Goal: Task Accomplishment & Management: Manage account settings

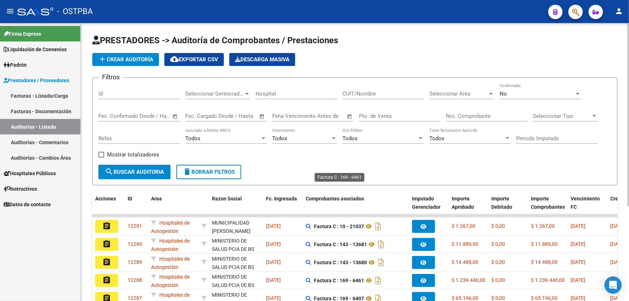
scroll to position [144, 0]
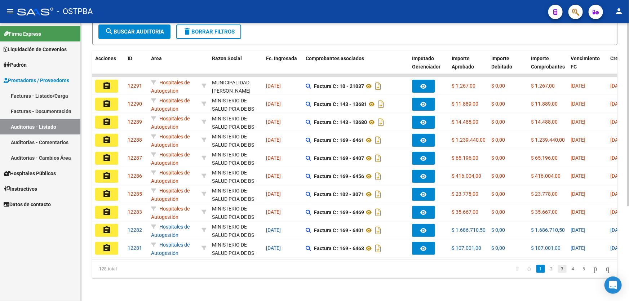
click at [558, 267] on link "3" at bounding box center [562, 269] width 9 height 8
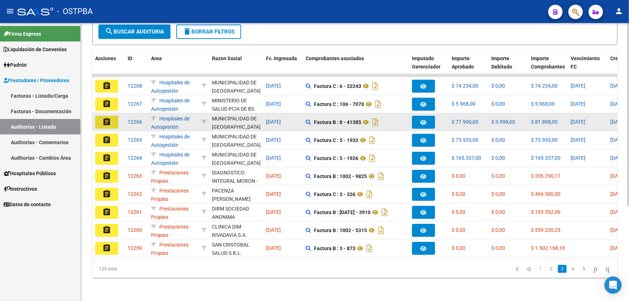
click at [101, 117] on button "assignment" at bounding box center [106, 122] width 23 height 13
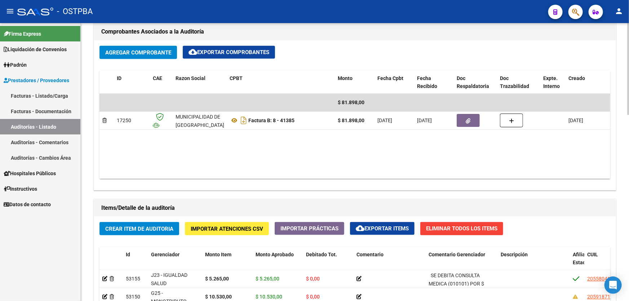
scroll to position [262, 0]
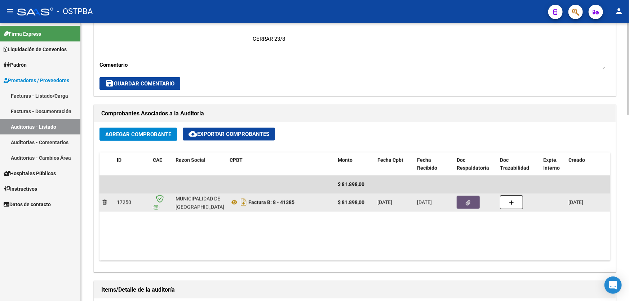
click at [466, 199] on span "button" at bounding box center [468, 202] width 5 height 6
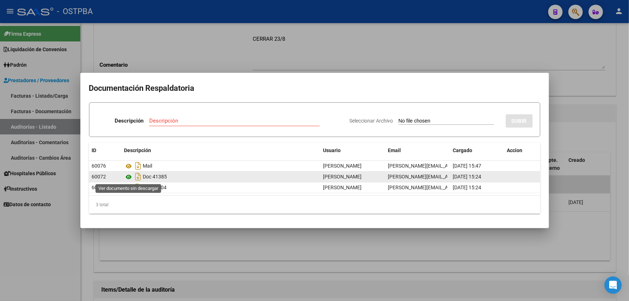
click at [129, 177] on icon at bounding box center [128, 177] width 9 height 9
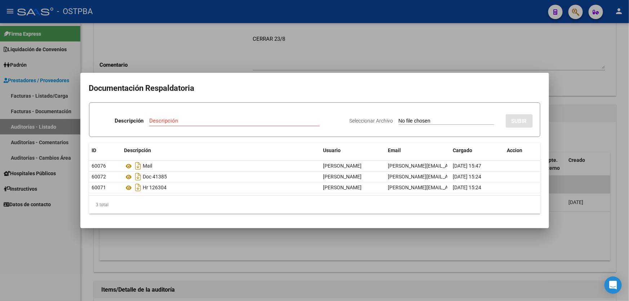
click at [251, 49] on div at bounding box center [314, 150] width 629 height 301
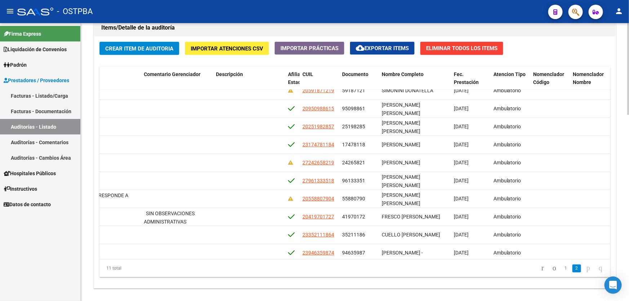
scroll to position [35, 285]
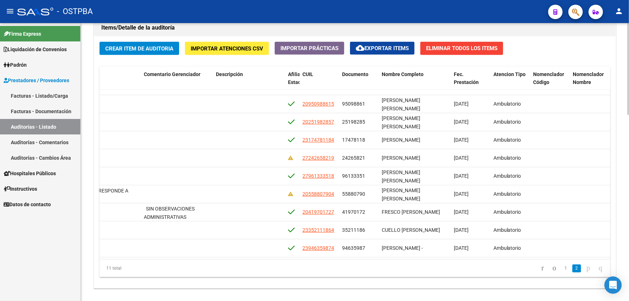
click at [610, 92] on div "Id Gerenciador Monto Item Monto Aprobado Debitado Tot. Comentario Comentario Ge…" at bounding box center [354, 172] width 511 height 211
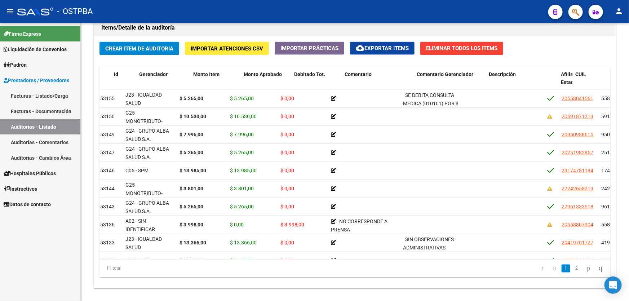
scroll to position [0, 0]
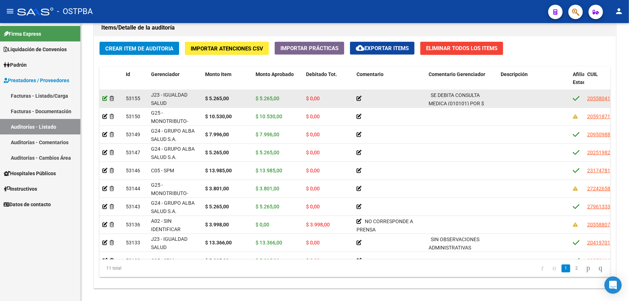
click at [103, 98] on icon at bounding box center [104, 98] width 5 height 5
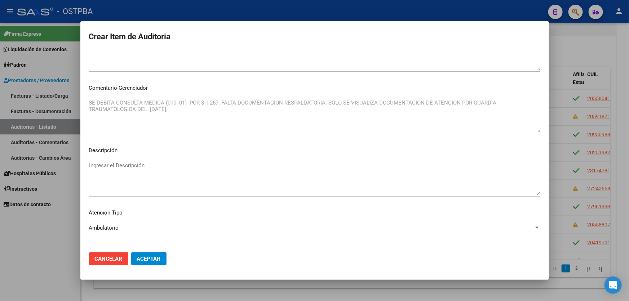
scroll to position [377, 0]
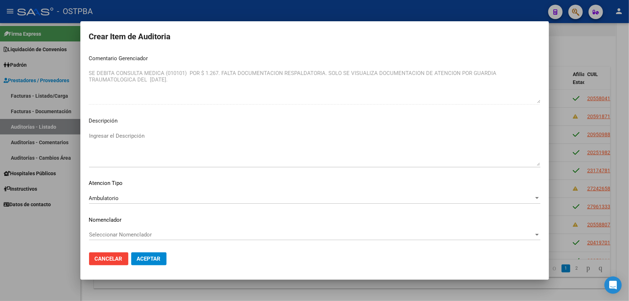
click at [97, 137] on textarea "Ingresar el Descripción" at bounding box center [314, 149] width 451 height 34
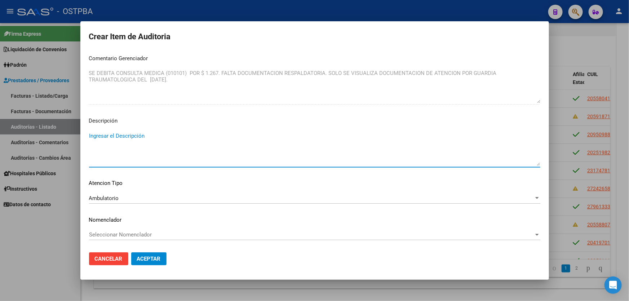
click at [100, 136] on textarea "Ingresar el Descripción" at bounding box center [314, 149] width 451 height 34
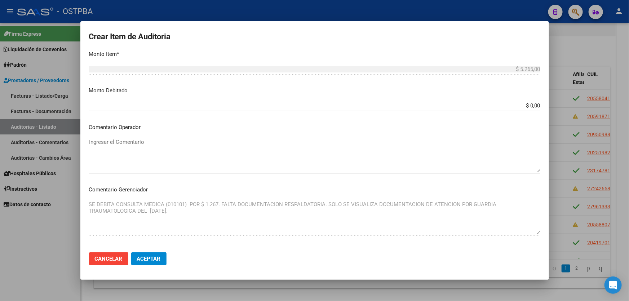
scroll to position [115, 0]
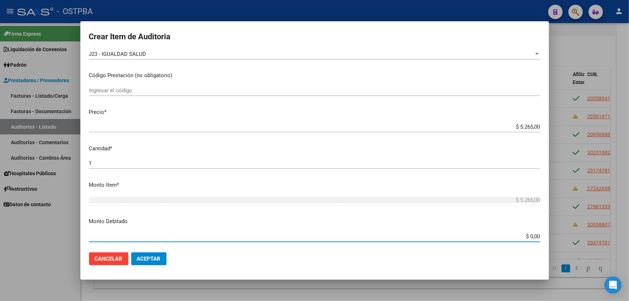
click at [528, 235] on input "$ 0,00" at bounding box center [314, 236] width 451 height 6
type input "$ 1.267,00"
click at [419, 225] on p "Monto Debitado" at bounding box center [314, 221] width 451 height 8
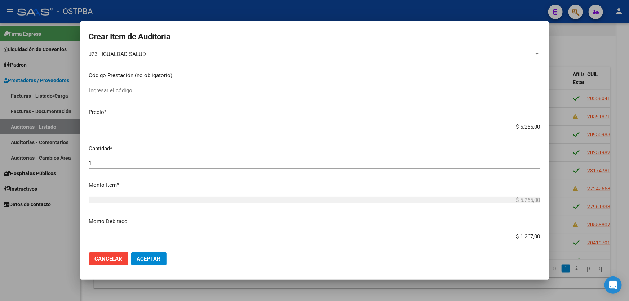
click at [156, 260] on span "Aceptar" at bounding box center [149, 259] width 24 height 6
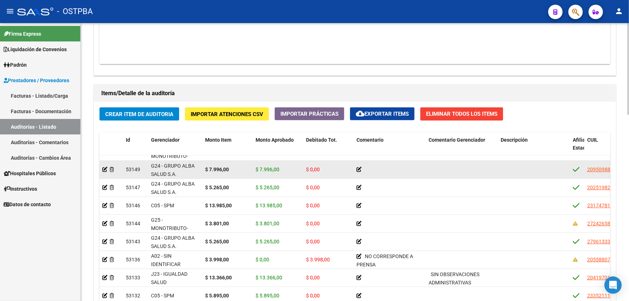
scroll to position [524, 0]
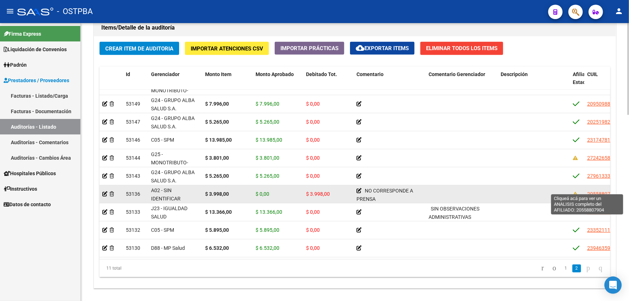
click at [592, 191] on span "20558807904" at bounding box center [603, 194] width 32 height 6
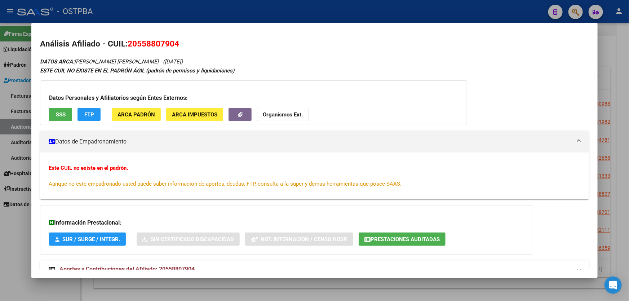
click at [61, 115] on span "SSS" at bounding box center [61, 114] width 10 height 6
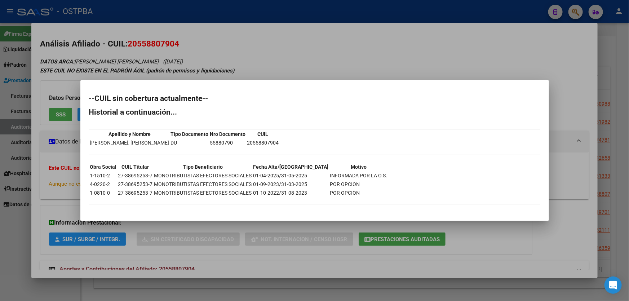
click at [10, 246] on div at bounding box center [314, 150] width 629 height 301
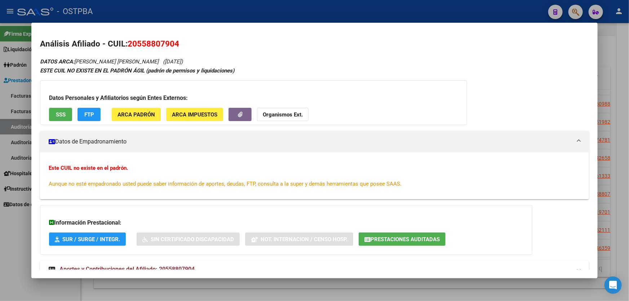
click at [10, 246] on div at bounding box center [314, 150] width 629 height 301
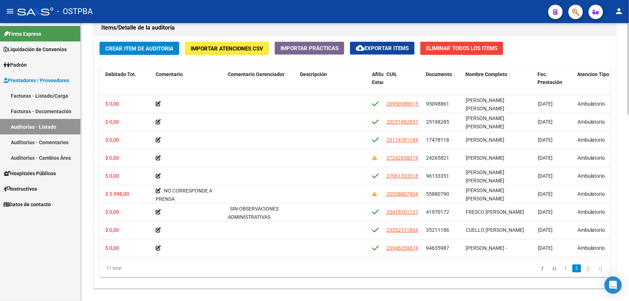
scroll to position [35, 204]
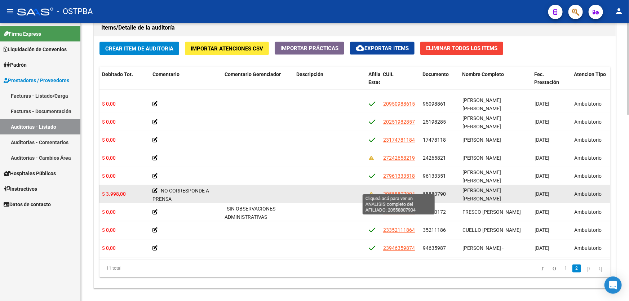
click at [400, 191] on span "20558807904" at bounding box center [399, 194] width 32 height 6
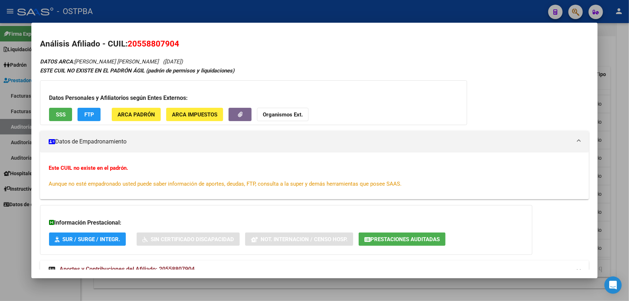
scroll to position [24, 0]
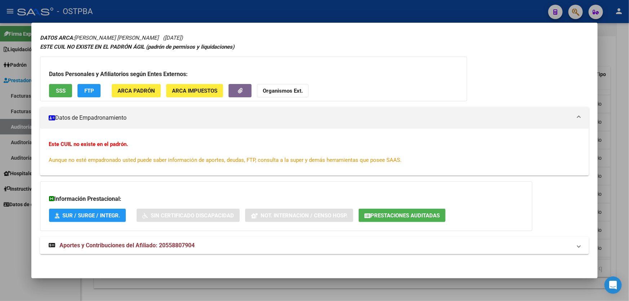
click at [61, 89] on span "SSS" at bounding box center [61, 91] width 10 height 6
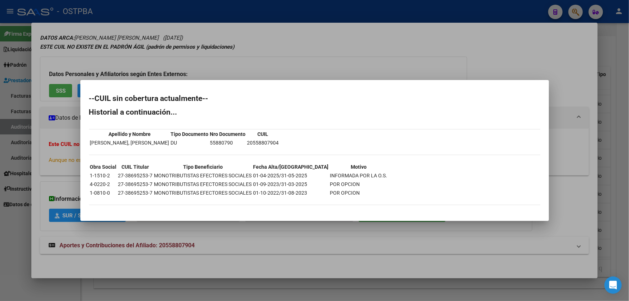
click at [575, 181] on div at bounding box center [314, 150] width 629 height 301
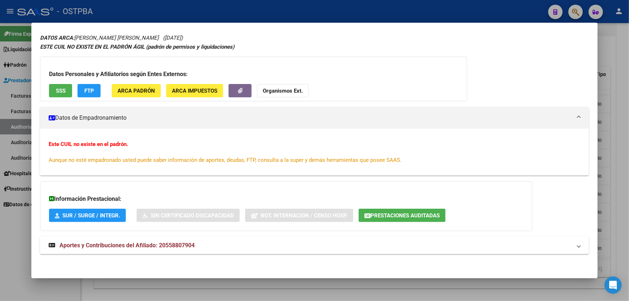
click at [270, 93] on strong "Organismos Ext." at bounding box center [283, 91] width 40 height 6
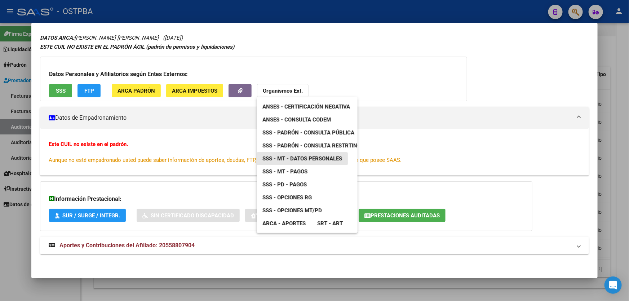
click at [313, 159] on span "SSS - MT - Datos Personales" at bounding box center [302, 158] width 80 height 6
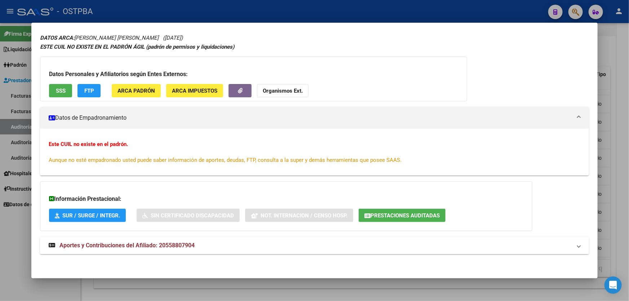
click at [142, 244] on span "Aportes y Contribuciones del Afiliado: 20558807904" at bounding box center [126, 245] width 135 height 7
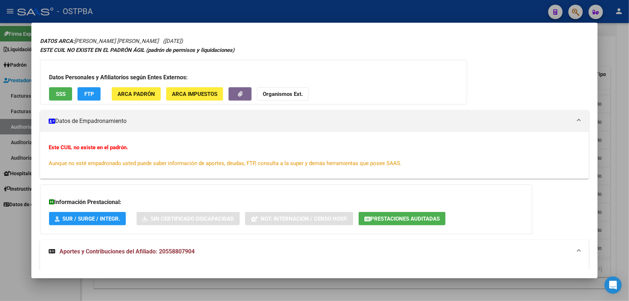
scroll to position [0, 0]
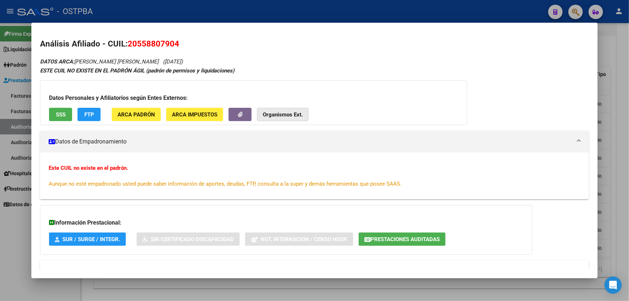
click at [287, 116] on strong "Organismos Ext." at bounding box center [283, 114] width 40 height 6
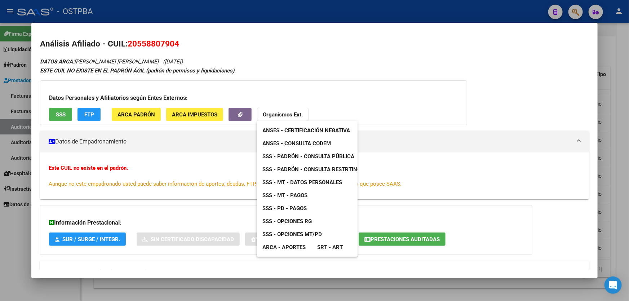
click at [18, 219] on div at bounding box center [314, 150] width 629 height 301
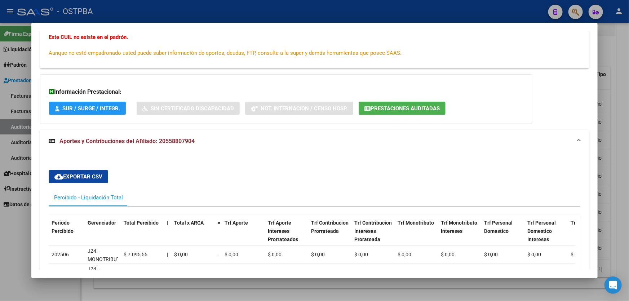
scroll to position [201, 0]
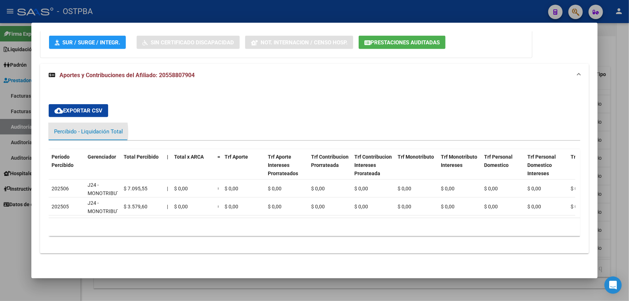
click at [61, 128] on div "Percibido - Liquidación Total" at bounding box center [88, 132] width 69 height 8
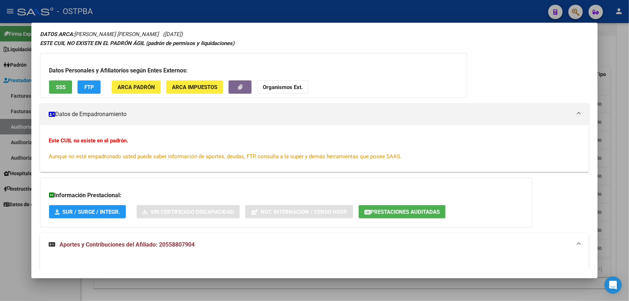
scroll to position [0, 0]
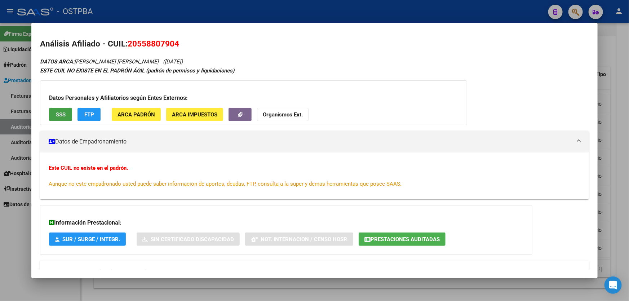
click at [61, 114] on span "SSS" at bounding box center [61, 114] width 10 height 6
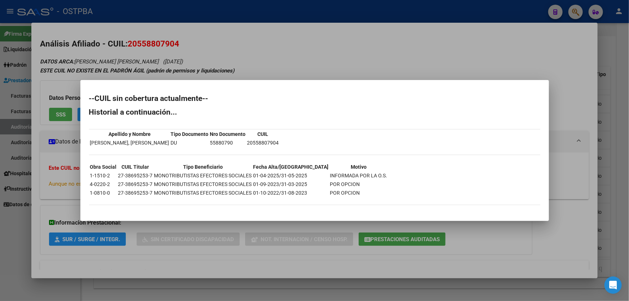
click at [13, 220] on div at bounding box center [314, 150] width 629 height 301
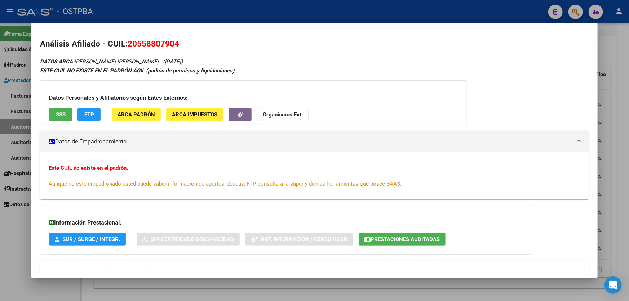
click at [14, 229] on div at bounding box center [314, 150] width 629 height 301
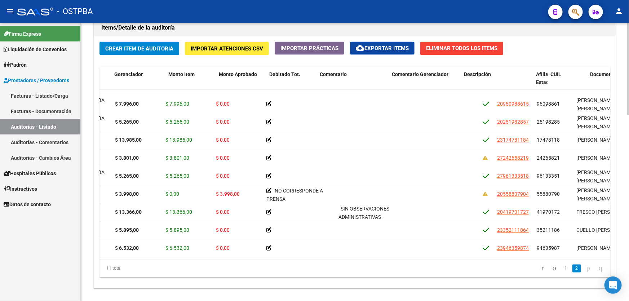
scroll to position [35, 0]
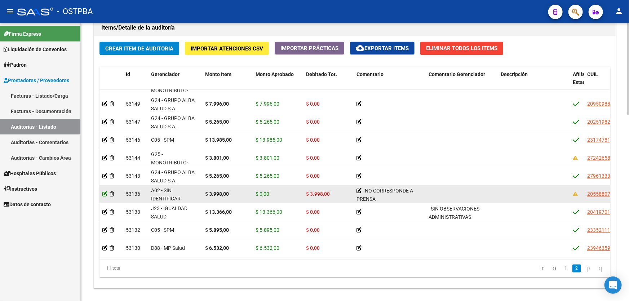
click at [104, 191] on icon at bounding box center [104, 193] width 5 height 5
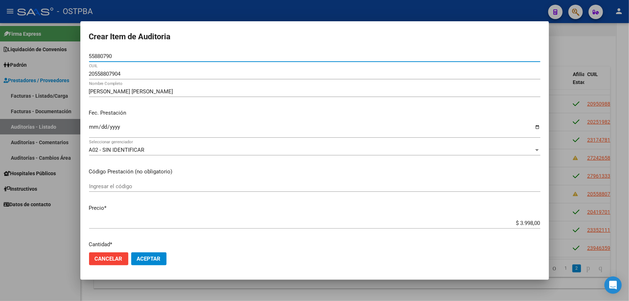
click at [136, 148] on span "A02 - SIN IDENTIFICAR" at bounding box center [117, 150] width 56 height 6
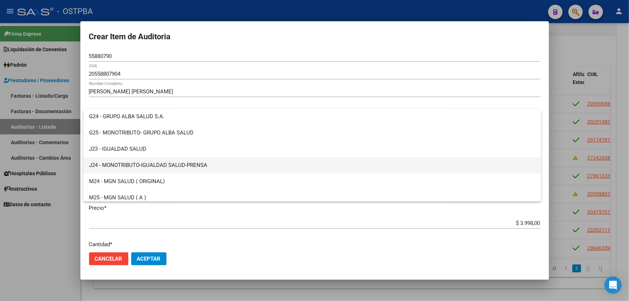
scroll to position [0, 0]
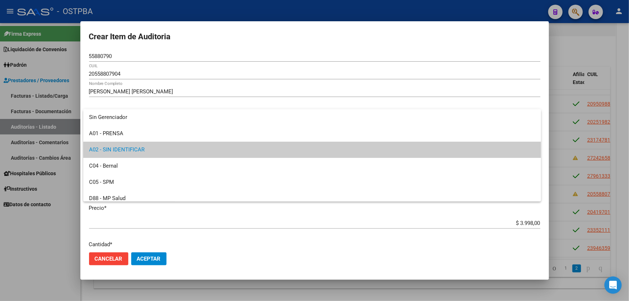
click at [145, 257] on div at bounding box center [314, 150] width 629 height 301
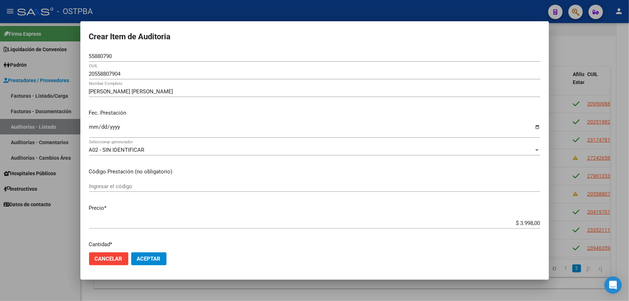
click at [112, 254] on button "Cancelar" at bounding box center [108, 258] width 39 height 13
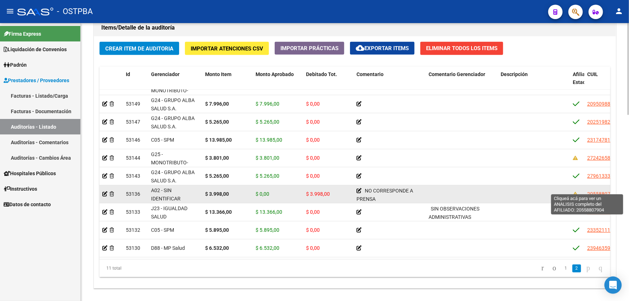
click at [596, 191] on span "20558807904" at bounding box center [603, 194] width 32 height 6
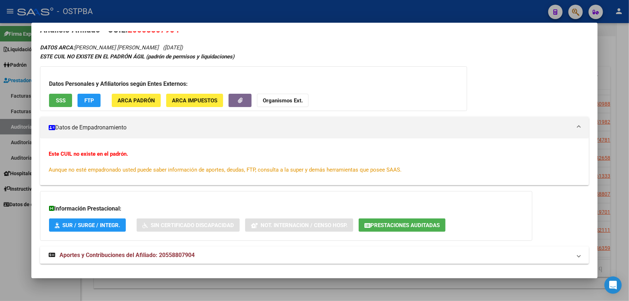
scroll to position [24, 0]
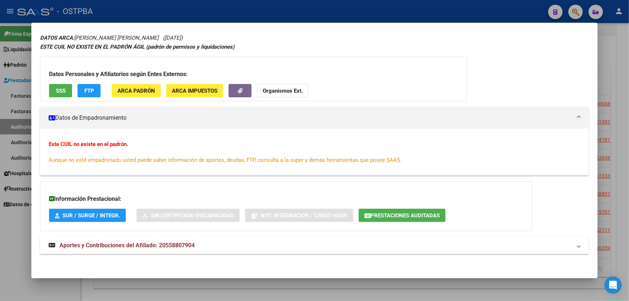
click at [161, 245] on span "Aportes y Contribuciones del Afiliado: 20558807904" at bounding box center [126, 245] width 135 height 7
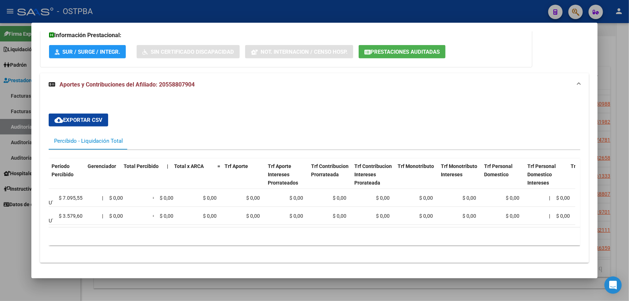
scroll to position [0, 0]
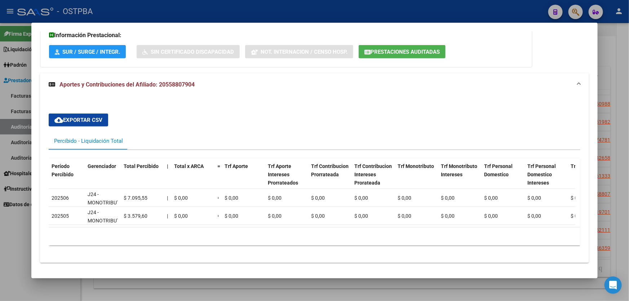
click at [18, 249] on div at bounding box center [314, 150] width 629 height 301
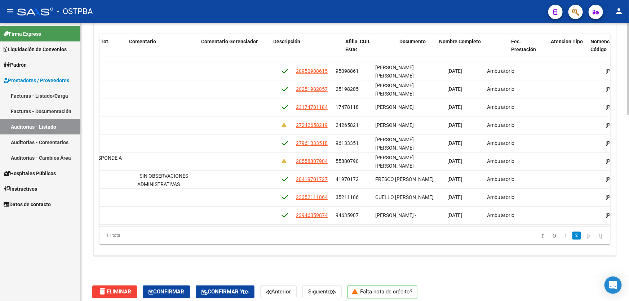
scroll to position [35, 292]
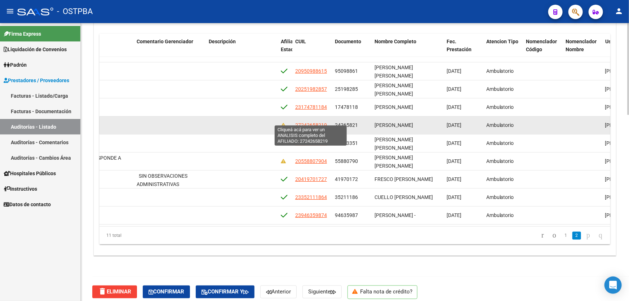
click at [312, 122] on span "27242658219" at bounding box center [311, 125] width 32 height 6
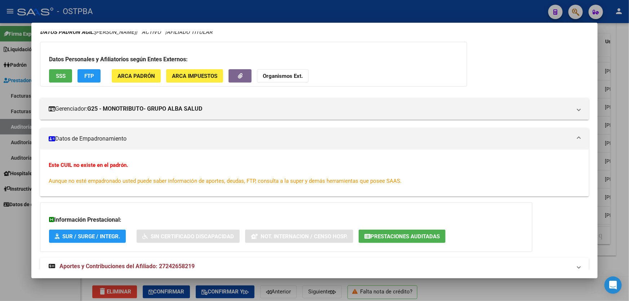
scroll to position [0, 0]
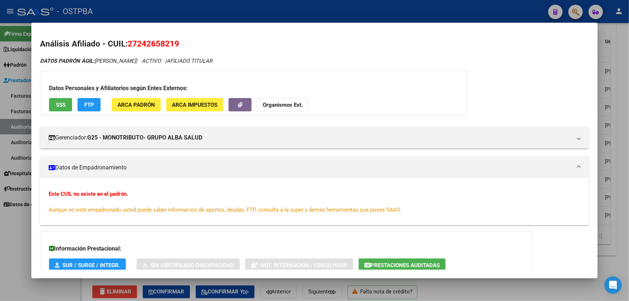
click at [23, 227] on div at bounding box center [314, 150] width 629 height 301
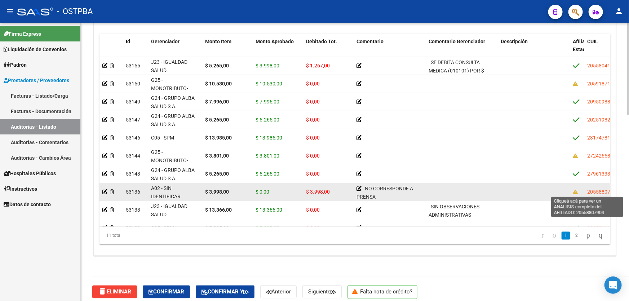
click at [597, 190] on span "20558807904" at bounding box center [603, 192] width 32 height 6
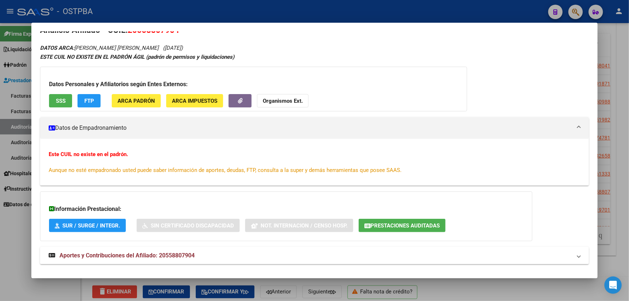
scroll to position [24, 0]
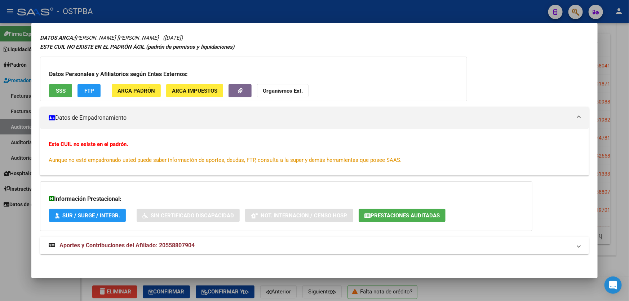
click at [156, 246] on span "Aportes y Contribuciones del Afiliado: 20558807904" at bounding box center [126, 245] width 135 height 7
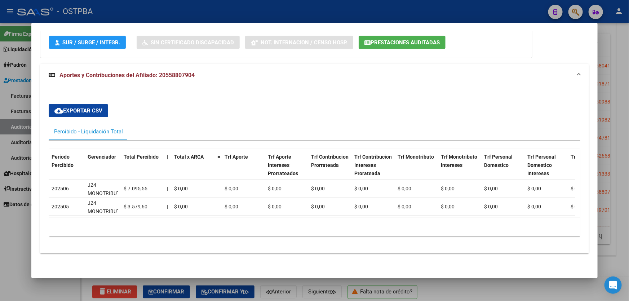
scroll to position [201, 0]
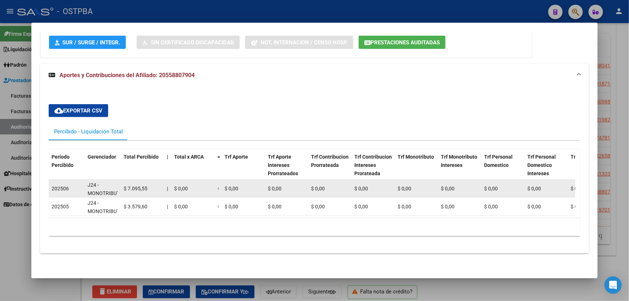
click at [99, 187] on span "J24 - MONOTRIBUTO-IGUALDAD SALUD-PRENSA" at bounding box center [106, 201] width 37 height 39
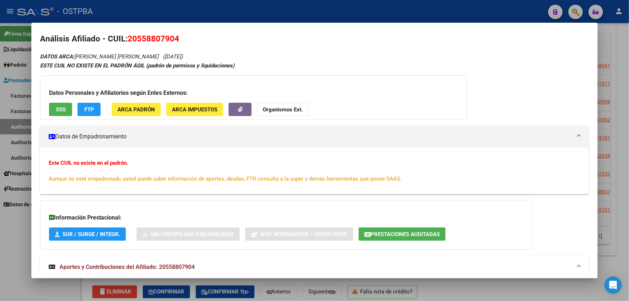
scroll to position [0, 0]
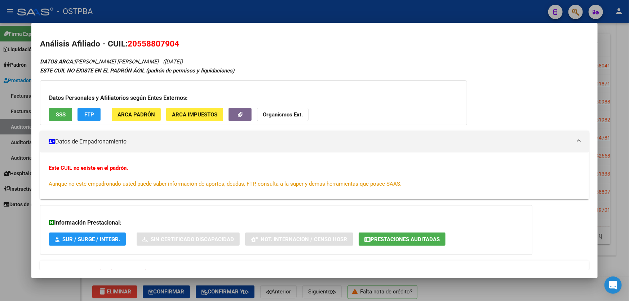
click at [7, 238] on div at bounding box center [314, 150] width 629 height 301
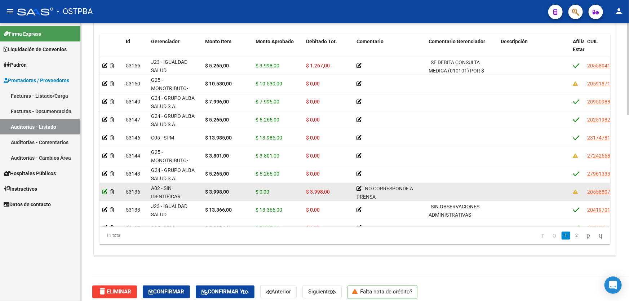
click at [103, 190] on icon at bounding box center [104, 191] width 5 height 5
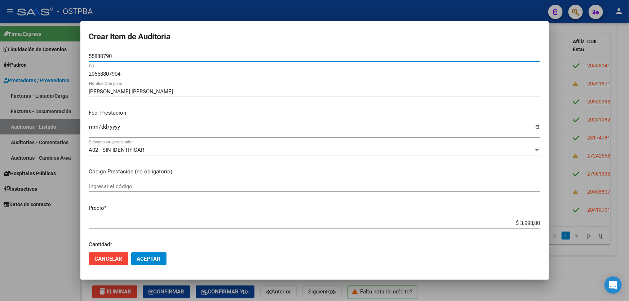
click at [154, 148] on div "A02 - SIN IDENTIFICAR" at bounding box center [311, 150] width 445 height 6
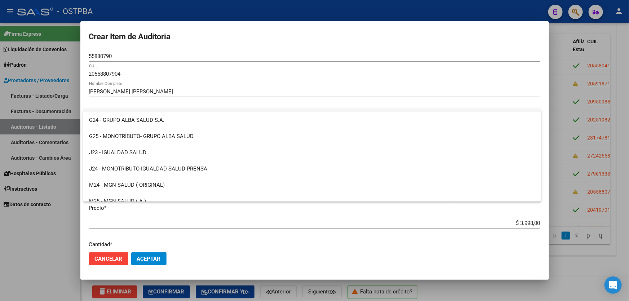
scroll to position [98, 0]
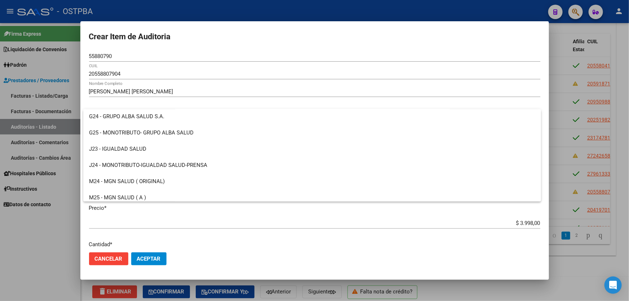
click at [57, 233] on div at bounding box center [314, 150] width 629 height 301
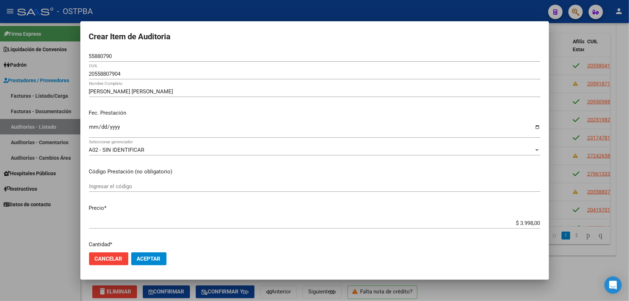
click at [57, 233] on div at bounding box center [314, 150] width 629 height 301
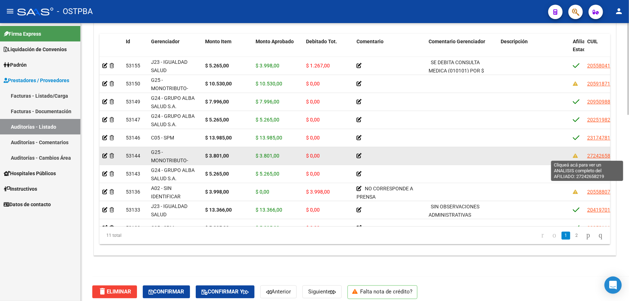
click at [588, 155] on span "27242658219" at bounding box center [603, 156] width 32 height 6
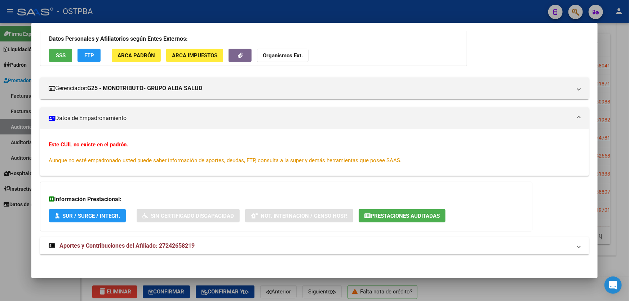
scroll to position [0, 0]
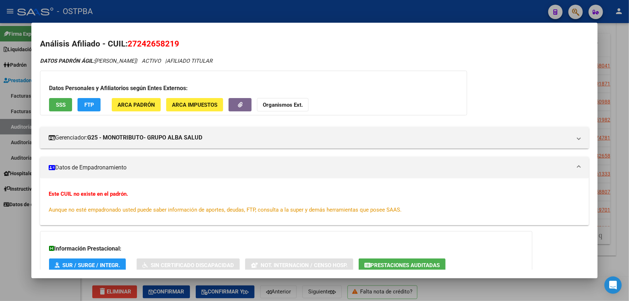
click at [58, 102] on span "SSS" at bounding box center [61, 105] width 10 height 6
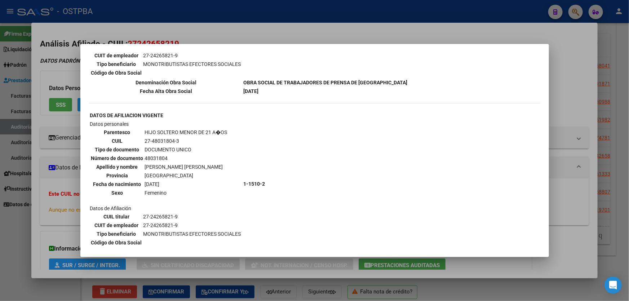
scroll to position [201, 0]
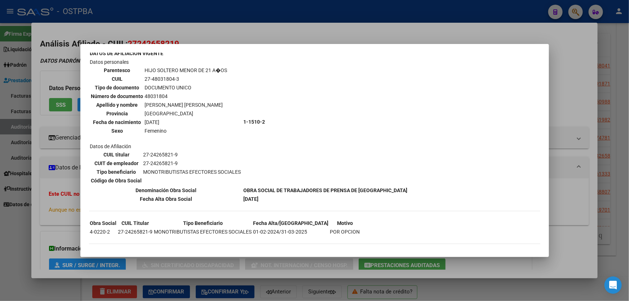
click at [15, 235] on div at bounding box center [314, 150] width 629 height 301
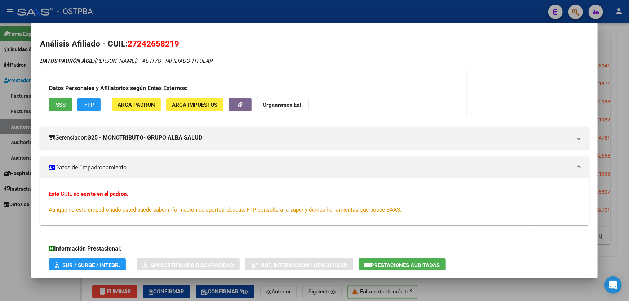
click at [15, 234] on div at bounding box center [314, 150] width 629 height 301
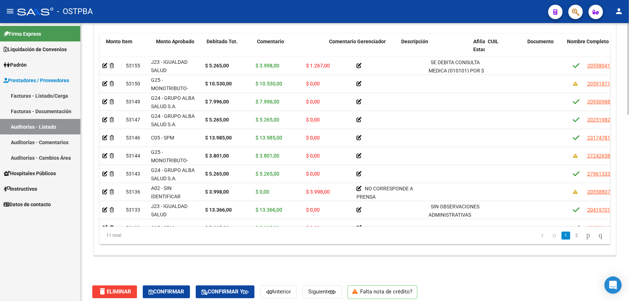
scroll to position [0, 191]
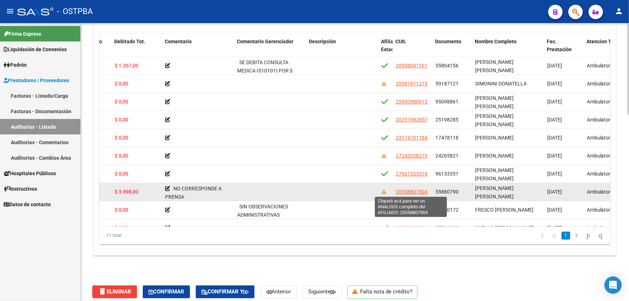
click at [402, 189] on span "20558807904" at bounding box center [412, 192] width 32 height 6
type textarea "20558807904"
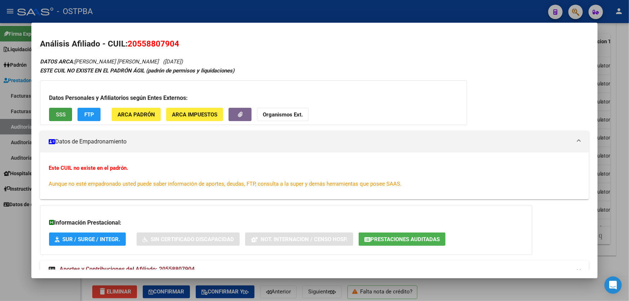
click at [66, 114] on button "SSS" at bounding box center [60, 114] width 23 height 13
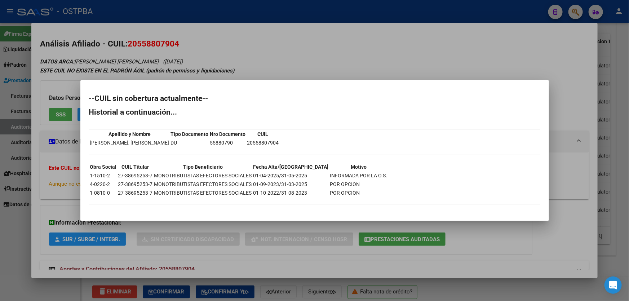
click at [7, 195] on div at bounding box center [314, 150] width 629 height 301
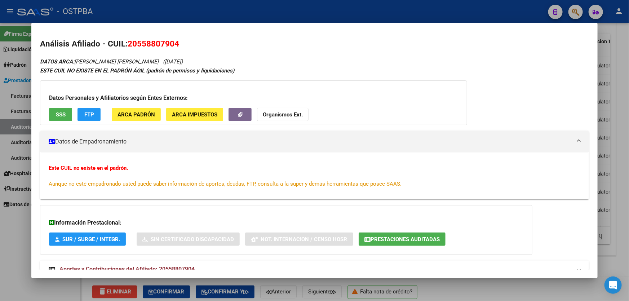
scroll to position [24, 0]
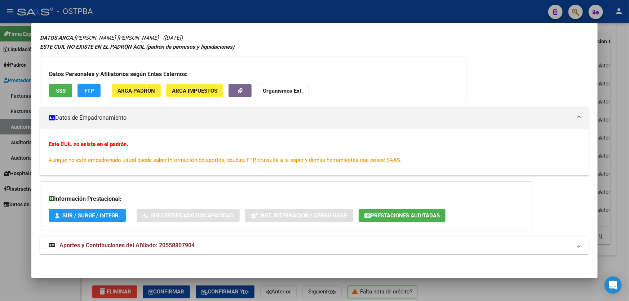
click at [133, 242] on span "Aportes y Contribuciones del Afiliado: 20558807904" at bounding box center [126, 245] width 135 height 7
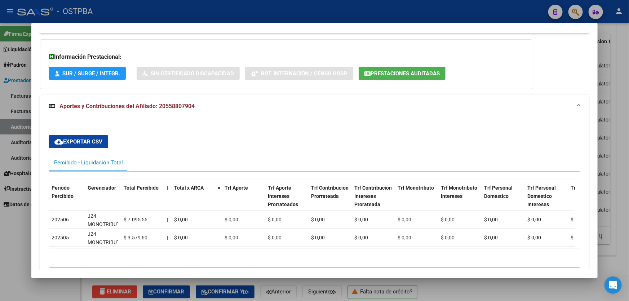
scroll to position [201, 0]
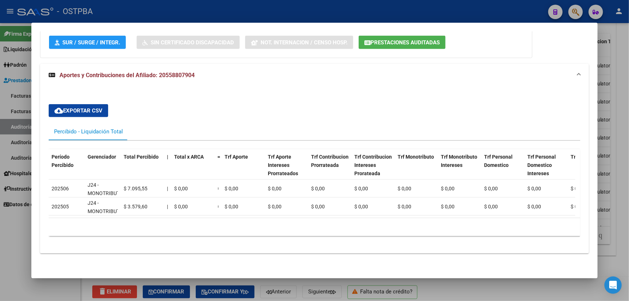
click at [19, 238] on div at bounding box center [314, 150] width 629 height 301
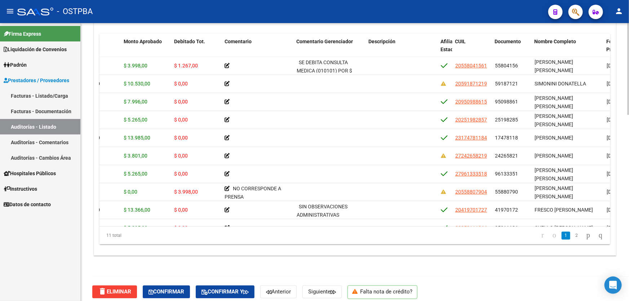
scroll to position [0, 0]
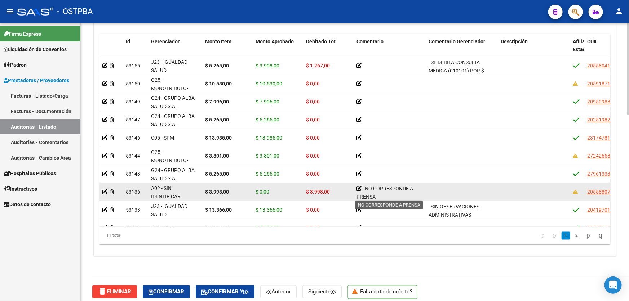
click at [359, 189] on icon at bounding box center [358, 188] width 5 height 5
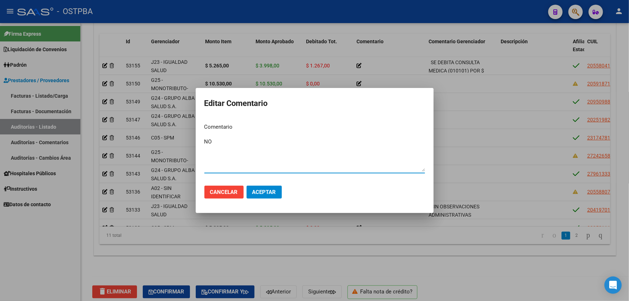
type textarea "N"
click at [261, 189] on span "Aceptar" at bounding box center [264, 192] width 24 height 6
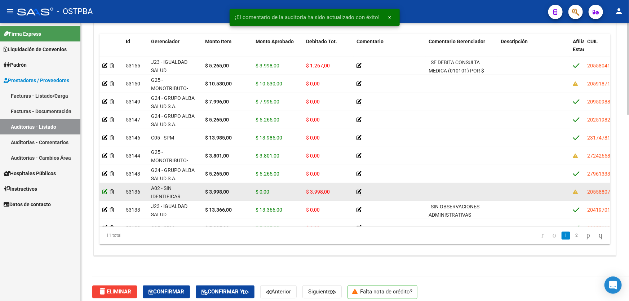
click at [103, 191] on icon at bounding box center [104, 191] width 5 height 5
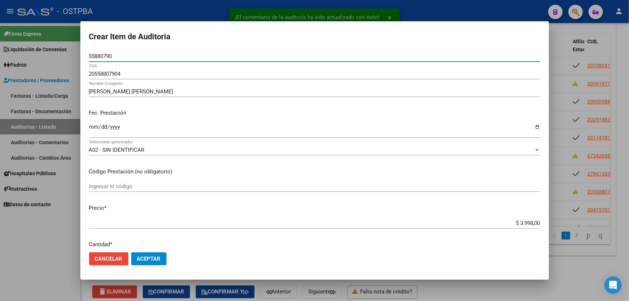
click at [131, 150] on span "A02 - SIN IDENTIFICAR" at bounding box center [117, 150] width 56 height 6
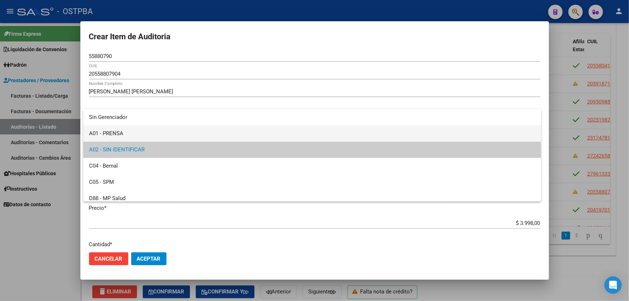
click at [129, 133] on span "A01 - PRENSA" at bounding box center [312, 133] width 446 height 16
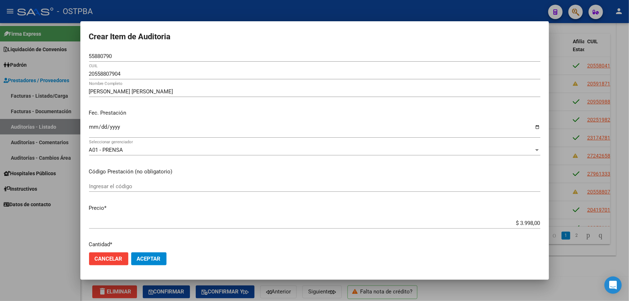
click at [277, 181] on div "Ingresar el código" at bounding box center [314, 186] width 451 height 11
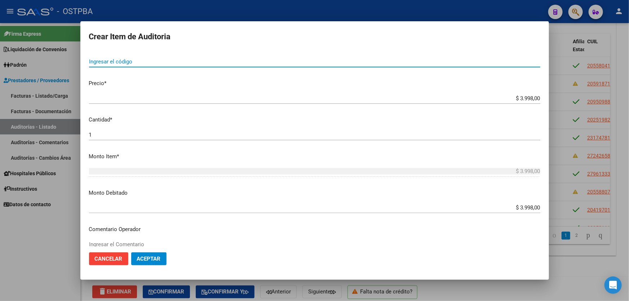
scroll to position [131, 0]
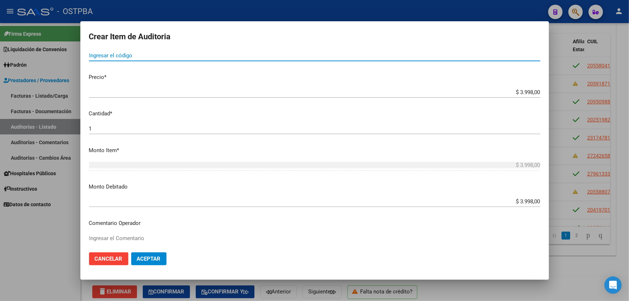
click at [528, 201] on input "$ 3.998,00" at bounding box center [314, 201] width 451 height 6
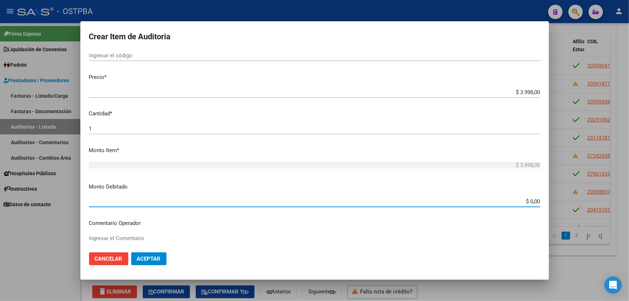
type input "$ 0,00"
click at [287, 194] on mat-dialog-content "55880790 Nro Documento 20558807904 CUIL [PERSON_NAME] [PERSON_NAME] Nombre Comp…" at bounding box center [314, 149] width 469 height 196
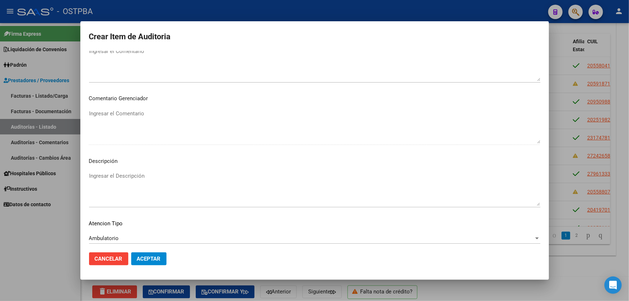
scroll to position [328, 0]
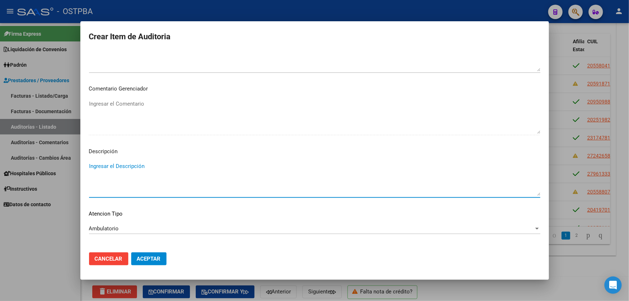
click at [112, 169] on textarea "Ingresar el Descripción" at bounding box center [314, 179] width 451 height 34
type textarea "c"
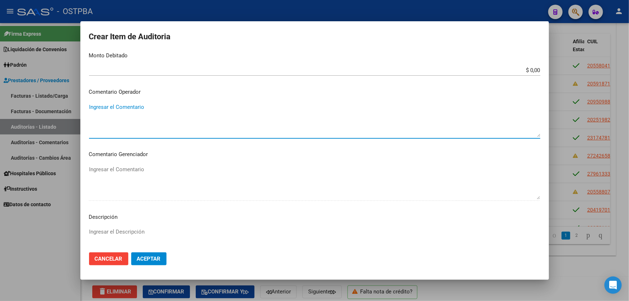
click at [114, 119] on textarea "Ingresar el Comentario" at bounding box center [314, 120] width 451 height 34
click at [155, 105] on textarea "CORRESPONDE OSTPBA A L FECHA DE LA PRESTACION" at bounding box center [314, 120] width 451 height 34
click at [240, 104] on textarea "CORRESPONDE OSTPBA AL FECHA DE LA PRESTACION" at bounding box center [314, 120] width 451 height 34
type textarea "CORRESPONDE OSTPBA AL FECHA DE LA PRESTACION"
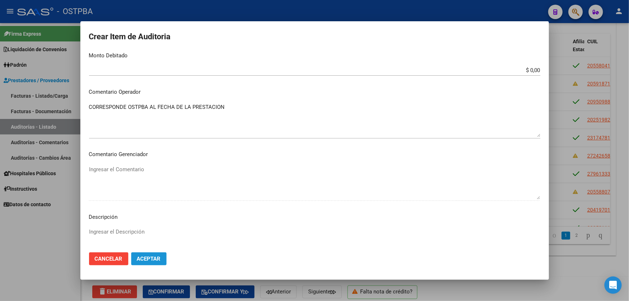
click at [157, 257] on span "Aceptar" at bounding box center [149, 259] width 24 height 6
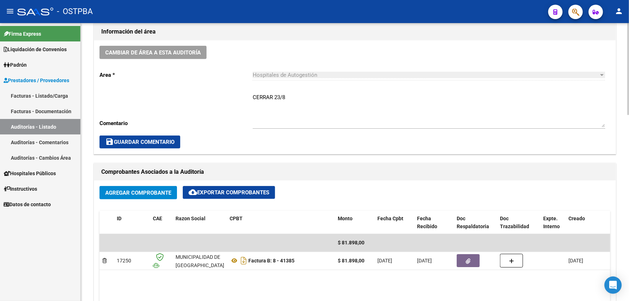
scroll to position [98, 0]
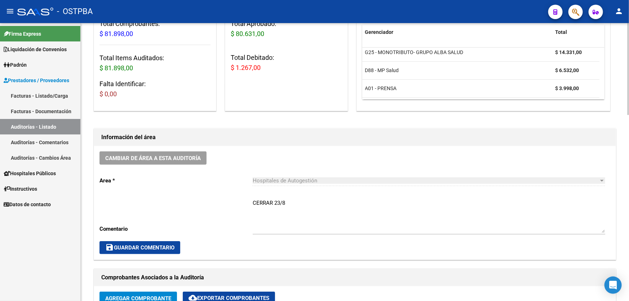
click at [294, 205] on textarea "CERRAR 23/8" at bounding box center [429, 216] width 353 height 34
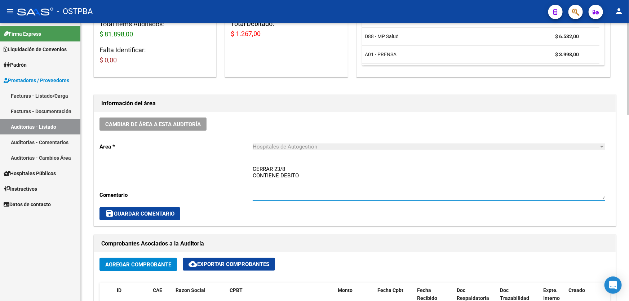
scroll to position [131, 0]
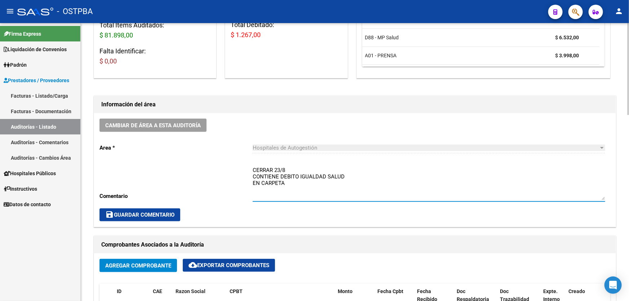
type textarea "CERRAR 23/8 CONTIENE DEBITO IGUALDAD SALUD EN CARPETA"
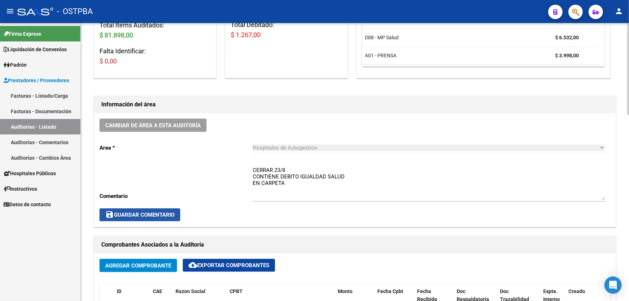
click at [141, 212] on span "save Guardar Comentario" at bounding box center [139, 215] width 69 height 6
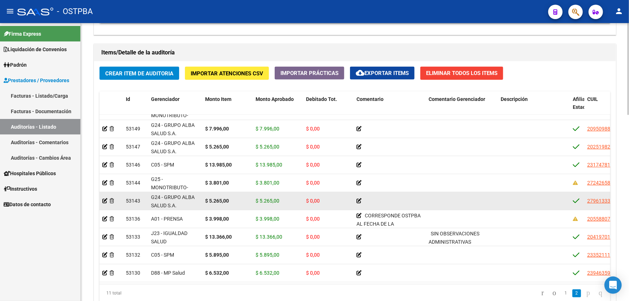
scroll to position [562, 0]
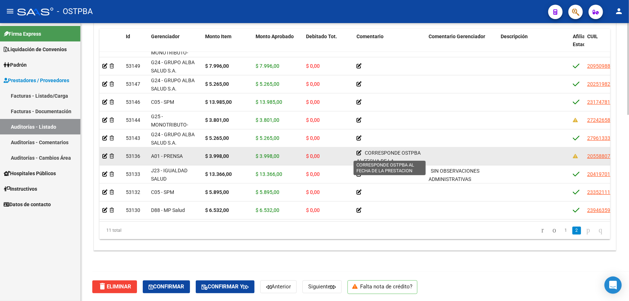
click at [359, 150] on icon at bounding box center [358, 152] width 5 height 5
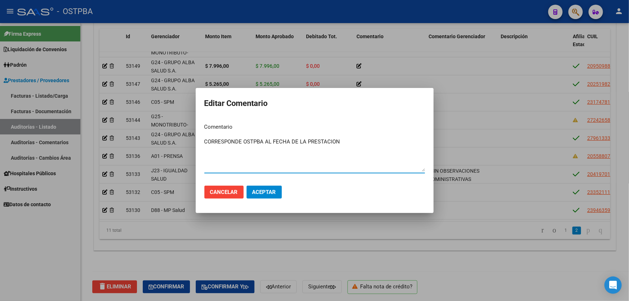
click at [268, 141] on textarea "CORRESPONDE OSTPBA AL FECHA DE LA PRESTACION" at bounding box center [314, 155] width 221 height 34
click at [273, 141] on textarea "CORRESPONDE OSTPBA A L FECHA DE LA PRESTACION" at bounding box center [314, 155] width 221 height 34
click at [265, 142] on textarea "CORRESPONDE OSTPBA A LA FECHA DE LA PRESTACION" at bounding box center [314, 155] width 221 height 34
type textarea "CORRESPONDE OSTPBA A LA FECHA DE LA PRESTACION"
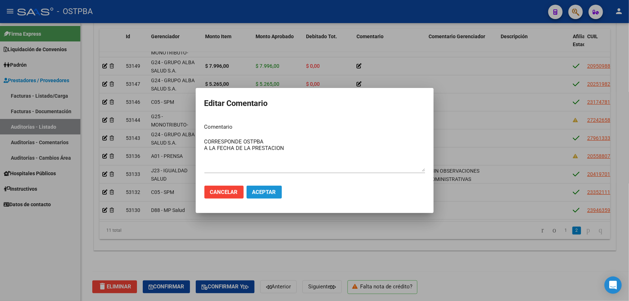
click at [262, 193] on span "Aceptar" at bounding box center [264, 192] width 24 height 6
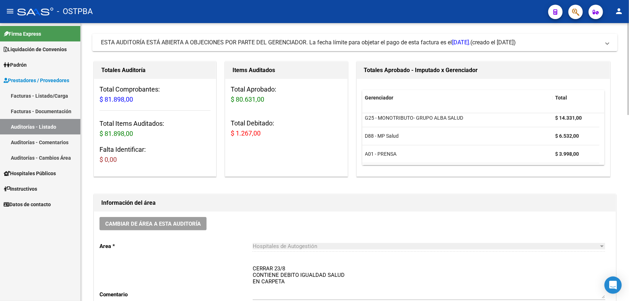
scroll to position [0, 0]
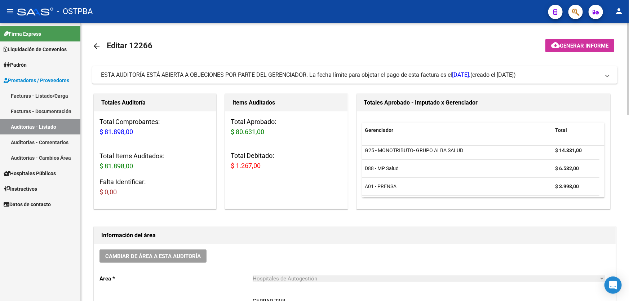
click at [93, 44] on mat-icon "arrow_back" at bounding box center [96, 46] width 9 height 9
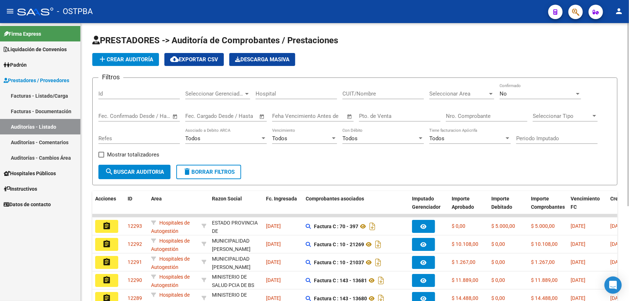
scroll to position [144, 0]
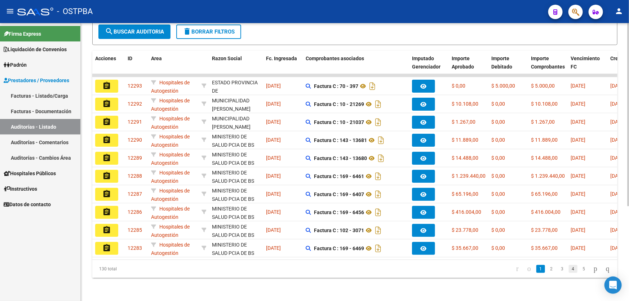
click at [569, 268] on link "4" at bounding box center [573, 269] width 9 height 8
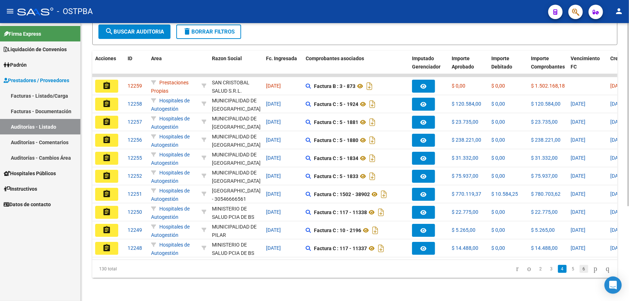
click at [580, 269] on link "6" at bounding box center [584, 269] width 9 height 8
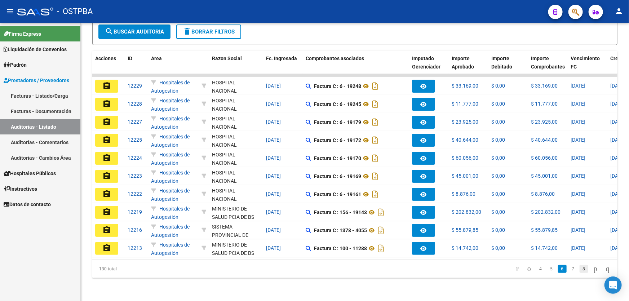
click at [580, 269] on link "8" at bounding box center [584, 269] width 9 height 8
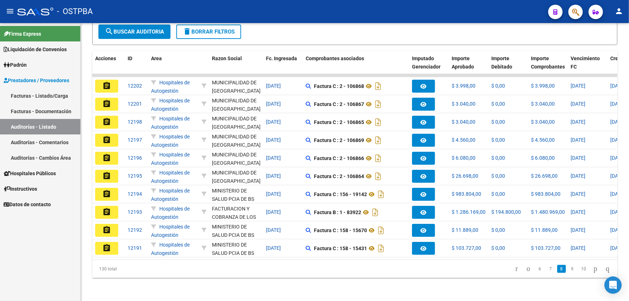
click at [579, 269] on link "10" at bounding box center [583, 269] width 9 height 8
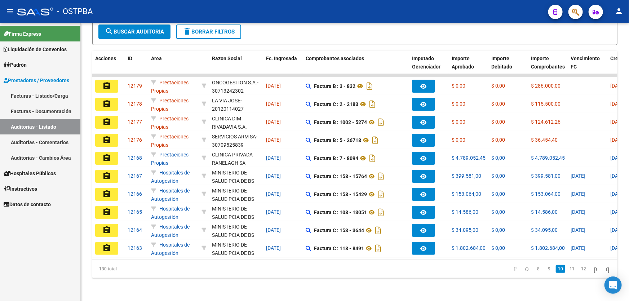
click at [579, 269] on link "12" at bounding box center [583, 269] width 9 height 8
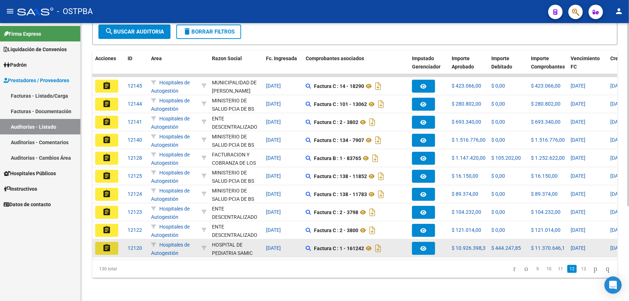
click at [108, 244] on mat-icon "assignment" at bounding box center [106, 248] width 9 height 9
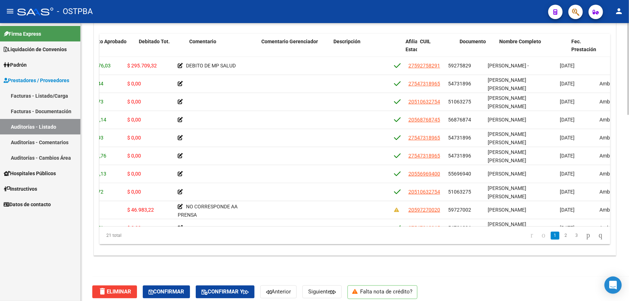
scroll to position [0, 164]
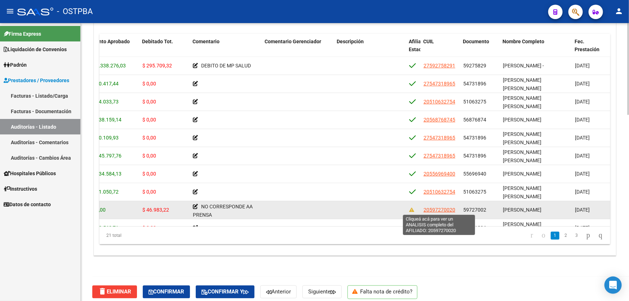
click at [434, 209] on span "20597270020" at bounding box center [440, 210] width 32 height 6
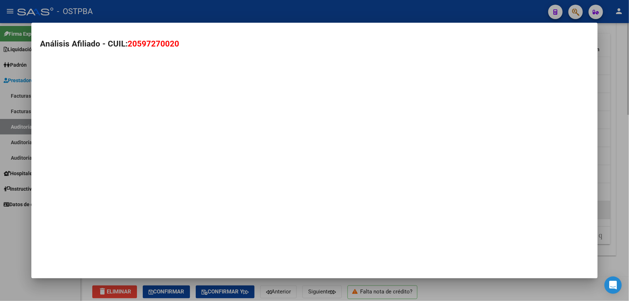
type textarea "20597270020"
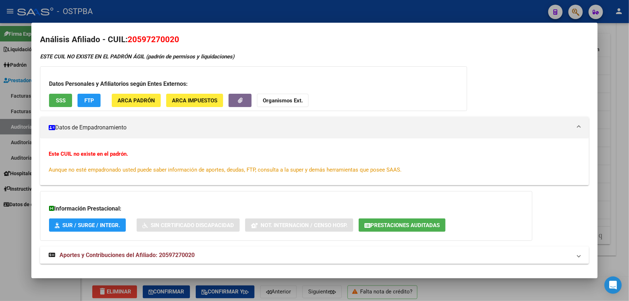
scroll to position [0, 0]
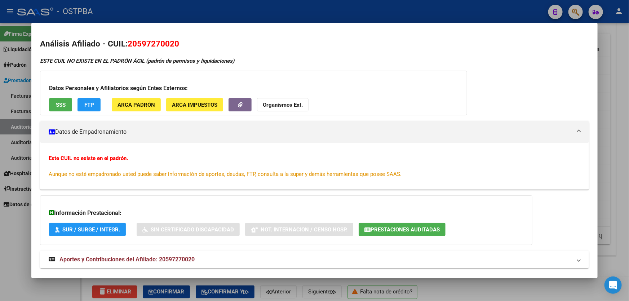
click at [61, 102] on span "SSS" at bounding box center [61, 105] width 10 height 6
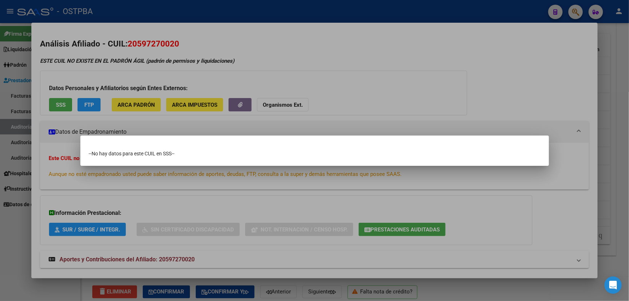
click at [21, 224] on div at bounding box center [314, 150] width 629 height 301
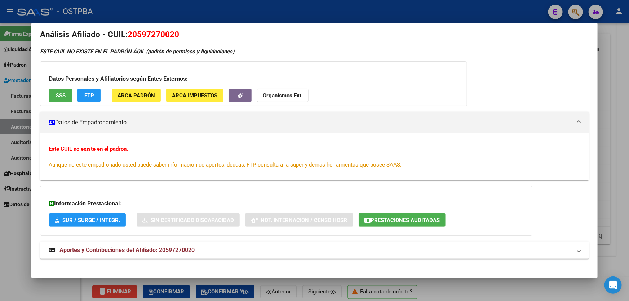
scroll to position [14, 0]
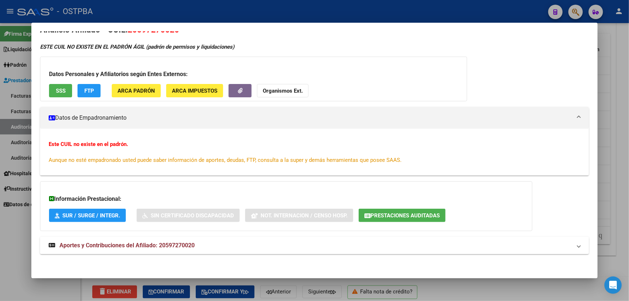
click at [119, 245] on span "Aportes y Contribuciones del Afiliado: 20597270020" at bounding box center [126, 245] width 135 height 7
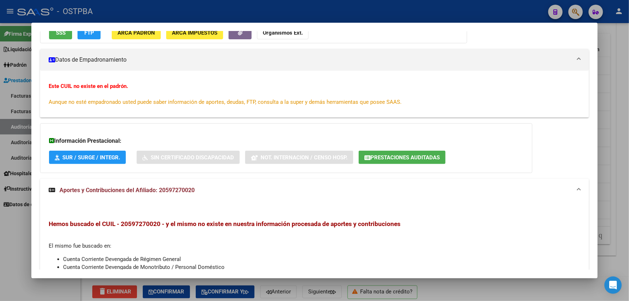
scroll to position [162, 0]
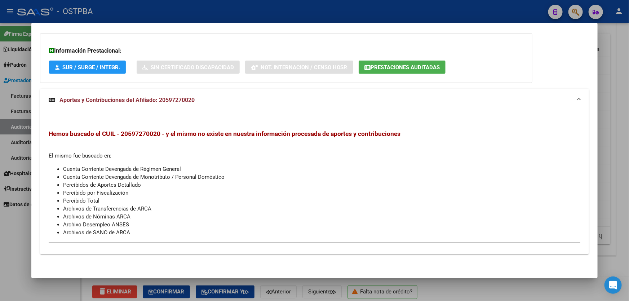
click at [8, 239] on div at bounding box center [314, 150] width 629 height 301
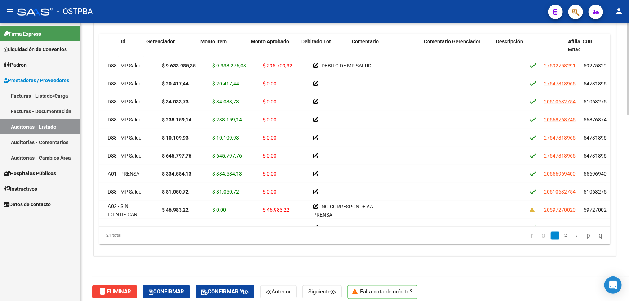
scroll to position [0, 0]
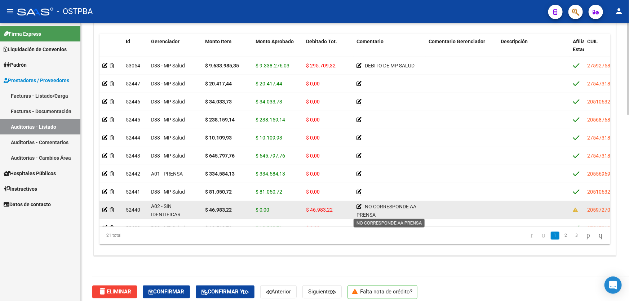
click at [358, 204] on icon at bounding box center [358, 206] width 5 height 5
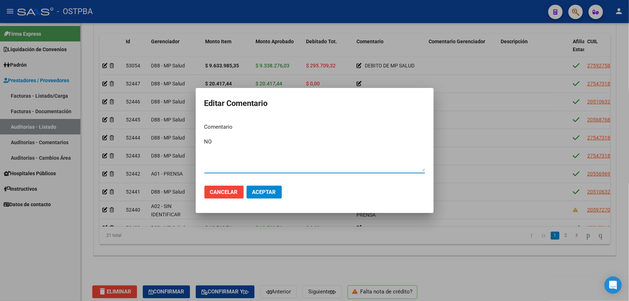
type textarea "N"
type textarea "SIN AFILIACION EN OSTPBA"
click at [266, 189] on span "Aceptar" at bounding box center [264, 192] width 24 height 6
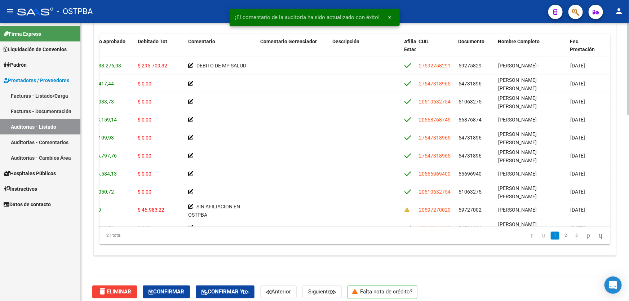
scroll to position [0, 226]
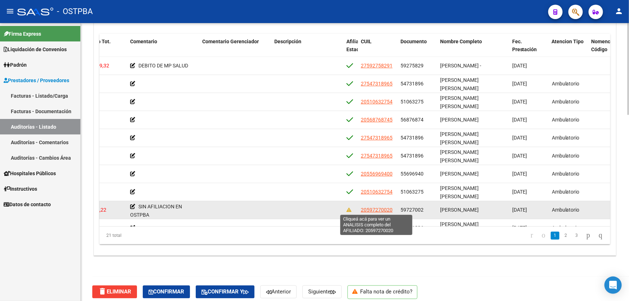
click at [367, 208] on span "20597270020" at bounding box center [377, 210] width 32 height 6
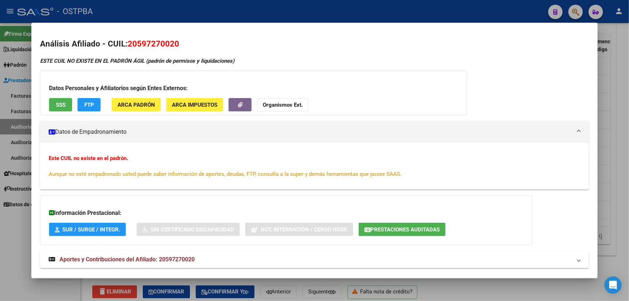
scroll to position [14, 0]
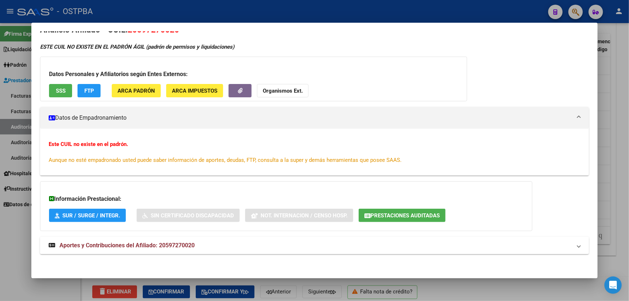
click at [134, 244] on span "Aportes y Contribuciones del Afiliado: 20597270020" at bounding box center [126, 245] width 135 height 7
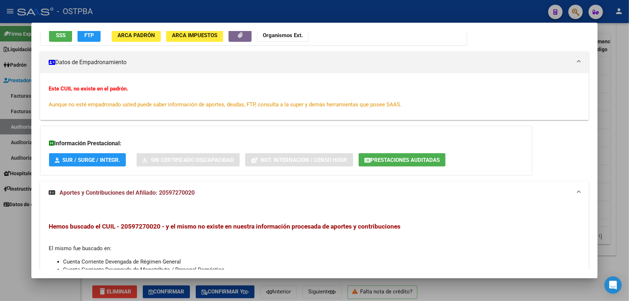
scroll to position [162, 0]
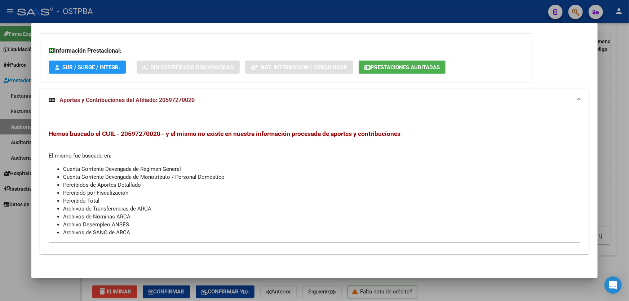
click at [8, 245] on div at bounding box center [314, 150] width 629 height 301
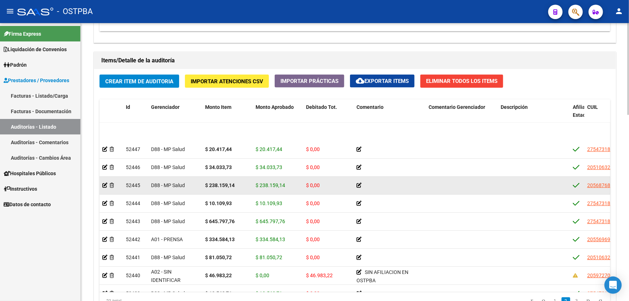
scroll to position [98, 0]
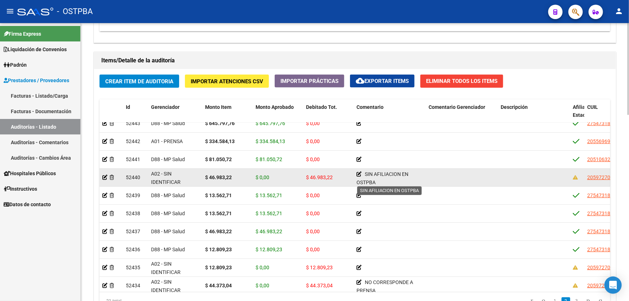
click at [357, 170] on div "SIN AFILIACION EN OSTPBA" at bounding box center [389, 177] width 66 height 14
click at [359, 172] on icon at bounding box center [358, 174] width 5 height 5
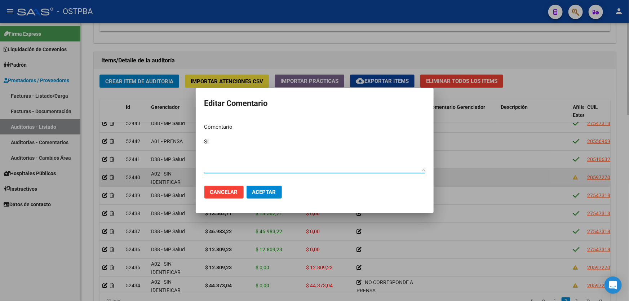
type textarea "S"
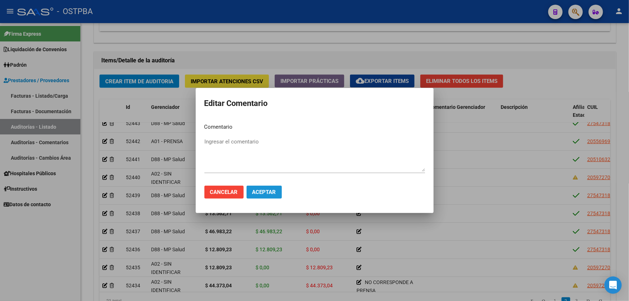
click at [271, 192] on span "Aceptar" at bounding box center [264, 192] width 24 height 6
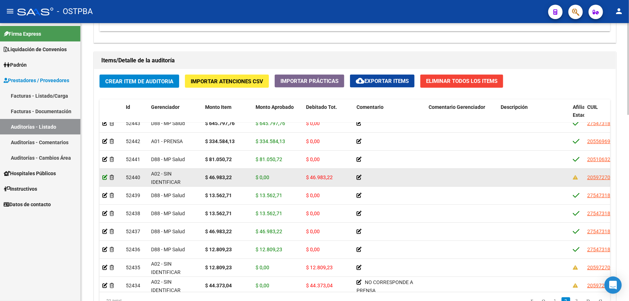
click at [104, 175] on icon at bounding box center [104, 177] width 5 height 5
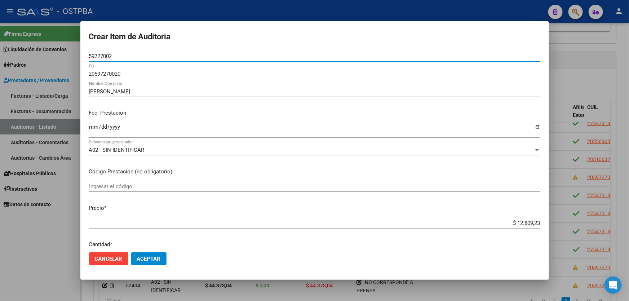
click at [150, 151] on div "A02 - SIN IDENTIFICAR" at bounding box center [311, 150] width 445 height 6
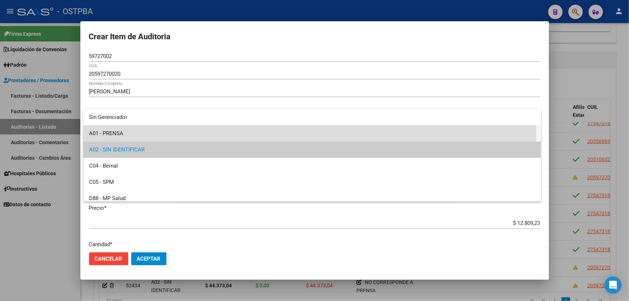
click at [149, 130] on span "A01 - PRENSA" at bounding box center [312, 133] width 446 height 16
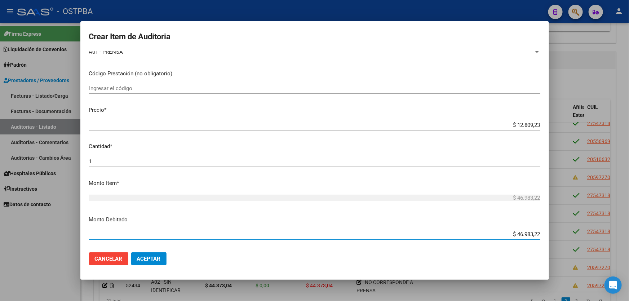
click at [534, 234] on input "$ 46.983,22" at bounding box center [314, 234] width 451 height 6
type input "$ 0,00"
click at [157, 258] on span "Aceptar" at bounding box center [149, 259] width 24 height 6
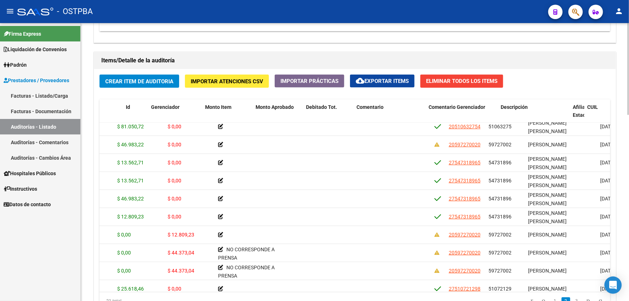
scroll to position [131, 0]
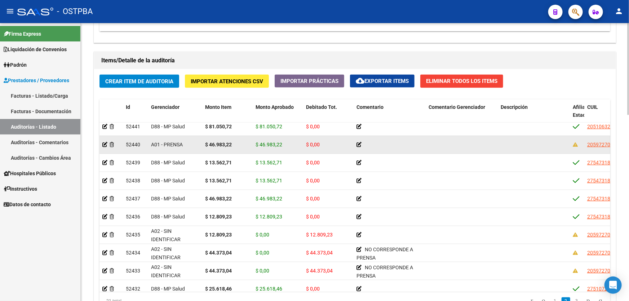
click at [359, 142] on icon at bounding box center [358, 144] width 5 height 5
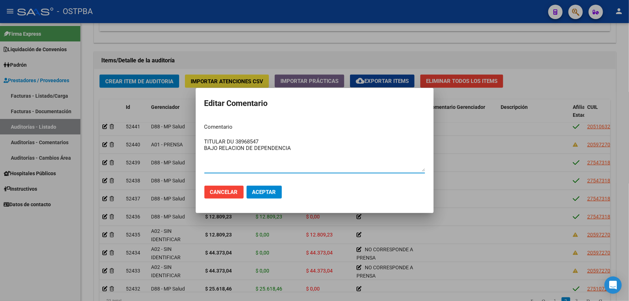
type textarea "TITULAR DU 38968547 BAJO RELACION DE DEPENDENCIA"
click at [268, 194] on span "Aceptar" at bounding box center [264, 192] width 24 height 6
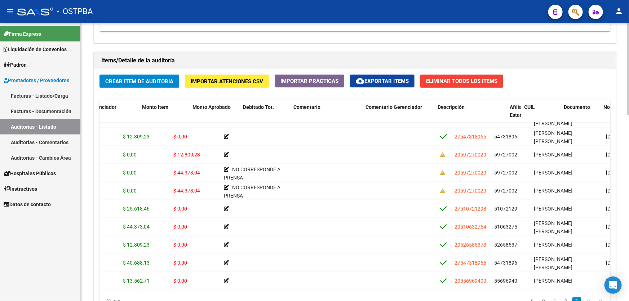
scroll to position [216, 0]
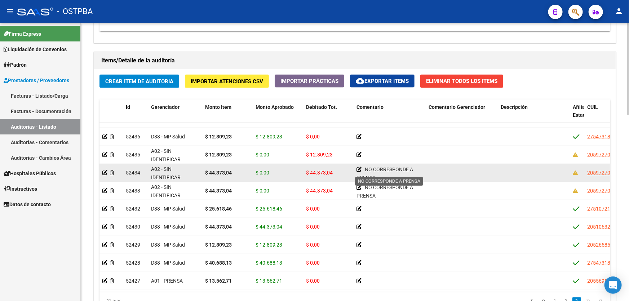
click at [358, 167] on icon at bounding box center [358, 169] width 5 height 5
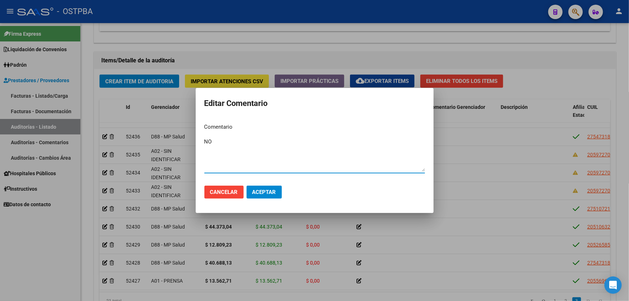
type textarea "N"
click at [267, 193] on span "Aceptar" at bounding box center [264, 192] width 24 height 6
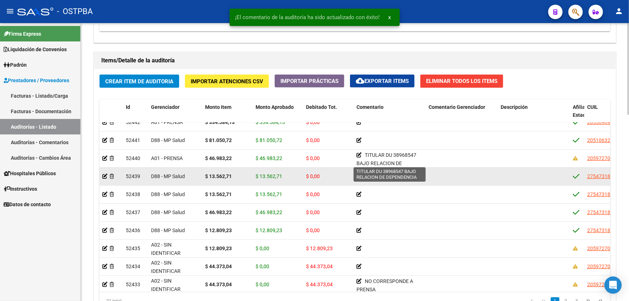
scroll to position [10, 0]
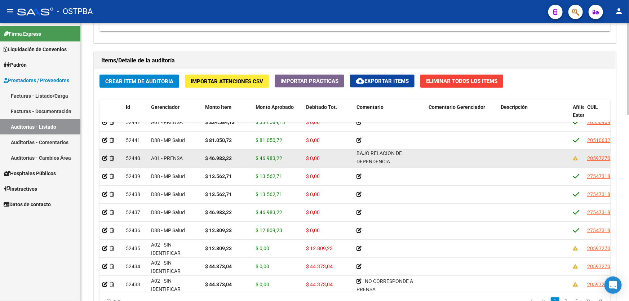
drag, startPoint x: 367, startPoint y: 153, endPoint x: 414, endPoint y: 161, distance: 48.7
click at [414, 161] on div "TITULAR DU 38968547 BAJO RELACION DE DEPENDENCIA" at bounding box center [389, 158] width 66 height 14
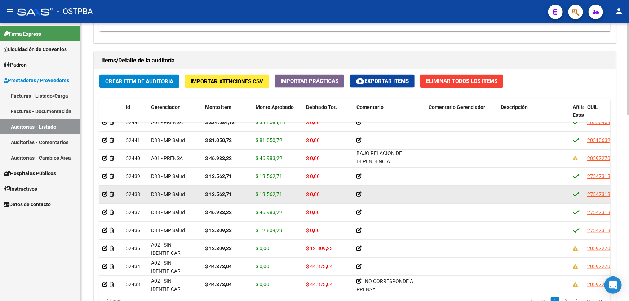
click at [436, 188] on datatable-body-cell at bounding box center [462, 195] width 72 height 18
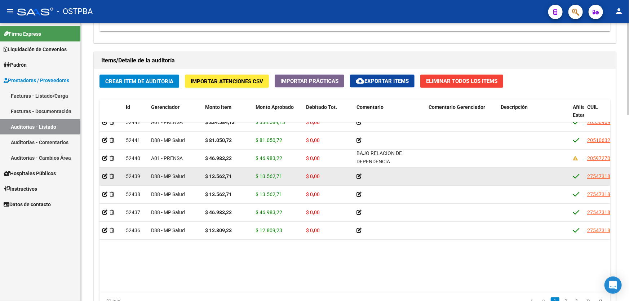
scroll to position [19, 0]
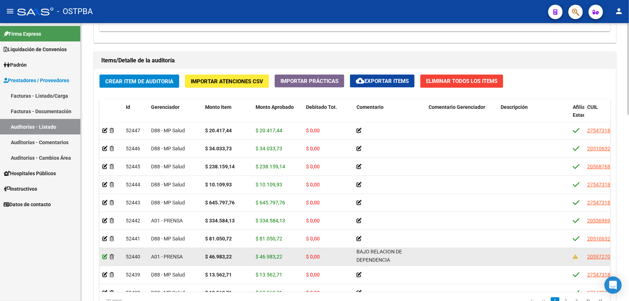
click at [105, 256] on icon at bounding box center [104, 256] width 5 height 5
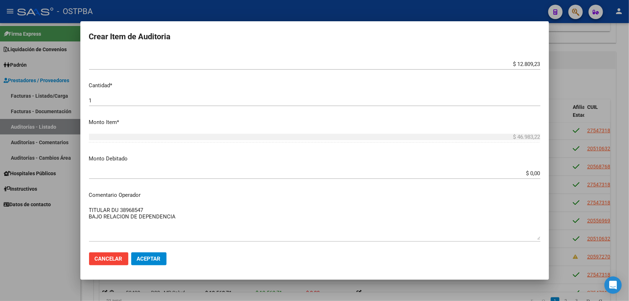
scroll to position [196, 0]
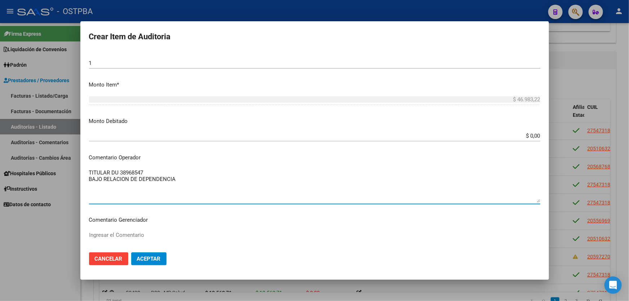
drag, startPoint x: 89, startPoint y: 173, endPoint x: 183, endPoint y: 183, distance: 95.3
click at [183, 183] on textarea "TITULAR DU 38968547 BAJO RELACION DE DEPENDENCIA" at bounding box center [314, 186] width 451 height 34
click at [189, 181] on textarea "TITULAR DU 38968547 BAJO RELACION DE DEPENDENCIA" at bounding box center [314, 186] width 451 height 34
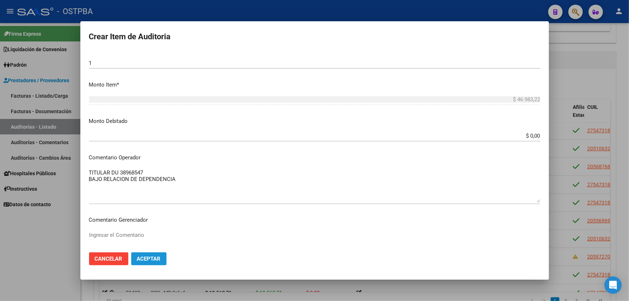
click at [145, 257] on span "Aceptar" at bounding box center [149, 259] width 24 height 6
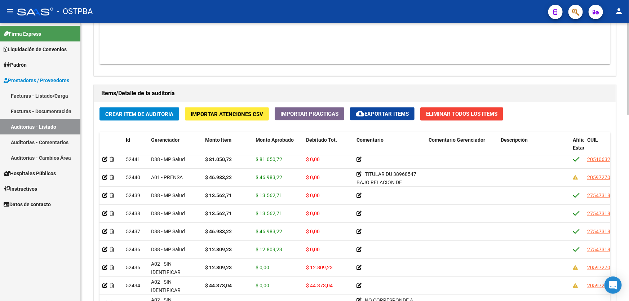
scroll to position [164, 0]
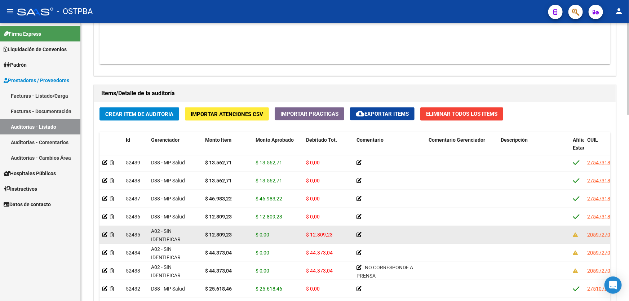
click at [360, 234] on icon at bounding box center [358, 234] width 5 height 5
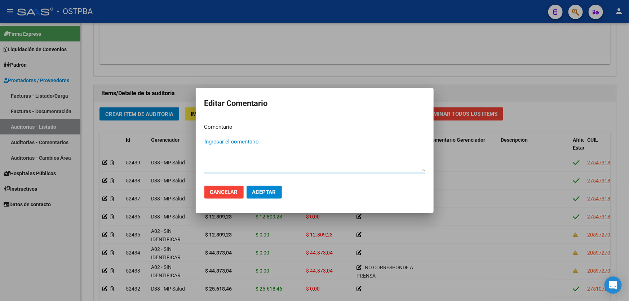
paste textarea "TITULAR DU 38968547 BAJO RELACION DE DEPENDENCIA"
type textarea "TITULAR DU 38968547 BAJO RELACION DE DEPENDENCIA"
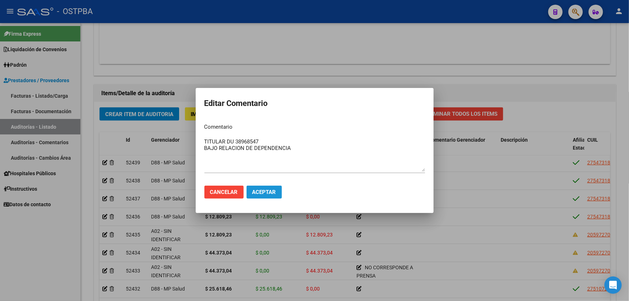
click at [262, 191] on span "Aceptar" at bounding box center [264, 192] width 24 height 6
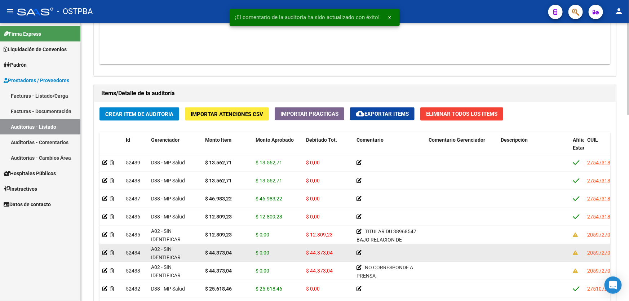
click at [359, 250] on icon at bounding box center [358, 252] width 5 height 5
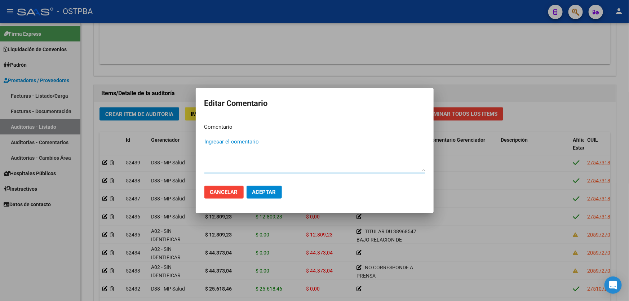
paste textarea "TITULAR DU 38968547 BAJO RELACION DE DEPENDENCIA"
type textarea "TITULAR DU 38968547 BAJO RELACION DE DEPENDENCIA"
click at [270, 191] on span "Aceptar" at bounding box center [264, 192] width 24 height 6
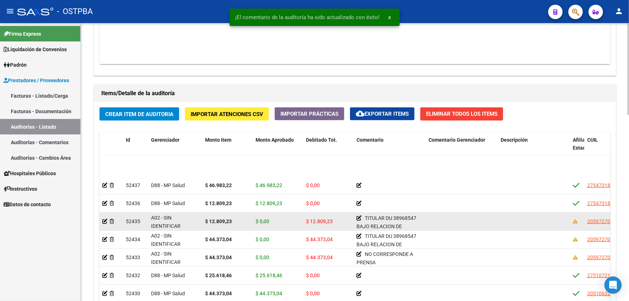
scroll to position [216, 0]
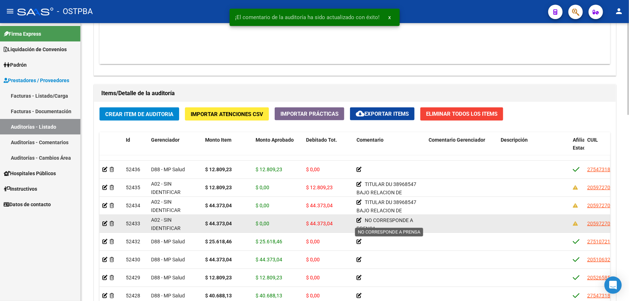
click at [357, 218] on icon at bounding box center [358, 220] width 5 height 5
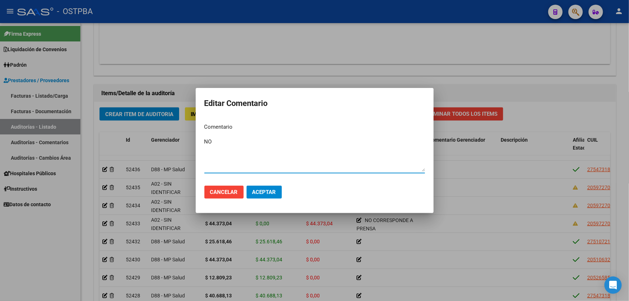
type textarea "N"
paste textarea "TITULAR DU 38968547 BAJO RELACION DE DEPENDENCIA"
type textarea "TITULAR DU 38968547 BAJO RELACION DE DEPENDENCIA"
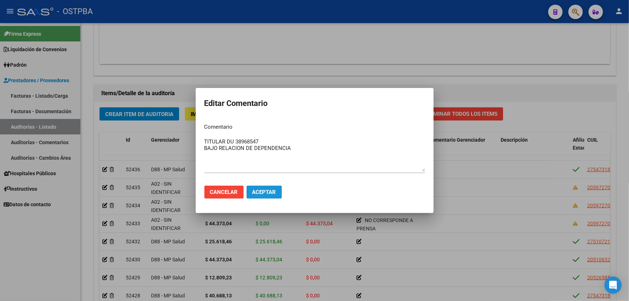
click at [265, 193] on span "Aceptar" at bounding box center [264, 192] width 24 height 6
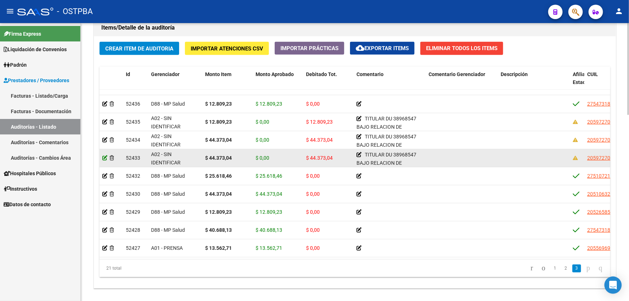
click at [103, 155] on icon at bounding box center [104, 157] width 5 height 5
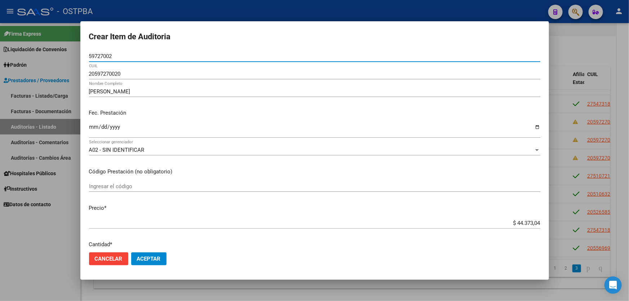
click at [121, 149] on span "A02 - SIN IDENTIFICAR" at bounding box center [117, 150] width 56 height 6
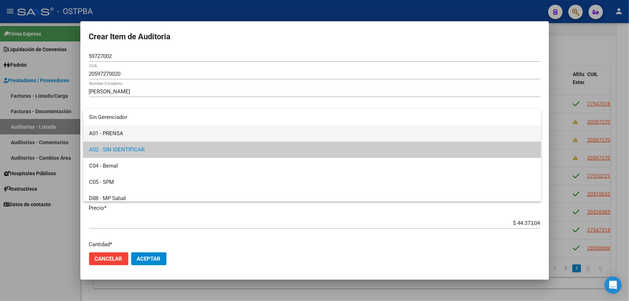
click at [124, 132] on span "A01 - PRENSA" at bounding box center [312, 133] width 446 height 16
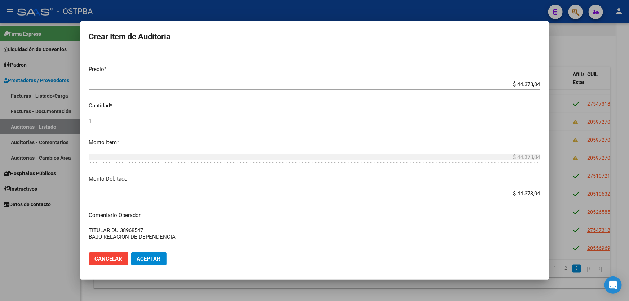
scroll to position [229, 0]
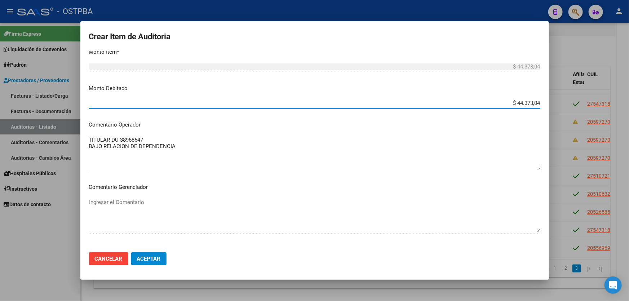
click at [534, 102] on input "$ 44.373,04" at bounding box center [314, 103] width 451 height 6
type input "$ 0,00"
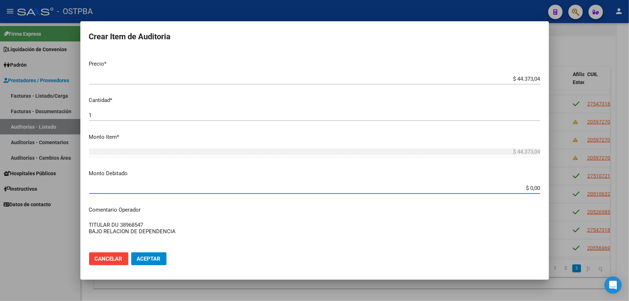
scroll to position [98, 0]
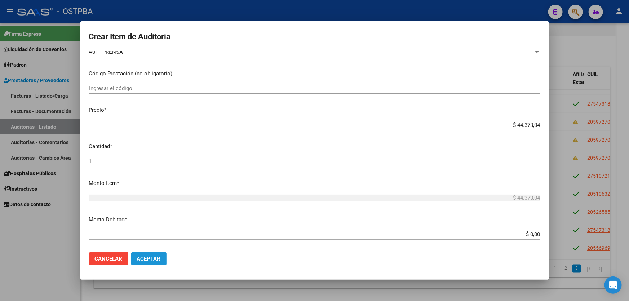
click at [150, 256] on span "Aceptar" at bounding box center [149, 259] width 24 height 6
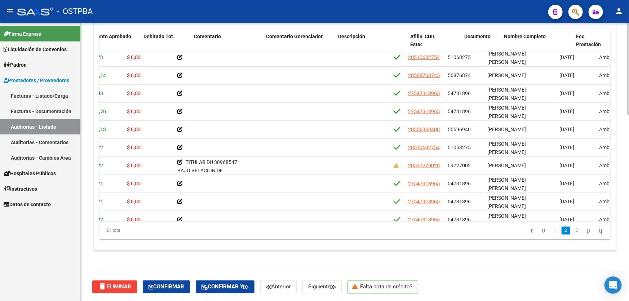
scroll to position [39, 0]
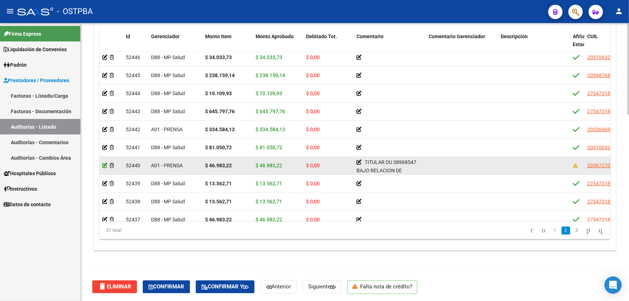
click at [104, 165] on icon at bounding box center [104, 165] width 5 height 5
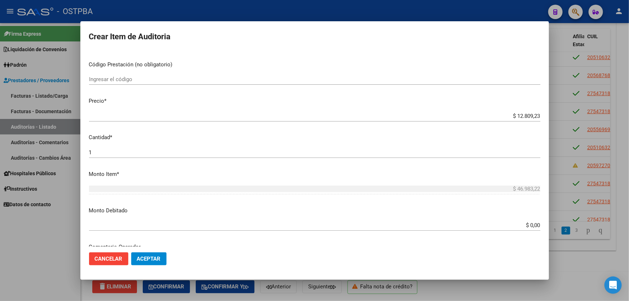
scroll to position [98, 0]
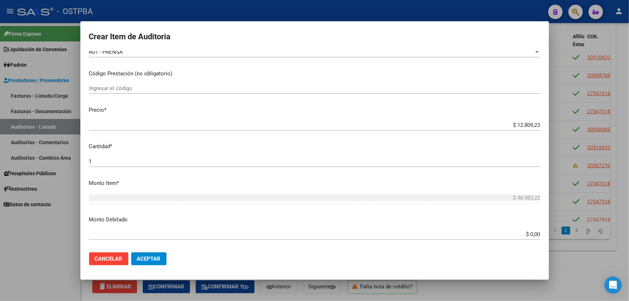
click at [155, 259] on span "Aceptar" at bounding box center [149, 259] width 24 height 6
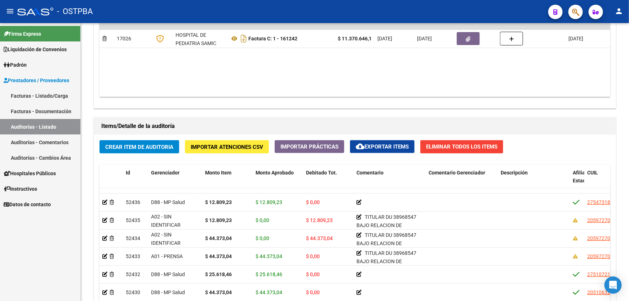
scroll to position [458, 0]
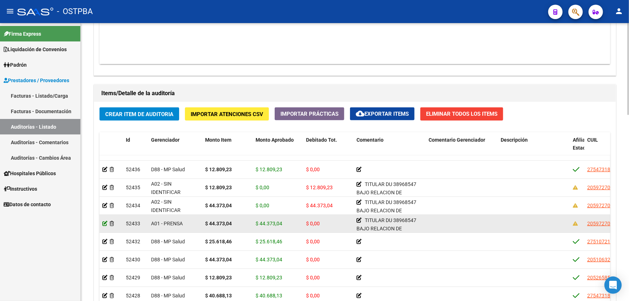
click at [106, 221] on icon at bounding box center [104, 223] width 5 height 5
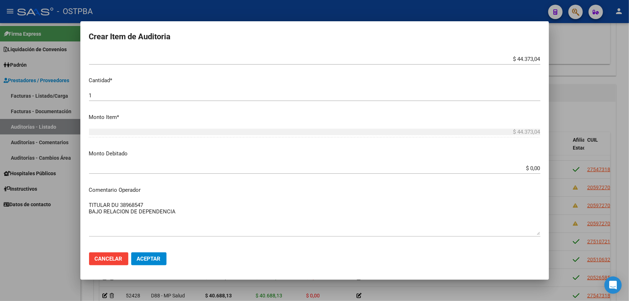
scroll to position [164, 0]
click at [136, 260] on button "Aceptar" at bounding box center [148, 258] width 35 height 13
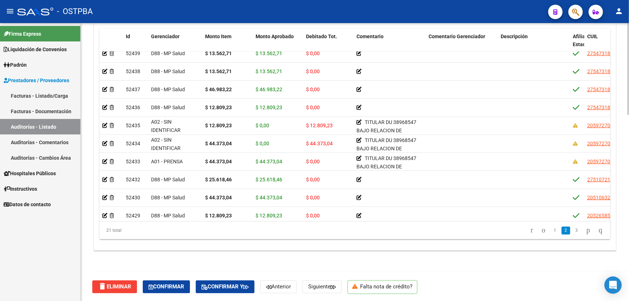
scroll to position [170, 0]
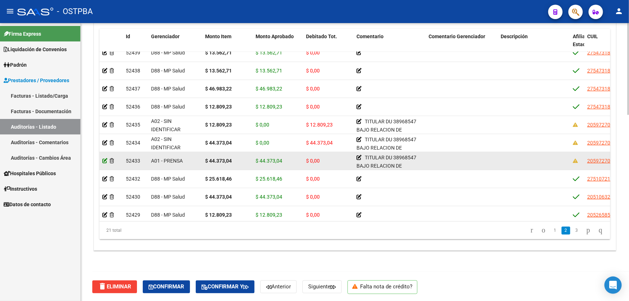
click at [104, 160] on icon at bounding box center [104, 160] width 5 height 5
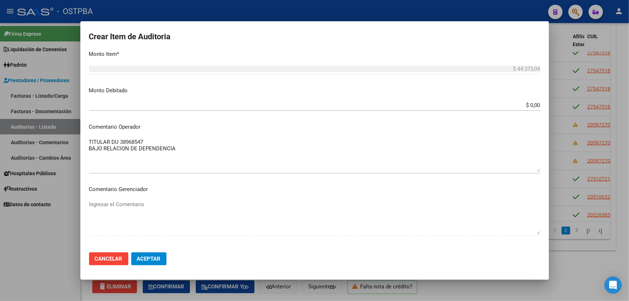
scroll to position [229, 0]
click at [528, 103] on input "$ 0,00" at bounding box center [314, 103] width 451 height 6
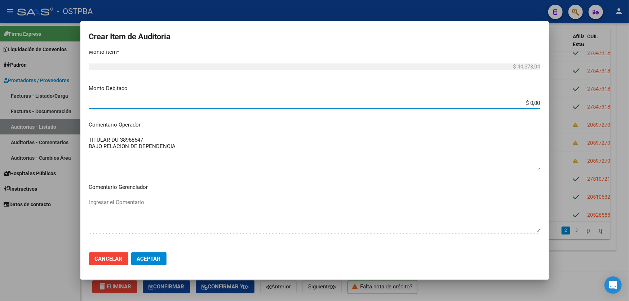
type input "$ 0,00"
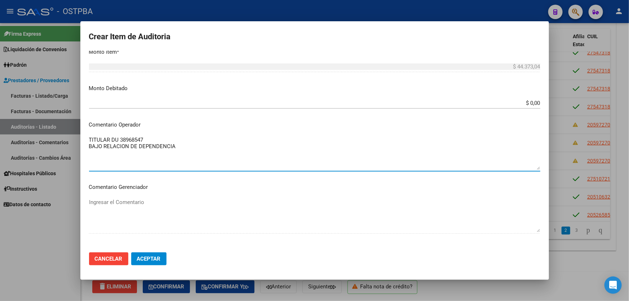
click at [366, 169] on textarea "TITULAR DU 38968547 BAJO RELACION DE DEPENDENCIA" at bounding box center [314, 153] width 451 height 34
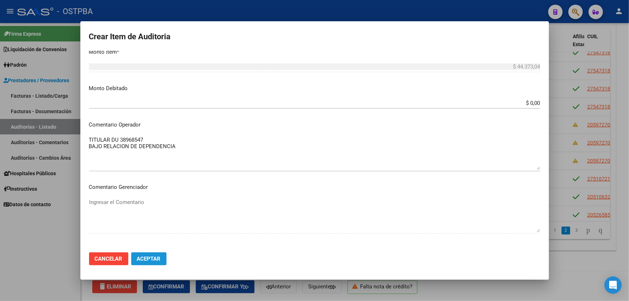
click at [147, 261] on span "Aceptar" at bounding box center [149, 259] width 24 height 6
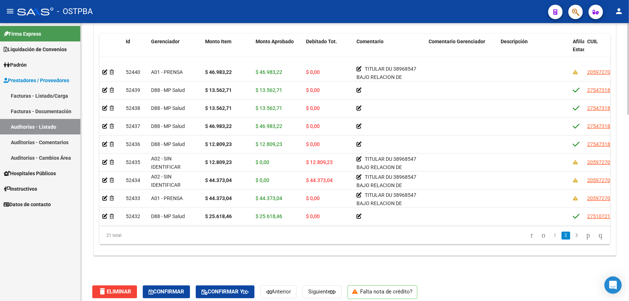
scroll to position [144, 0]
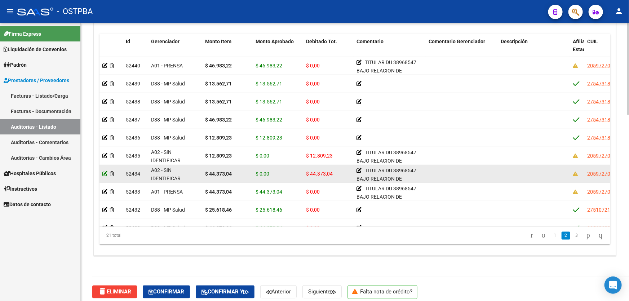
click at [105, 171] on icon at bounding box center [104, 173] width 5 height 5
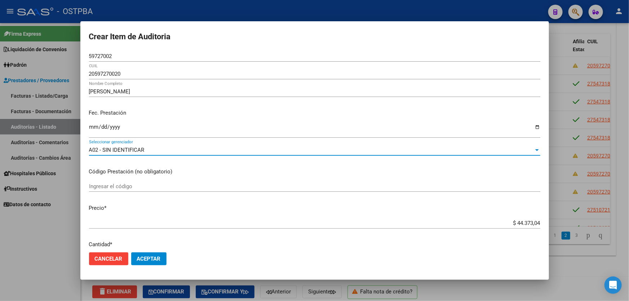
click at [141, 153] on div "A02 - SIN IDENTIFICAR" at bounding box center [311, 150] width 445 height 6
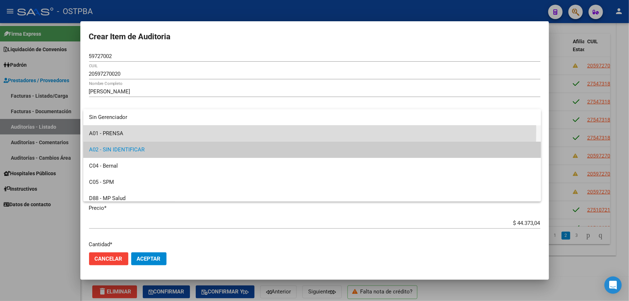
click at [116, 129] on span "A01 - PRENSA" at bounding box center [312, 133] width 446 height 16
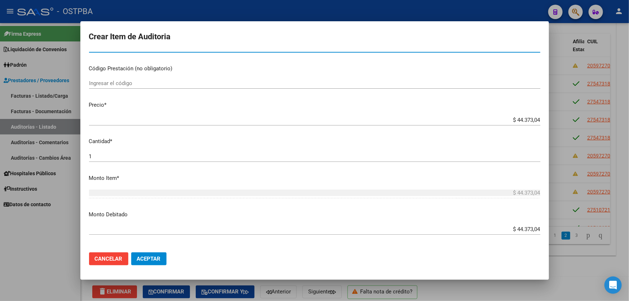
scroll to position [131, 0]
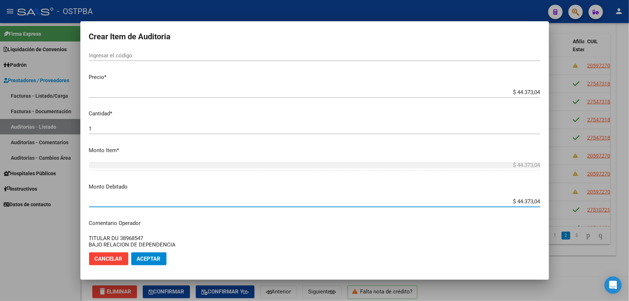
click at [535, 202] on input "$ 44.373,04" at bounding box center [314, 201] width 451 height 6
type input "$ 0,00"
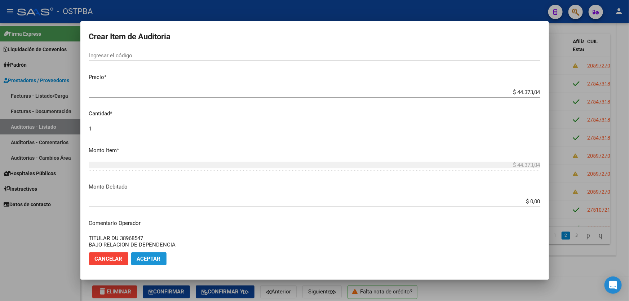
click at [150, 254] on button "Aceptar" at bounding box center [148, 258] width 35 height 13
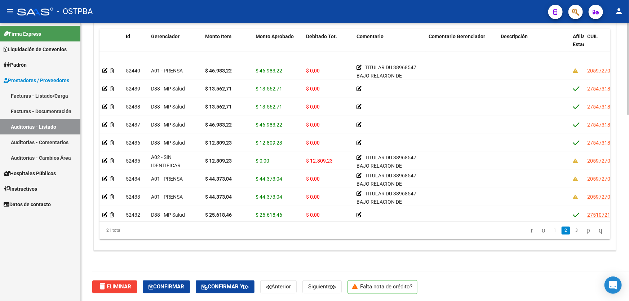
scroll to position [157, 0]
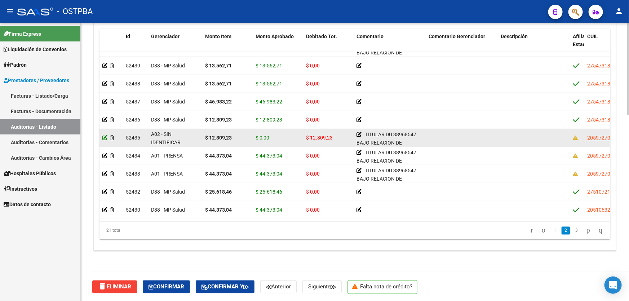
click at [103, 137] on icon at bounding box center [104, 137] width 5 height 5
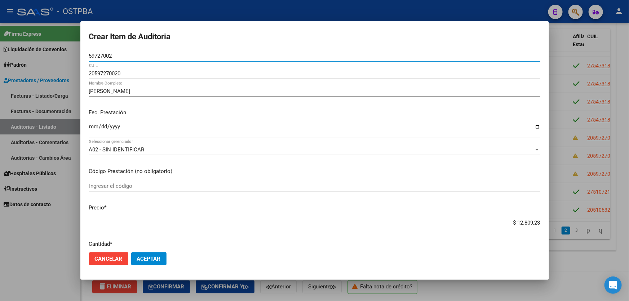
scroll to position [0, 0]
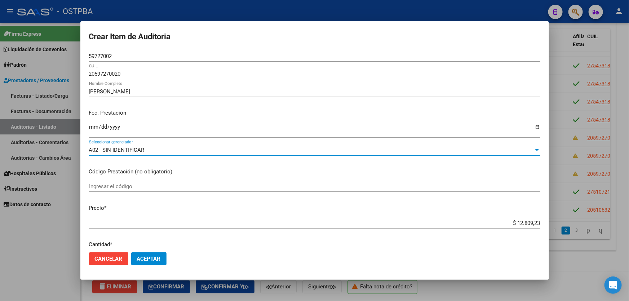
click at [108, 151] on span "A02 - SIN IDENTIFICAR" at bounding box center [117, 150] width 56 height 6
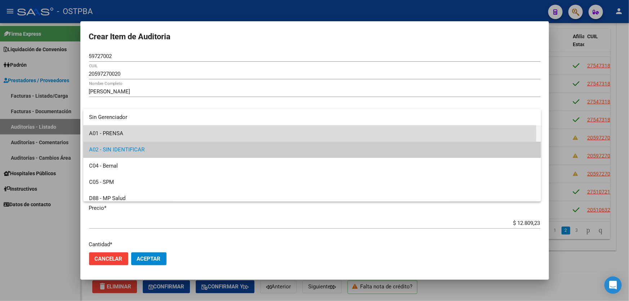
click at [113, 134] on span "A01 - PRENSA" at bounding box center [312, 133] width 446 height 16
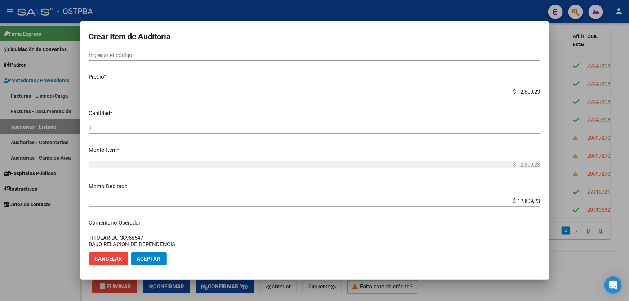
scroll to position [164, 0]
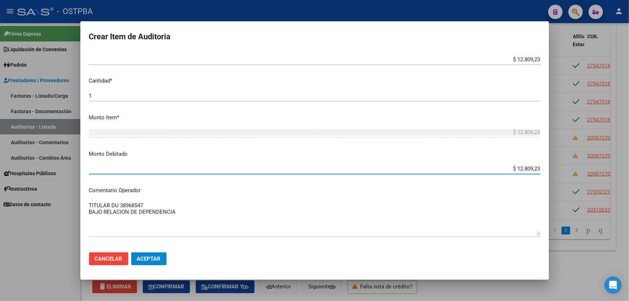
click at [534, 169] on input "$ 12.809,23" at bounding box center [314, 168] width 451 height 6
type input "$ 0,00"
click at [288, 208] on textarea "TITULAR DU 38968547 BAJO RELACION DE DEPENDENCIA" at bounding box center [314, 218] width 451 height 34
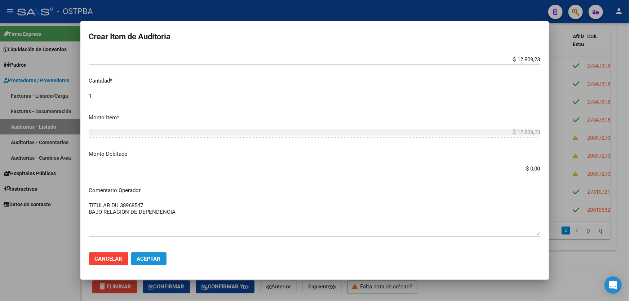
click at [151, 257] on span "Aceptar" at bounding box center [149, 259] width 24 height 6
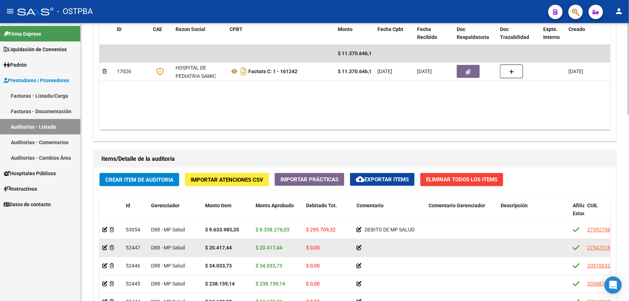
scroll to position [262, 0]
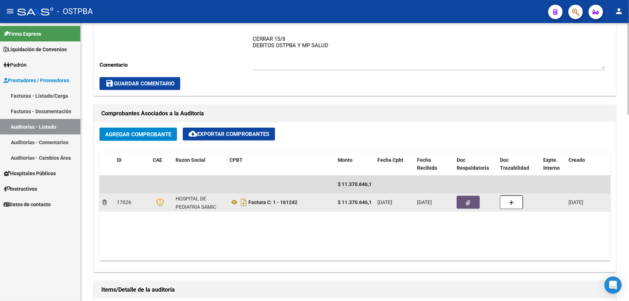
click at [471, 203] on button "button" at bounding box center [468, 202] width 23 height 13
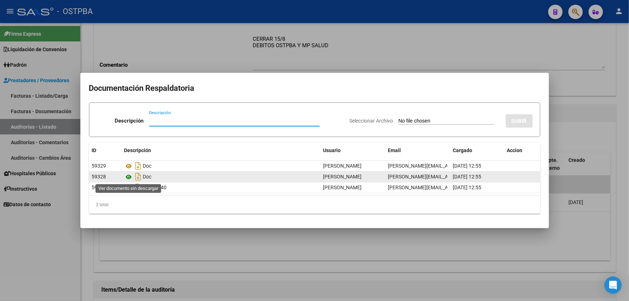
click at [127, 178] on icon at bounding box center [128, 177] width 9 height 9
click at [130, 176] on icon at bounding box center [128, 177] width 9 height 9
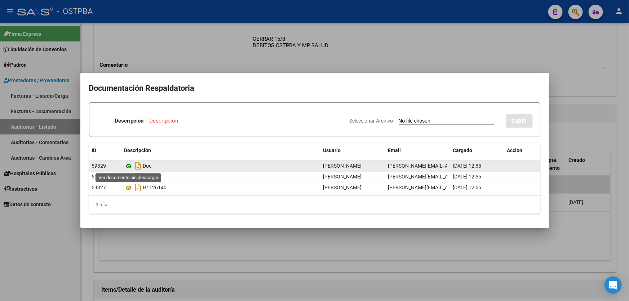
click at [129, 164] on icon at bounding box center [128, 166] width 9 height 9
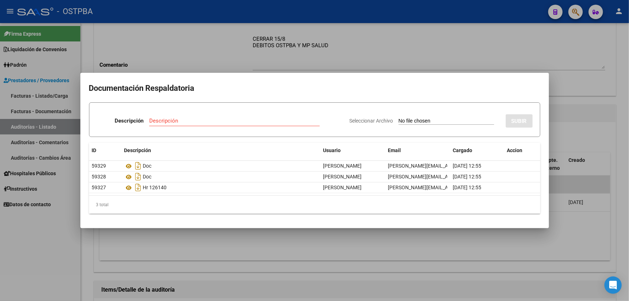
click at [66, 253] on div at bounding box center [314, 150] width 629 height 301
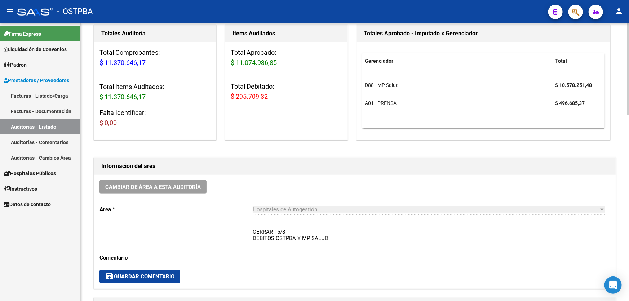
scroll to position [164, 0]
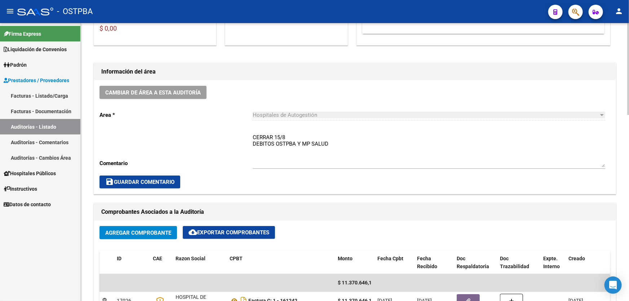
click at [300, 142] on textarea "CERRAR 15/8 DEBITOS OSTPBA Y MP SALUD" at bounding box center [429, 150] width 353 height 34
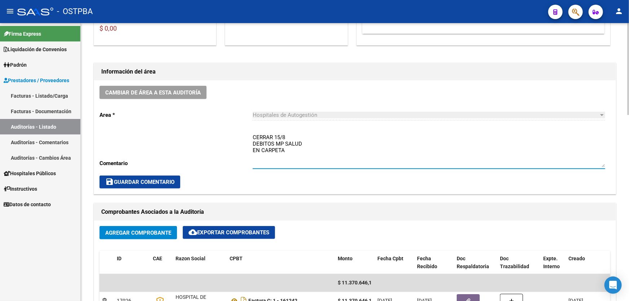
type textarea "CERRAR 15/8 DEBITOS MP SALUD EN CARPETA"
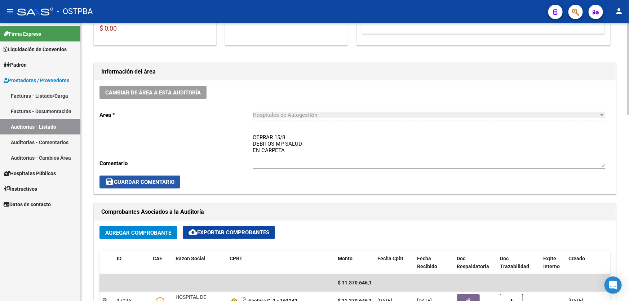
click at [140, 180] on span "save Guardar Comentario" at bounding box center [139, 182] width 69 height 6
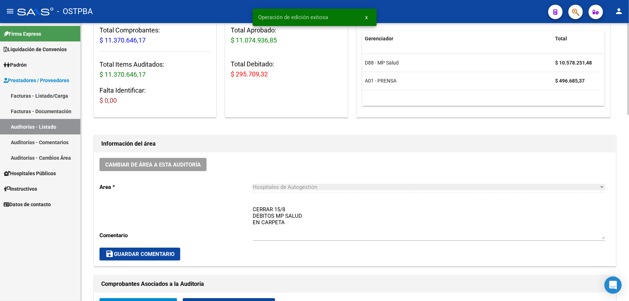
scroll to position [0, 0]
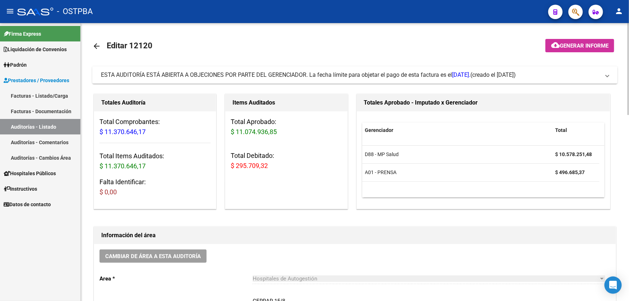
click at [94, 46] on mat-icon "arrow_back" at bounding box center [96, 46] width 9 height 9
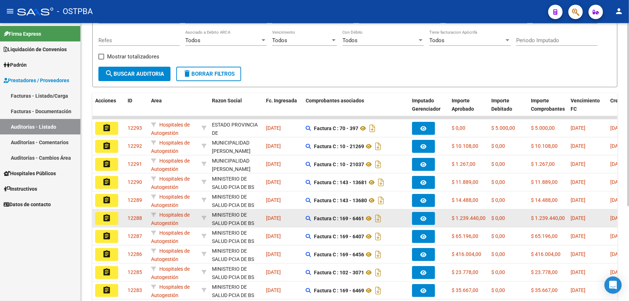
scroll to position [144, 0]
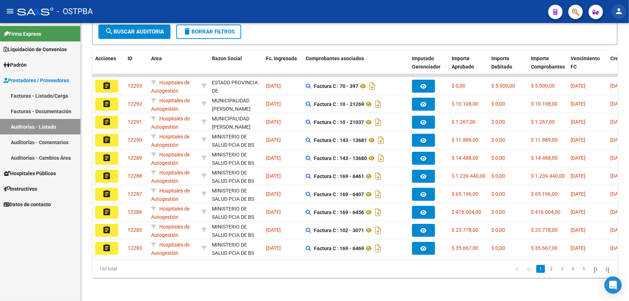
click at [620, 10] on mat-icon "person" at bounding box center [619, 11] width 9 height 9
click at [615, 48] on button "exit_to_app Salir" at bounding box center [604, 47] width 44 height 17
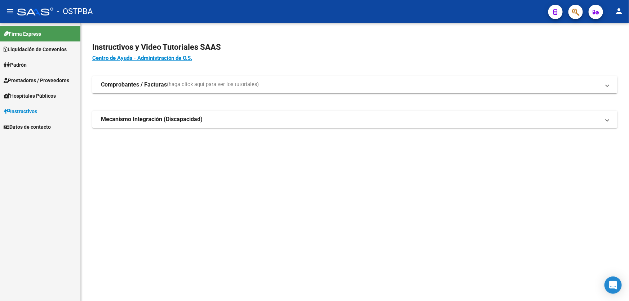
click at [38, 75] on link "Prestadores / Proveedores" at bounding box center [40, 79] width 80 height 15
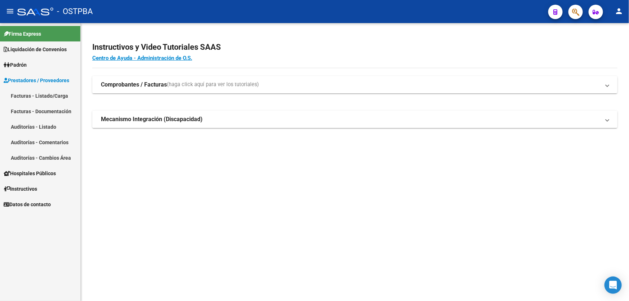
click at [29, 125] on link "Auditorías - Listado" at bounding box center [40, 126] width 80 height 15
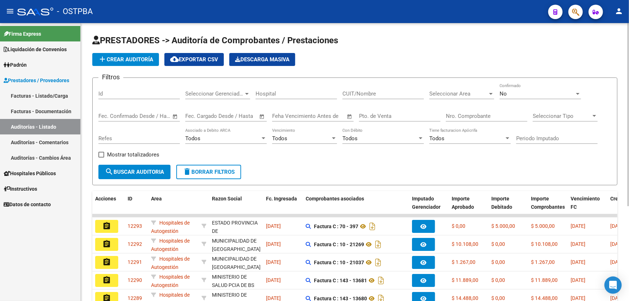
scroll to position [144, 0]
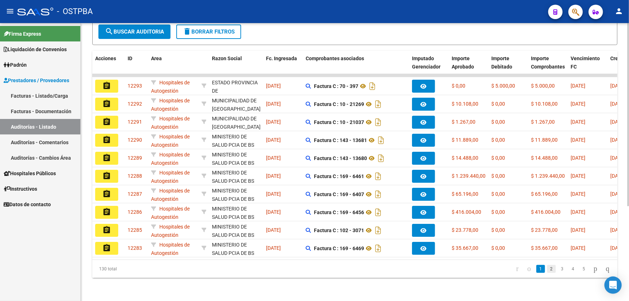
click at [547, 270] on link "2" at bounding box center [551, 269] width 9 height 8
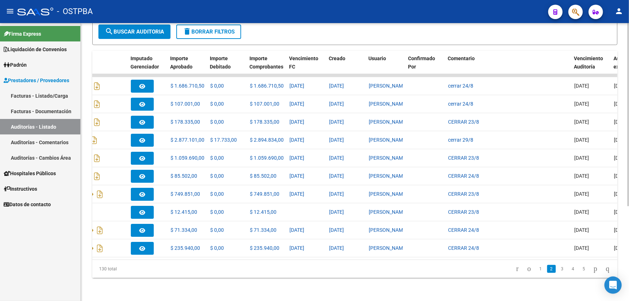
scroll to position [0, 282]
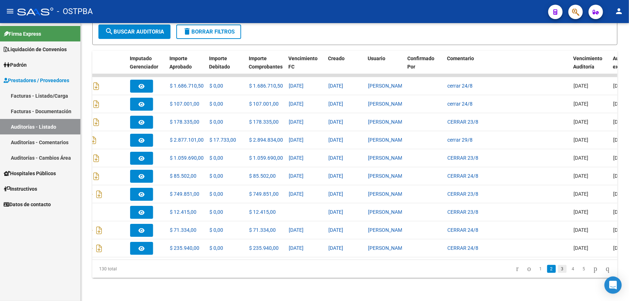
click at [558, 270] on link "3" at bounding box center [562, 269] width 9 height 8
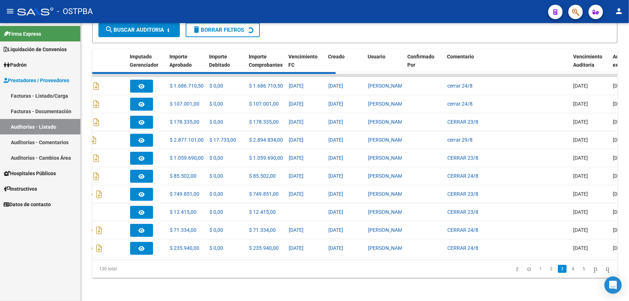
scroll to position [144, 0]
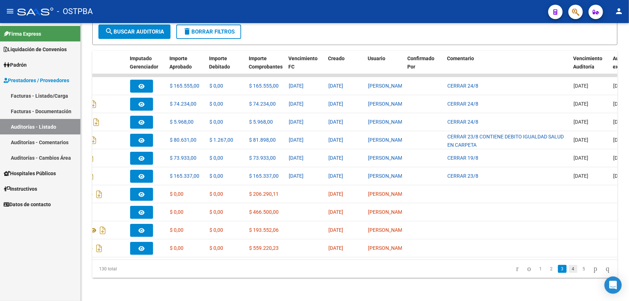
click at [569, 272] on link "4" at bounding box center [573, 269] width 9 height 8
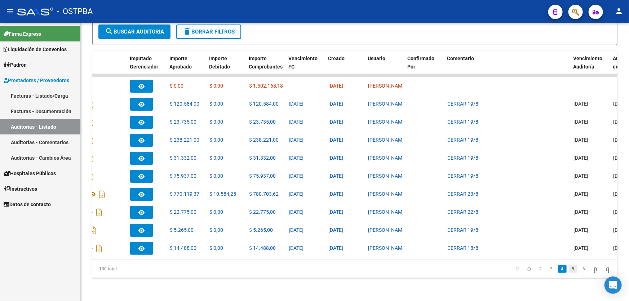
click at [569, 270] on link "5" at bounding box center [573, 269] width 9 height 8
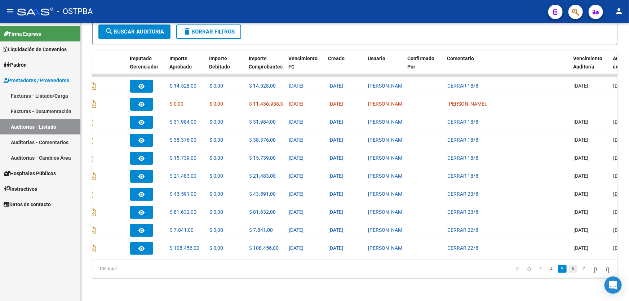
click at [569, 268] on link "6" at bounding box center [573, 269] width 9 height 8
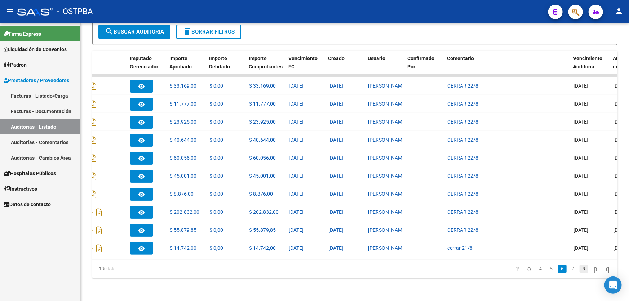
click at [580, 270] on link "8" at bounding box center [584, 269] width 9 height 8
click at [579, 269] on link "10" at bounding box center [583, 269] width 9 height 8
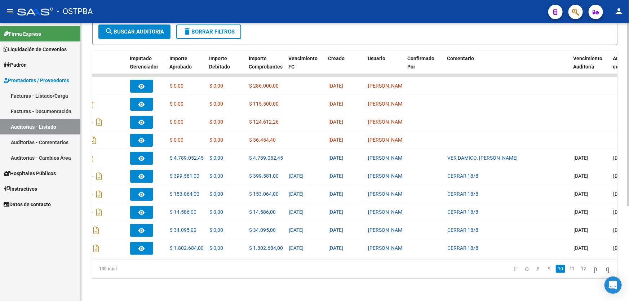
click at [579, 269] on link "12" at bounding box center [583, 269] width 9 height 8
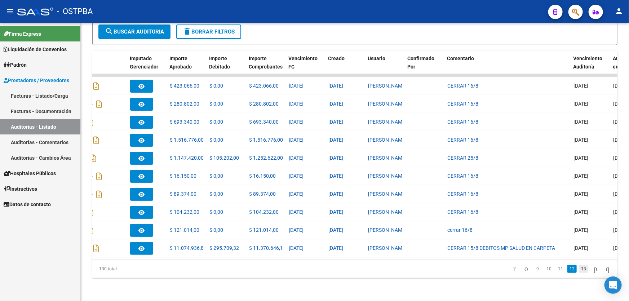
click at [579, 270] on link "13" at bounding box center [583, 269] width 9 height 8
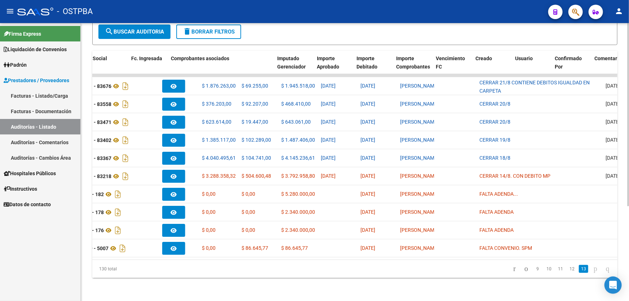
scroll to position [0, 0]
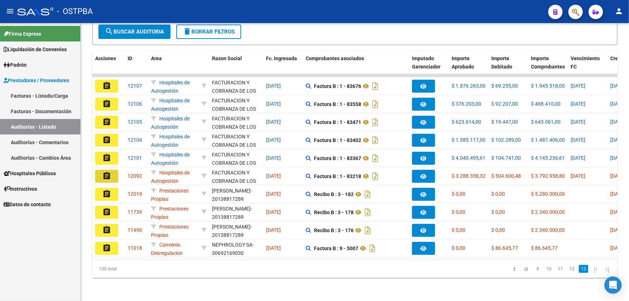
click at [101, 170] on button "assignment" at bounding box center [106, 176] width 23 height 13
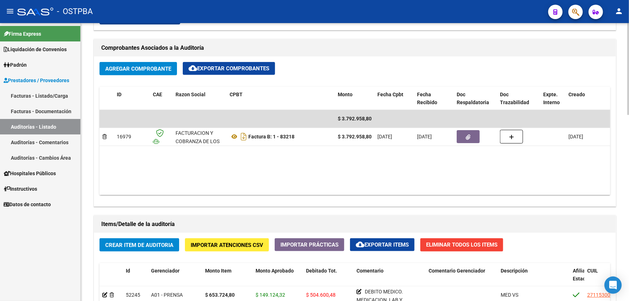
scroll to position [393, 0]
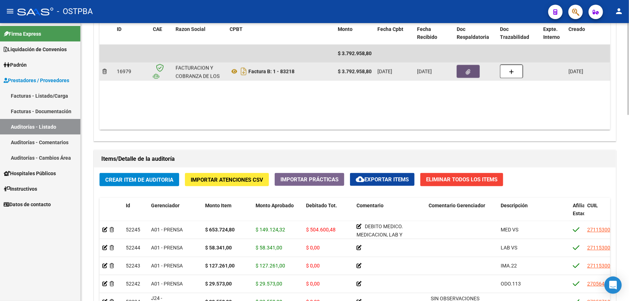
click at [469, 71] on icon "button" at bounding box center [468, 71] width 5 height 5
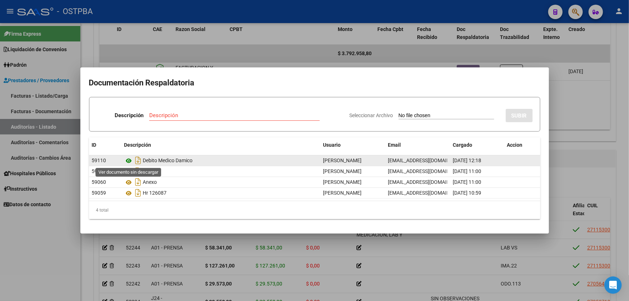
click at [129, 160] on icon at bounding box center [128, 160] width 9 height 9
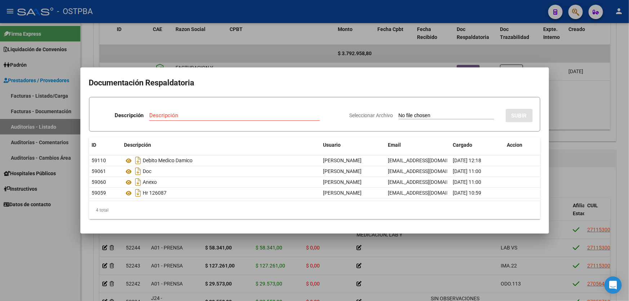
click at [63, 236] on div at bounding box center [314, 150] width 629 height 301
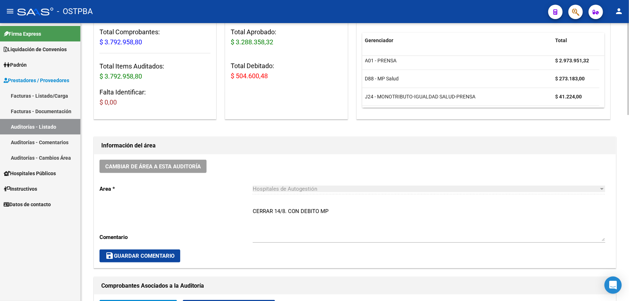
scroll to position [65, 0]
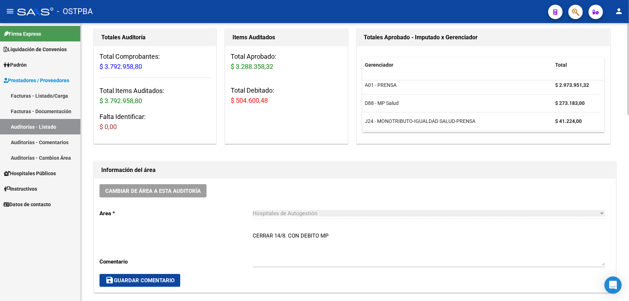
click at [328, 233] on textarea "CERRAR 14/8. CON DEBITO MP" at bounding box center [429, 249] width 353 height 34
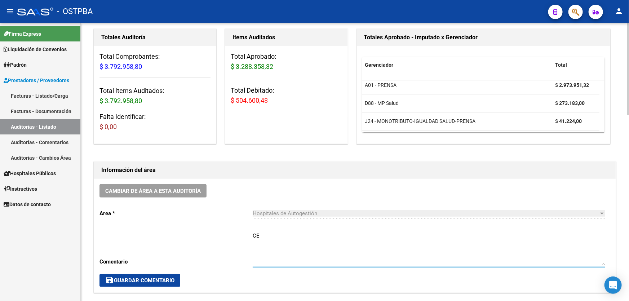
type textarea "C"
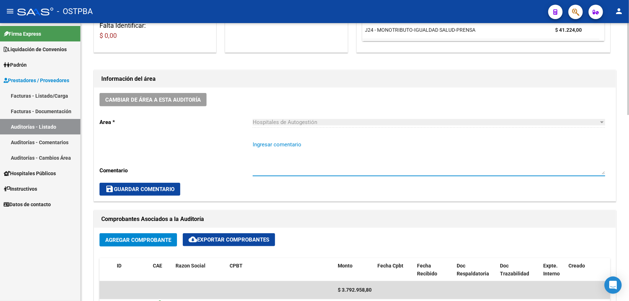
scroll to position [164, 0]
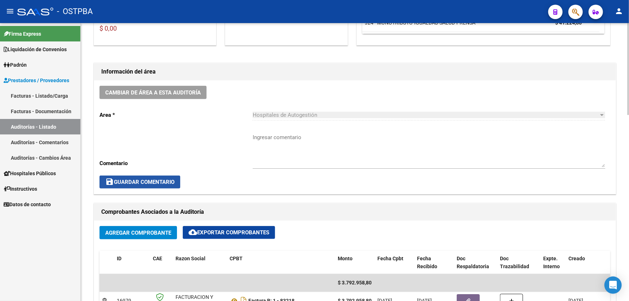
click at [137, 182] on span "save Guardar Comentario" at bounding box center [139, 182] width 69 height 6
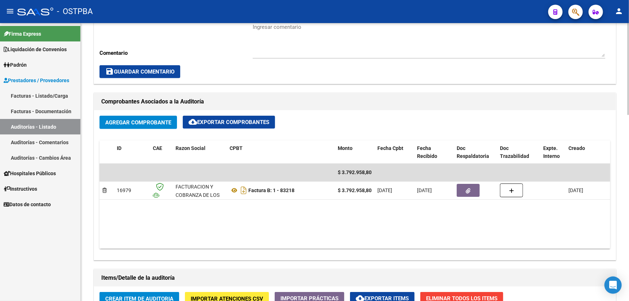
scroll to position [295, 0]
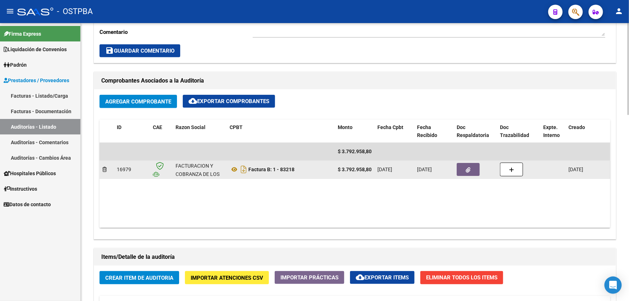
click at [464, 165] on button "button" at bounding box center [468, 169] width 23 height 13
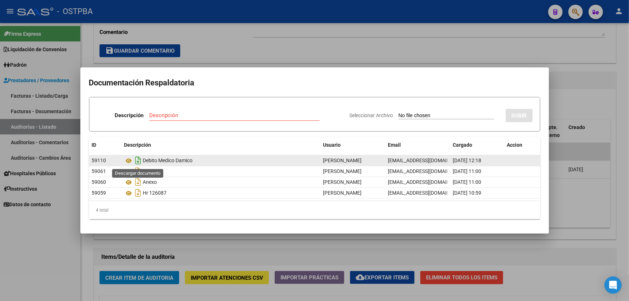
click at [136, 160] on icon "Descargar documento" at bounding box center [138, 161] width 9 height 12
click at [305, 46] on div at bounding box center [314, 150] width 629 height 301
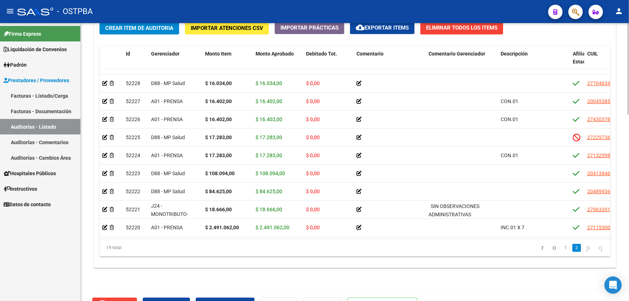
scroll to position [562, 0]
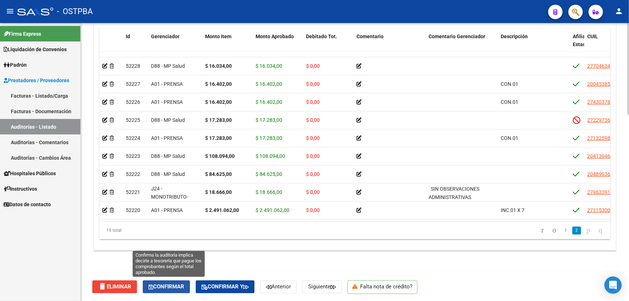
click at [178, 287] on span "Confirmar" at bounding box center [166, 287] width 36 height 6
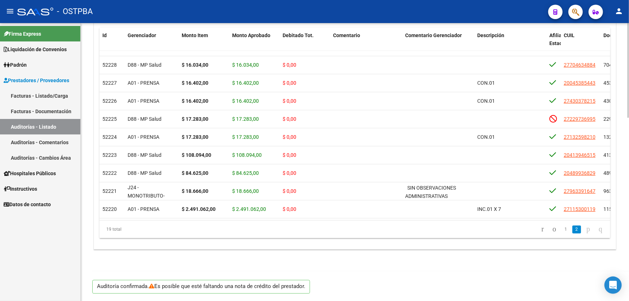
scroll to position [537, 0]
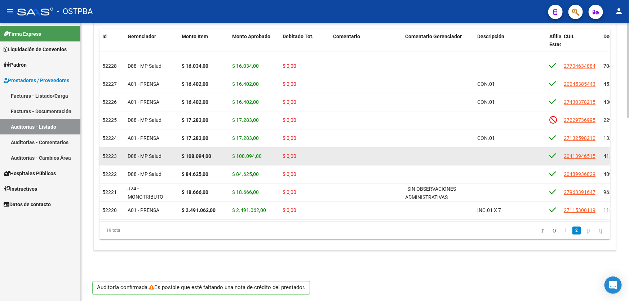
type input "202508"
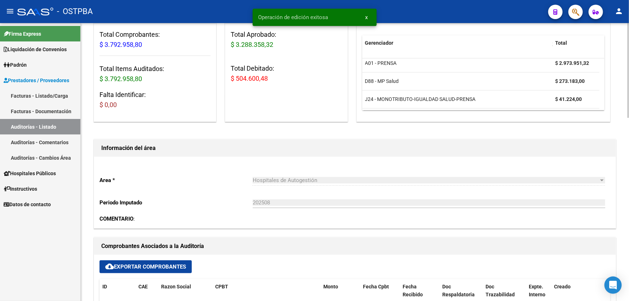
scroll to position [0, 0]
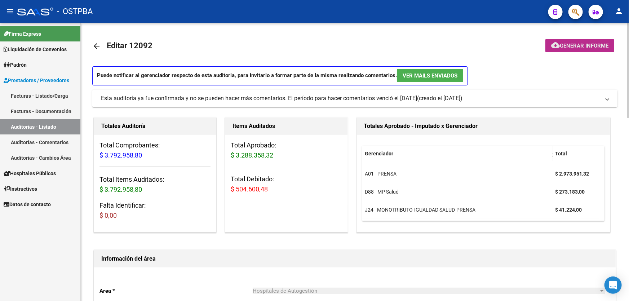
click at [574, 39] on button "cloud_download Generar informe" at bounding box center [579, 45] width 69 height 13
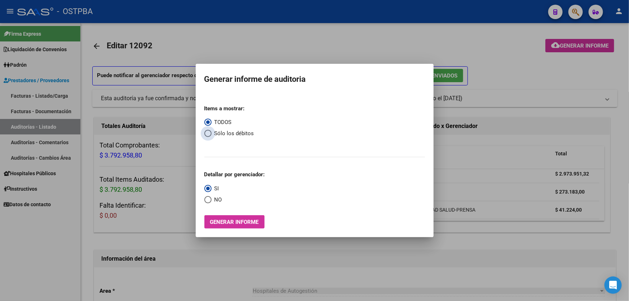
click at [207, 133] on span "Select an option" at bounding box center [207, 133] width 7 height 7
click at [207, 133] on input "Sólo los débitos" at bounding box center [207, 133] width 7 height 7
radio input "true"
click at [208, 201] on span "Select an option" at bounding box center [207, 199] width 7 height 7
click at [208, 201] on input "NO" at bounding box center [207, 199] width 7 height 7
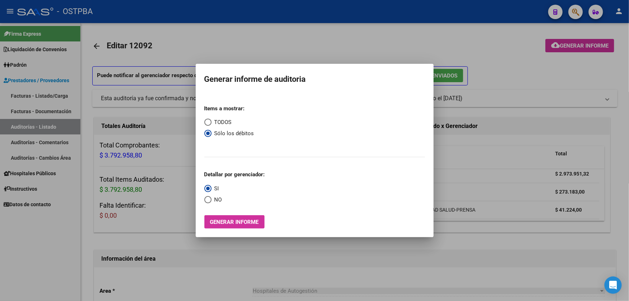
radio input "true"
click at [233, 222] on span "Generar informe" at bounding box center [234, 222] width 49 height 6
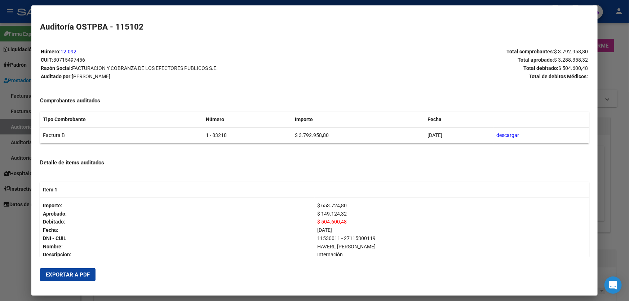
click at [62, 279] on button "Exportar a PDF" at bounding box center [68, 274] width 56 height 13
click at [13, 214] on div at bounding box center [314, 150] width 629 height 301
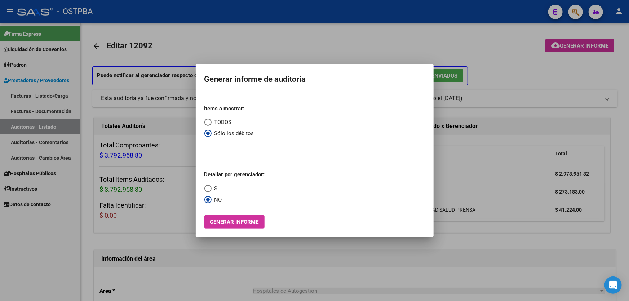
click at [285, 44] on div at bounding box center [314, 150] width 629 height 301
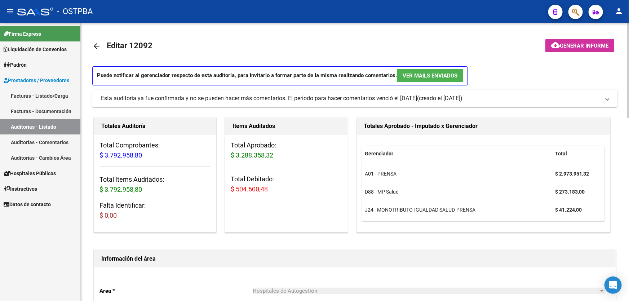
click at [98, 46] on mat-icon "arrow_back" at bounding box center [96, 46] width 9 height 9
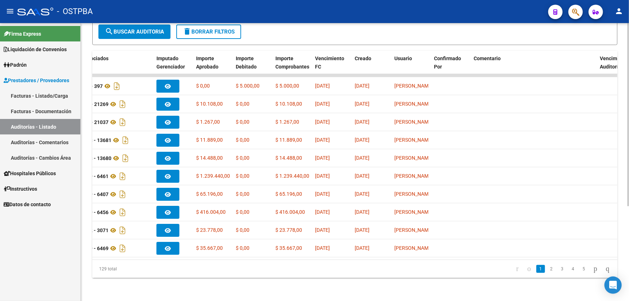
scroll to position [0, 297]
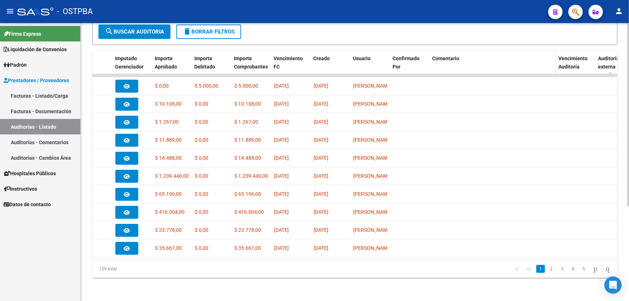
click at [442, 56] on span "Comentario" at bounding box center [445, 59] width 27 height 6
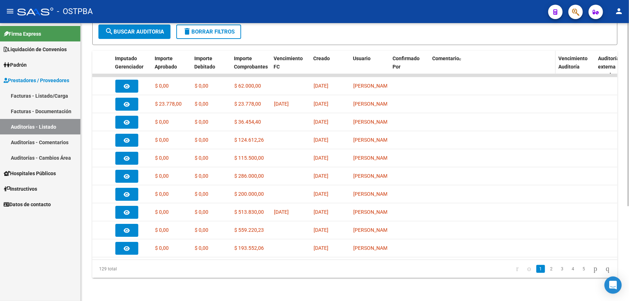
scroll to position [144, 0]
click at [442, 56] on span "Comentario" at bounding box center [445, 59] width 27 height 6
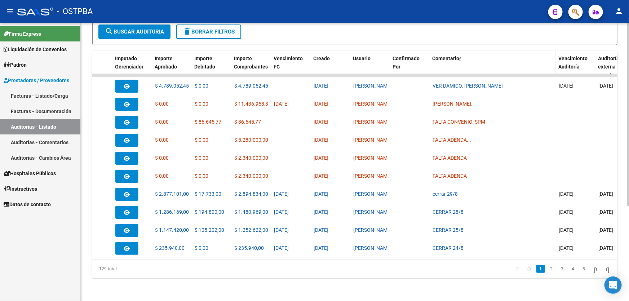
click at [442, 56] on span "Comentario" at bounding box center [445, 59] width 27 height 6
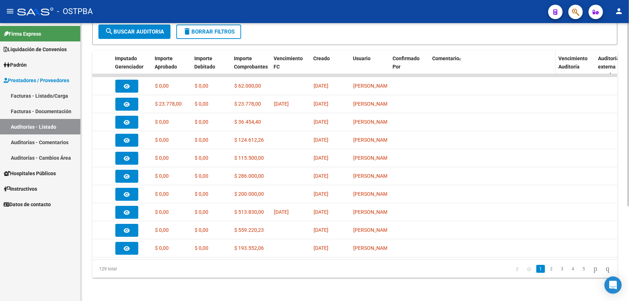
click at [442, 56] on span "Comentario" at bounding box center [445, 59] width 27 height 6
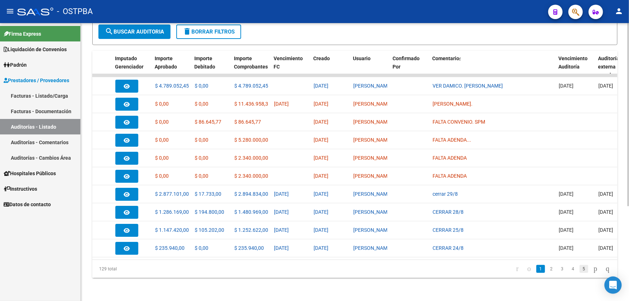
click at [580, 268] on link "5" at bounding box center [584, 269] width 9 height 8
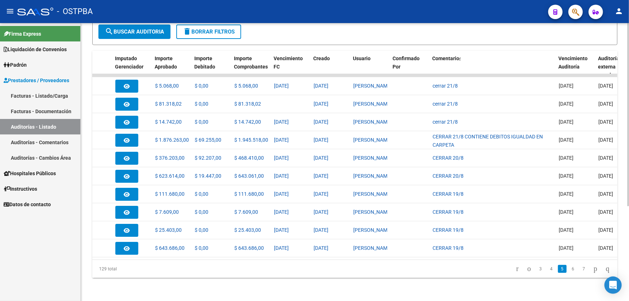
click at [580, 268] on link "7" at bounding box center [584, 269] width 9 height 8
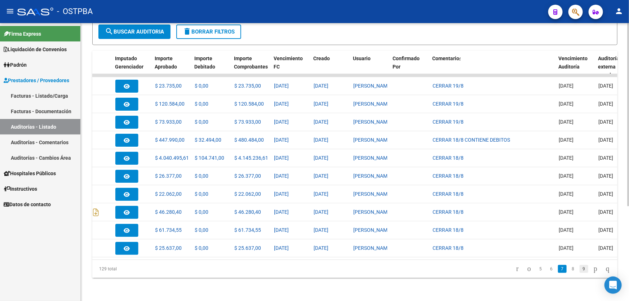
click at [580, 270] on link "9" at bounding box center [584, 269] width 9 height 8
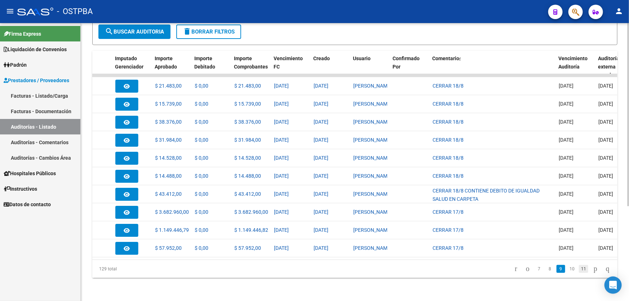
click at [579, 270] on link "11" at bounding box center [583, 269] width 9 height 8
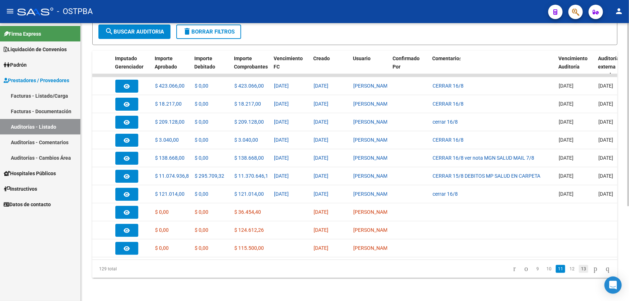
click at [579, 269] on link "13" at bounding box center [583, 269] width 9 height 8
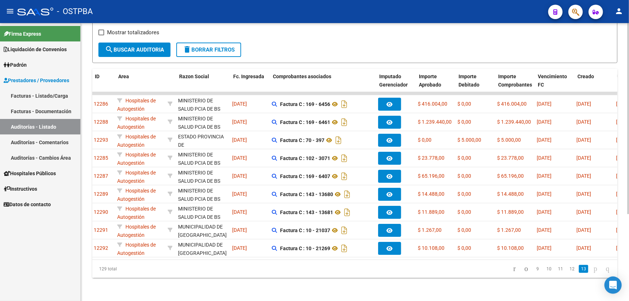
scroll to position [0, 0]
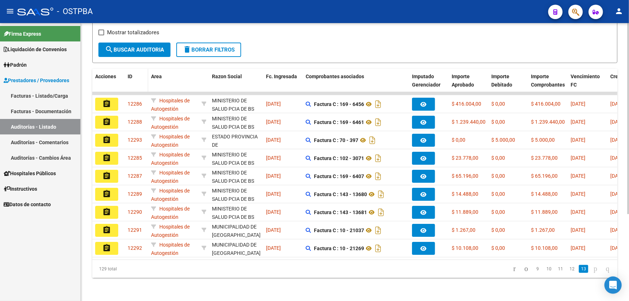
click at [130, 74] on span "ID" at bounding box center [130, 77] width 5 height 6
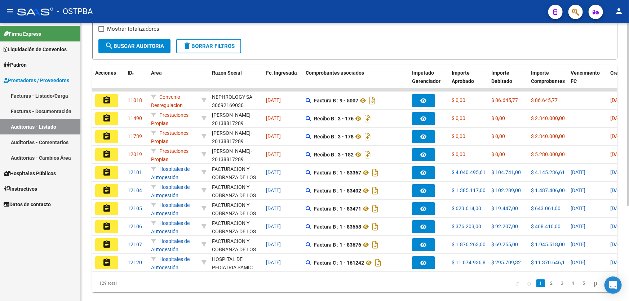
click at [130, 71] on span "ID" at bounding box center [130, 73] width 5 height 6
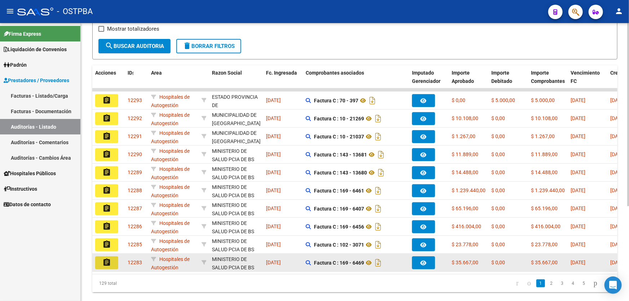
click at [108, 259] on mat-icon "assignment" at bounding box center [106, 262] width 9 height 9
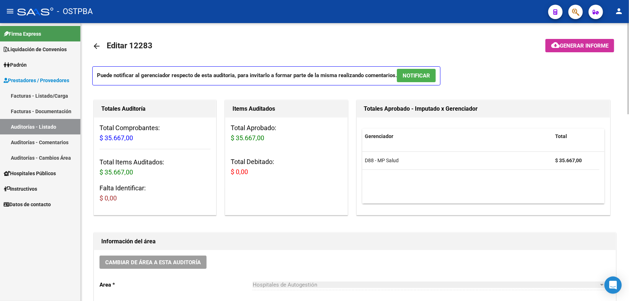
click at [428, 77] on span "NOTIFICAR" at bounding box center [416, 75] width 27 height 6
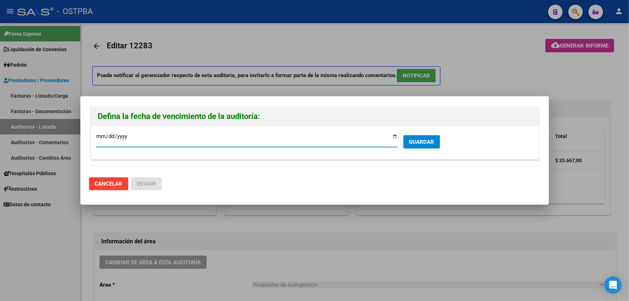
click at [425, 143] on span "GUARDAR" at bounding box center [421, 142] width 25 height 6
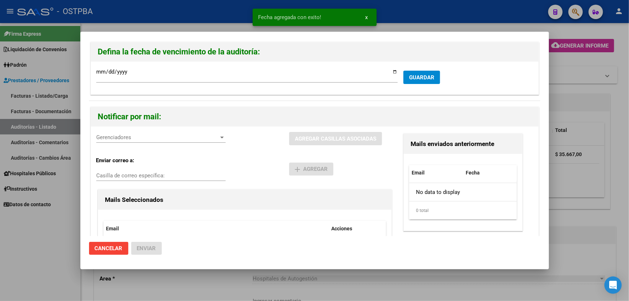
click at [140, 139] on span "Gerenciadores" at bounding box center [157, 137] width 123 height 6
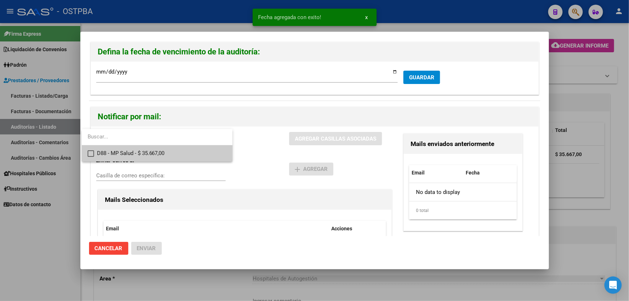
click at [92, 154] on mat-pseudo-checkbox at bounding box center [91, 153] width 6 height 6
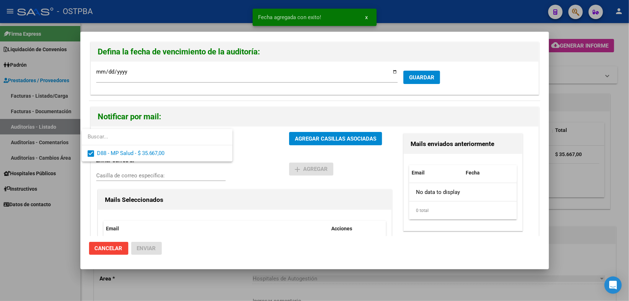
click at [252, 168] on div at bounding box center [314, 150] width 629 height 301
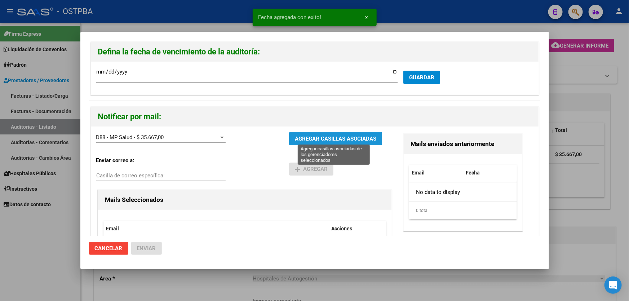
click at [331, 136] on span "AGREGAR CASILLAS ASOCIADAS" at bounding box center [335, 139] width 81 height 6
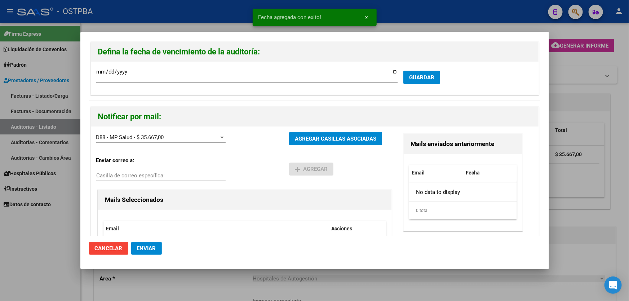
click at [140, 249] on span "Enviar" at bounding box center [146, 248] width 19 height 6
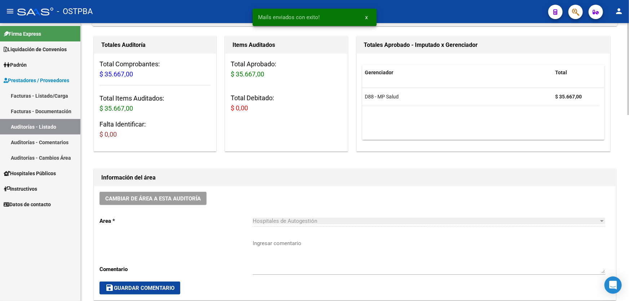
scroll to position [164, 0]
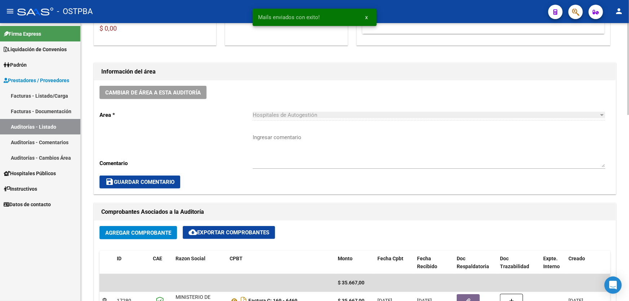
click at [285, 145] on textarea "Ingresar comentario" at bounding box center [429, 150] width 353 height 34
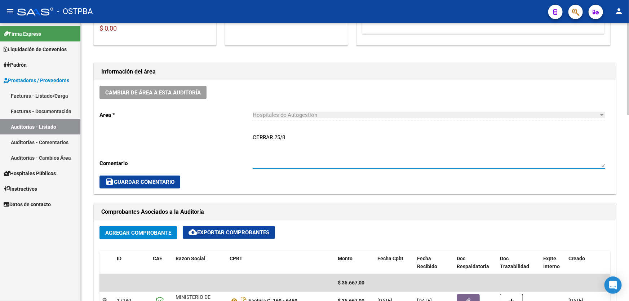
type textarea "CERRAR 25/8"
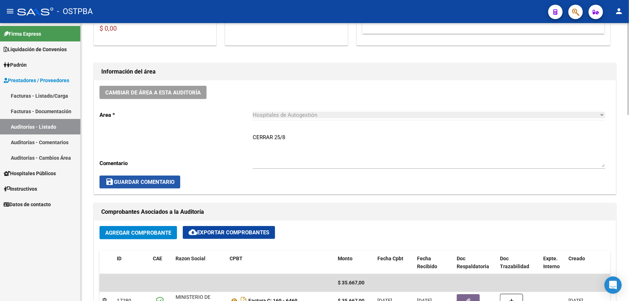
click at [145, 179] on span "save Guardar Comentario" at bounding box center [139, 182] width 69 height 6
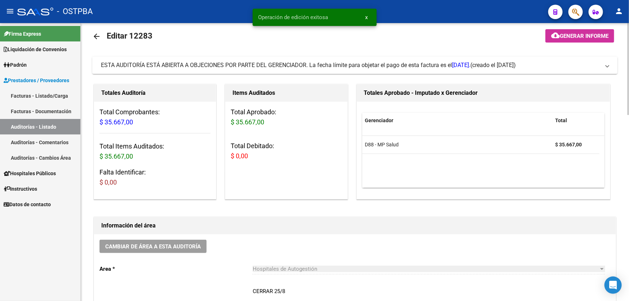
scroll to position [0, 0]
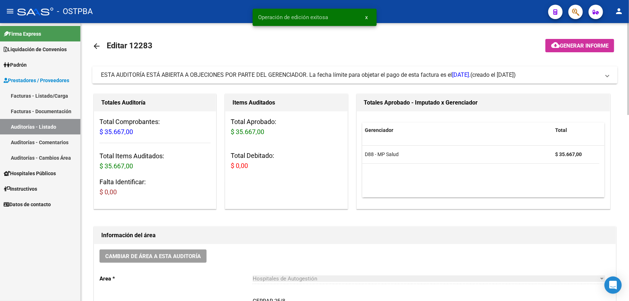
click at [97, 44] on mat-icon "arrow_back" at bounding box center [96, 46] width 9 height 9
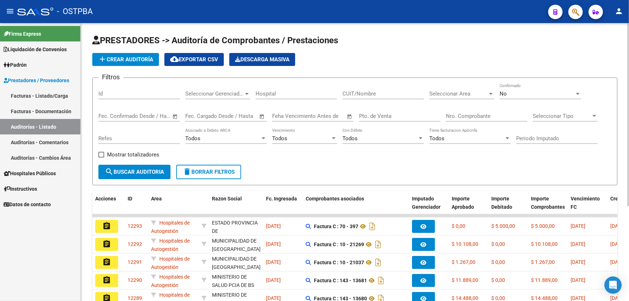
scroll to position [144, 0]
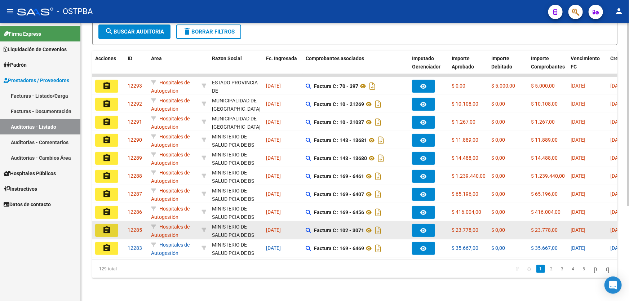
click at [104, 226] on mat-icon "assignment" at bounding box center [106, 230] width 9 height 9
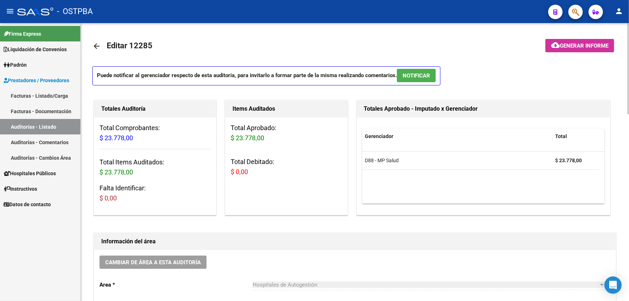
click at [426, 76] on span "NOTIFICAR" at bounding box center [416, 75] width 27 height 6
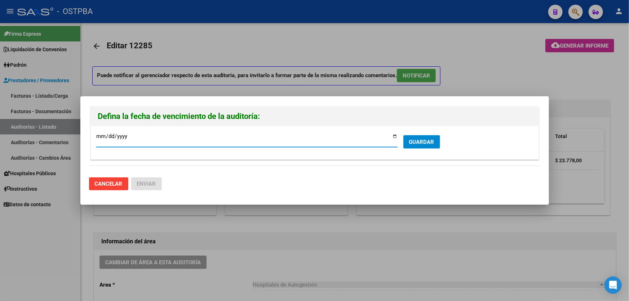
click at [424, 142] on span "GUARDAR" at bounding box center [421, 142] width 25 height 6
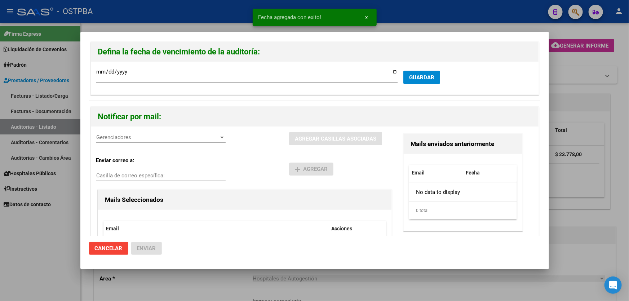
click at [118, 138] on span "Gerenciadores" at bounding box center [157, 137] width 123 height 6
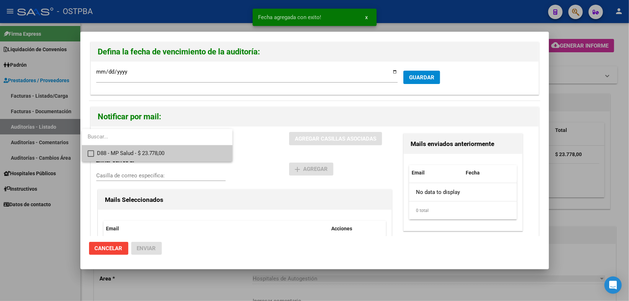
drag, startPoint x: 90, startPoint y: 152, endPoint x: 102, endPoint y: 148, distance: 12.7
click at [90, 152] on mat-pseudo-checkbox at bounding box center [91, 153] width 6 height 6
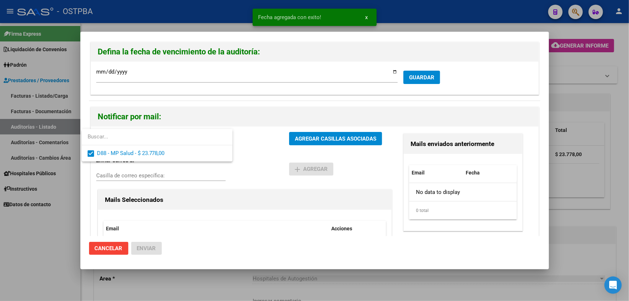
click at [254, 158] on div at bounding box center [314, 150] width 629 height 301
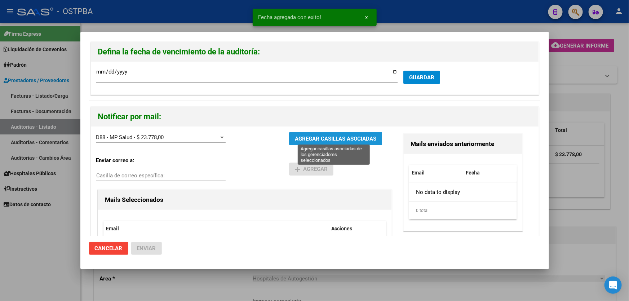
click at [318, 136] on span "AGREGAR CASILLAS ASOCIADAS" at bounding box center [335, 139] width 81 height 6
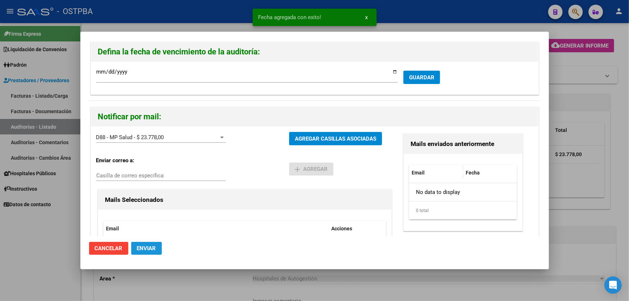
click at [147, 246] on span "Enviar" at bounding box center [146, 248] width 19 height 6
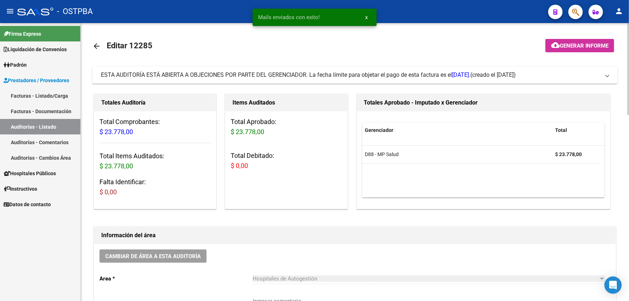
scroll to position [164, 0]
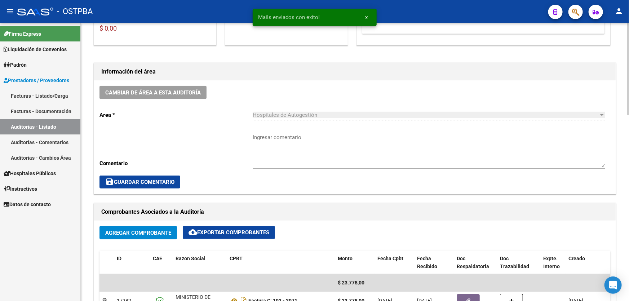
click at [286, 152] on textarea "Ingresar comentario" at bounding box center [429, 150] width 353 height 34
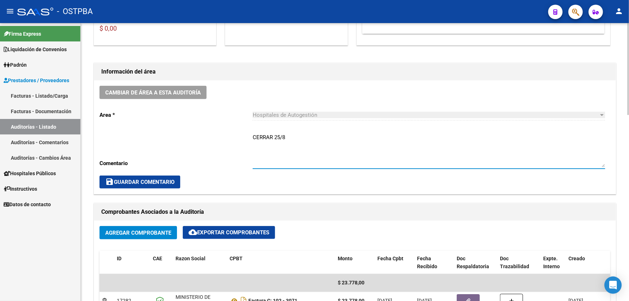
type textarea "CERRAR 25/8"
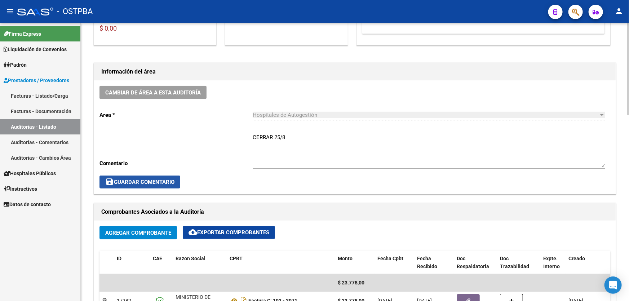
drag, startPoint x: 137, startPoint y: 183, endPoint x: 134, endPoint y: 186, distance: 3.8
click at [134, 186] on button "save Guardar Comentario" at bounding box center [139, 182] width 81 height 13
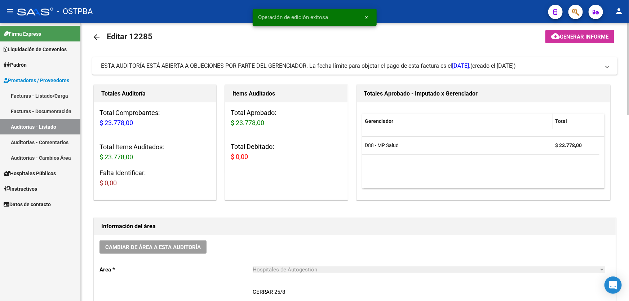
scroll to position [0, 0]
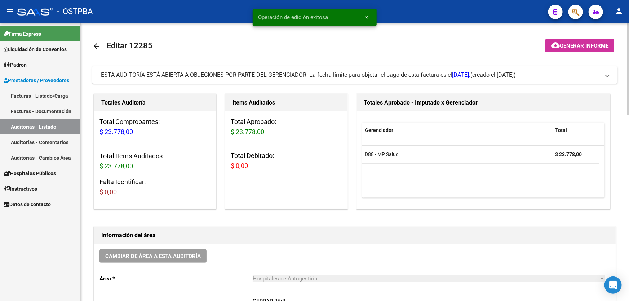
click at [93, 47] on mat-icon "arrow_back" at bounding box center [96, 46] width 9 height 9
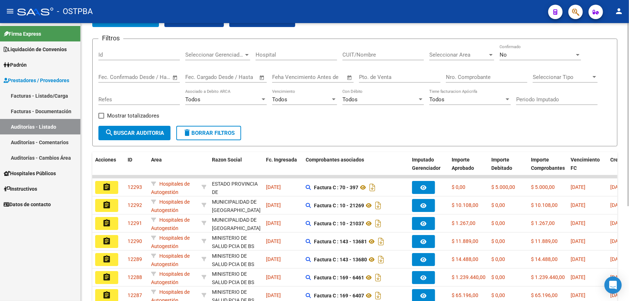
scroll to position [131, 0]
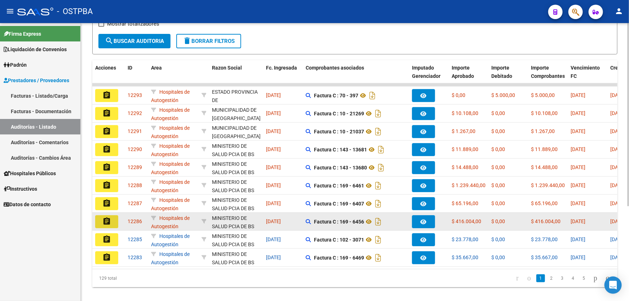
click at [110, 218] on mat-icon "assignment" at bounding box center [106, 221] width 9 height 9
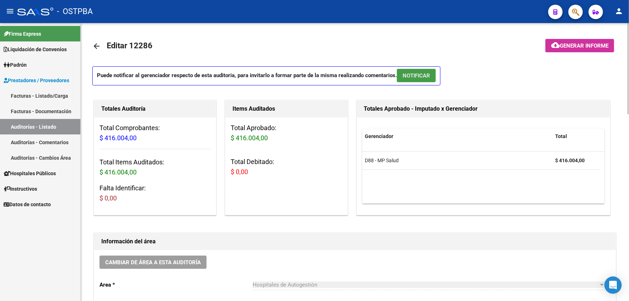
click at [413, 75] on span "NOTIFICAR" at bounding box center [416, 75] width 27 height 6
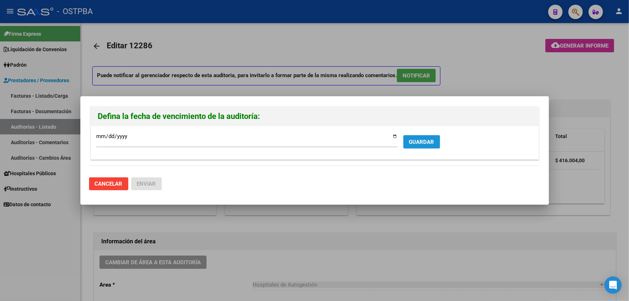
click at [418, 139] on span "GUARDAR" at bounding box center [421, 142] width 25 height 6
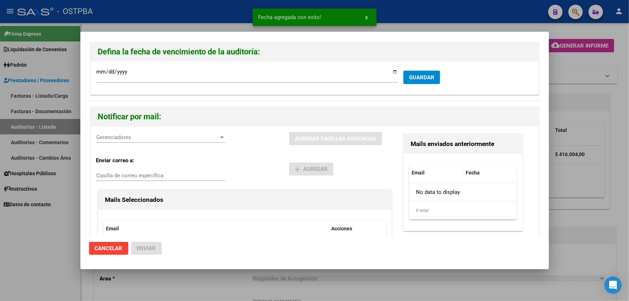
click at [137, 142] on div "Gerenciadores Gerenciadores" at bounding box center [160, 137] width 129 height 11
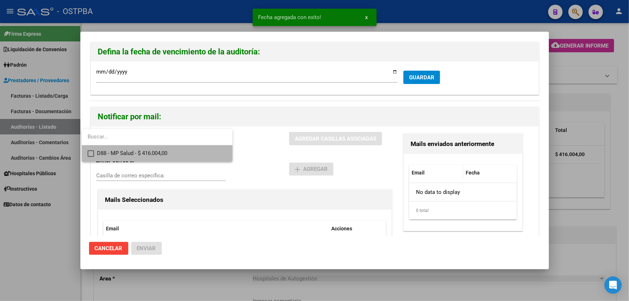
click at [90, 152] on mat-pseudo-checkbox at bounding box center [91, 153] width 6 height 6
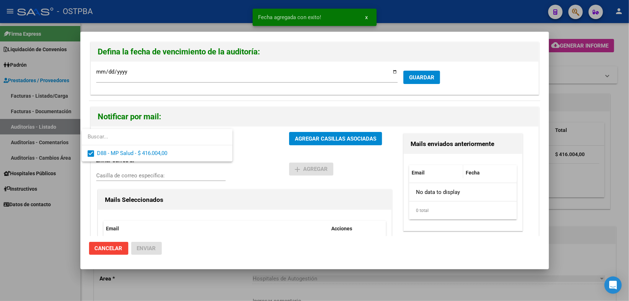
drag, startPoint x: 244, startPoint y: 177, endPoint x: 281, endPoint y: 155, distance: 42.8
click at [247, 177] on div at bounding box center [314, 150] width 629 height 301
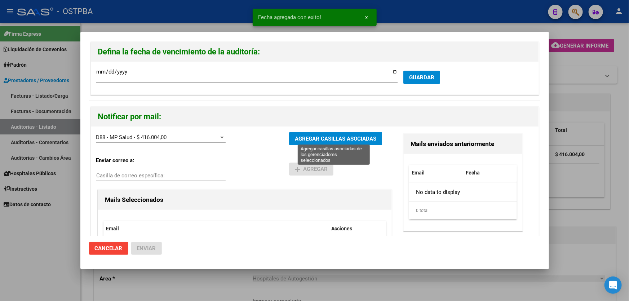
click at [322, 134] on button "AGREGAR CASILLAS ASOCIADAS" at bounding box center [335, 138] width 93 height 13
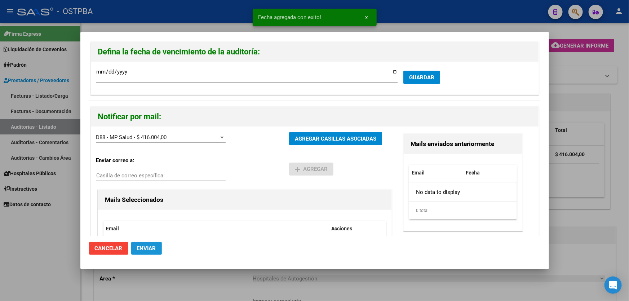
click at [145, 248] on span "Enviar" at bounding box center [146, 248] width 19 height 6
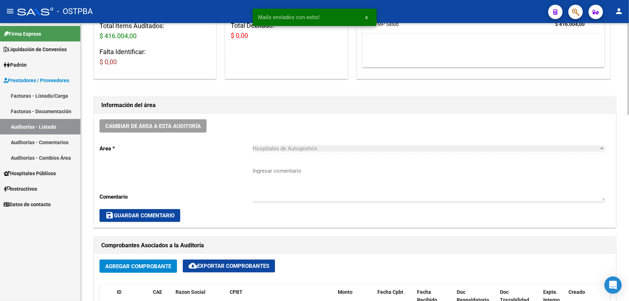
scroll to position [131, 0]
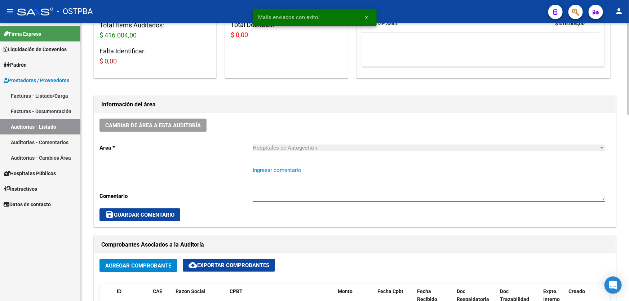
click at [269, 184] on textarea "Ingresar comentario" at bounding box center [429, 183] width 353 height 34
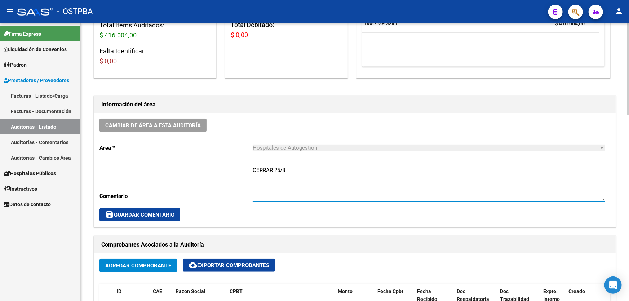
type textarea "CERRAR 25/8"
click at [150, 213] on span "save Guardar Comentario" at bounding box center [139, 215] width 69 height 6
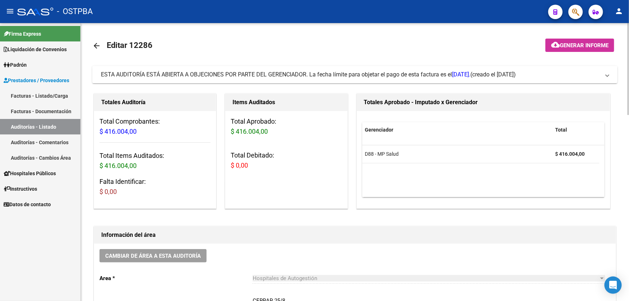
scroll to position [0, 0]
click at [95, 47] on mat-icon "arrow_back" at bounding box center [96, 46] width 9 height 9
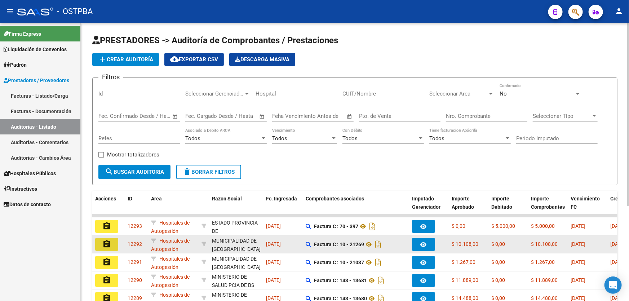
click at [102, 241] on mat-icon "assignment" at bounding box center [106, 244] width 9 height 9
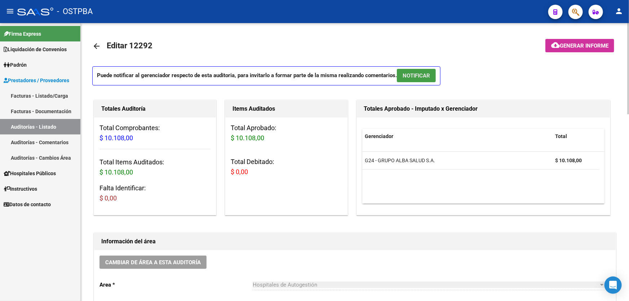
click at [422, 74] on span "NOTIFICAR" at bounding box center [416, 75] width 27 height 6
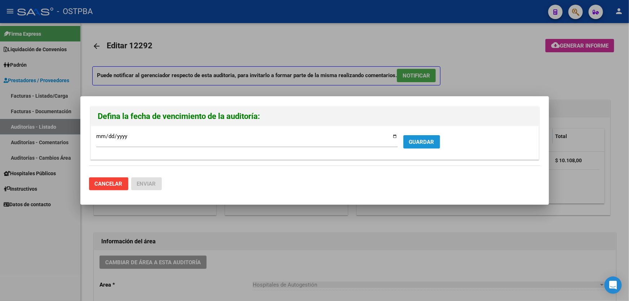
click at [419, 142] on span "GUARDAR" at bounding box center [421, 142] width 25 height 6
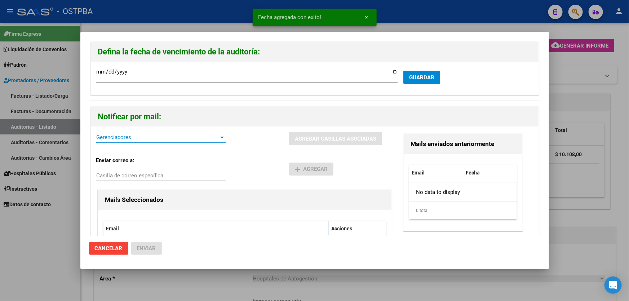
click at [137, 137] on span "Gerenciadores" at bounding box center [157, 137] width 123 height 6
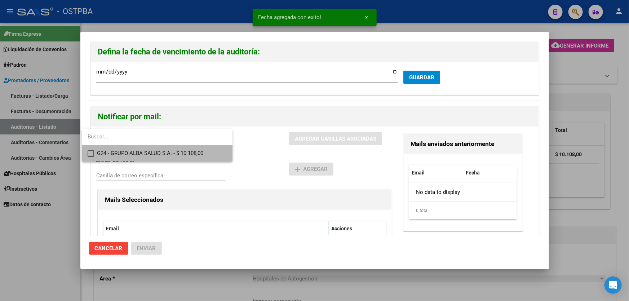
click at [91, 154] on mat-pseudo-checkbox at bounding box center [91, 153] width 6 height 6
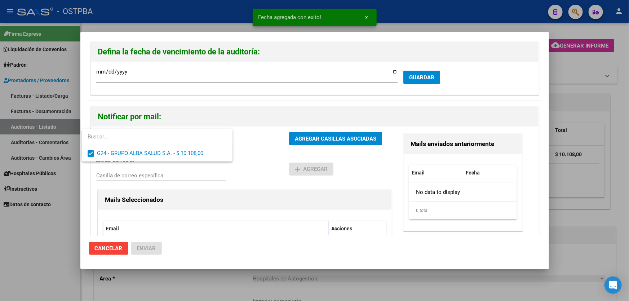
click at [251, 164] on div at bounding box center [314, 150] width 629 height 301
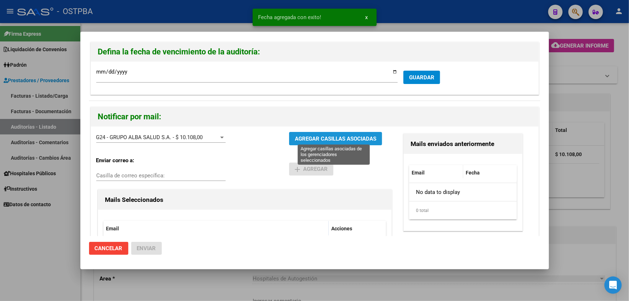
click at [321, 138] on span "AGREGAR CASILLAS ASOCIADAS" at bounding box center [335, 139] width 81 height 6
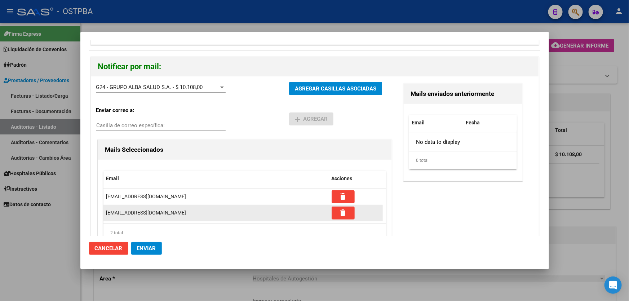
scroll to position [75, 0]
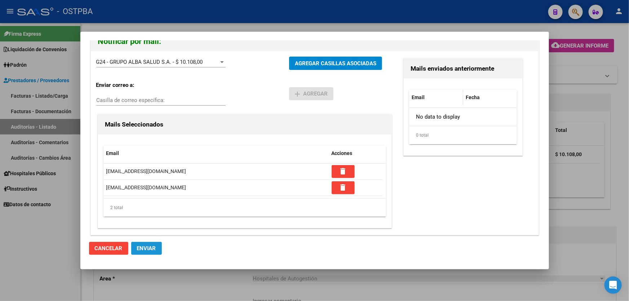
click at [148, 245] on span "Enviar" at bounding box center [146, 248] width 19 height 6
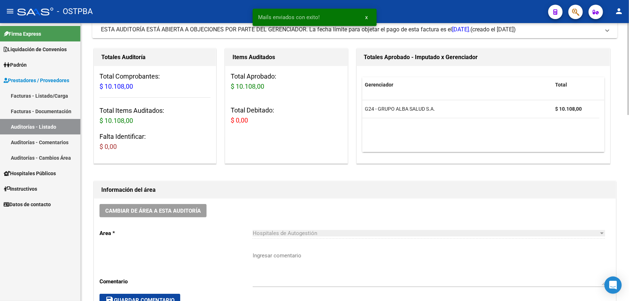
scroll to position [131, 0]
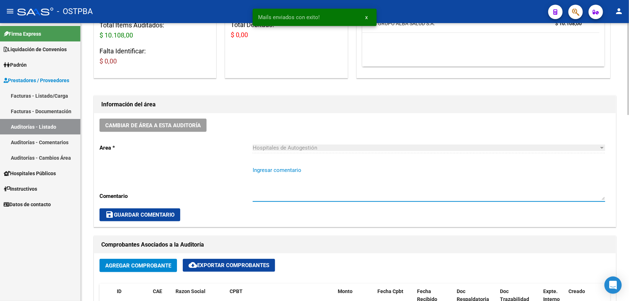
click at [269, 191] on textarea "Ingresar comentario" at bounding box center [429, 183] width 353 height 34
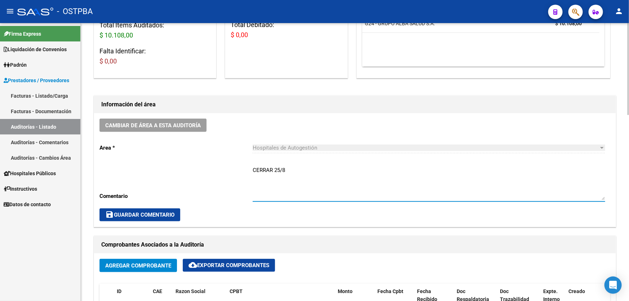
type textarea "CERRAR 25/8"
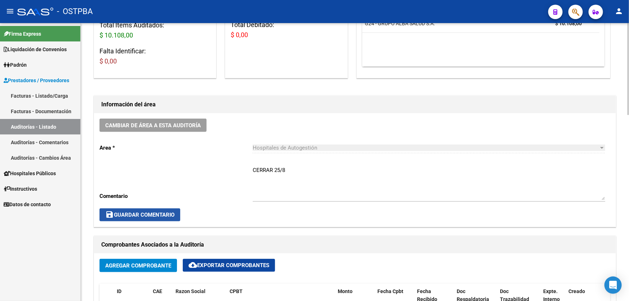
click at [160, 215] on span "save Guardar Comentario" at bounding box center [139, 215] width 69 height 6
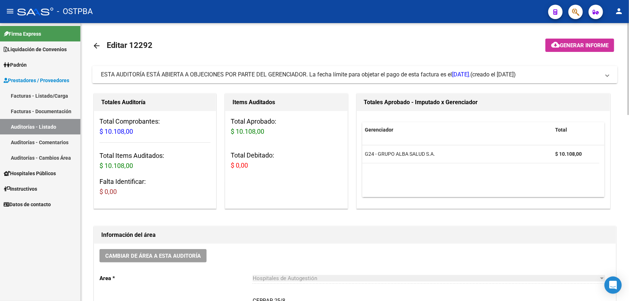
scroll to position [0, 0]
click at [96, 42] on mat-icon "arrow_back" at bounding box center [96, 46] width 9 height 9
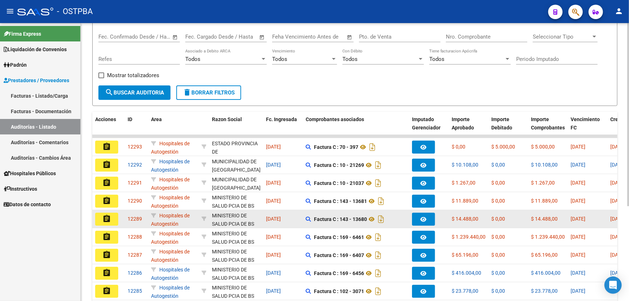
scroll to position [98, 0]
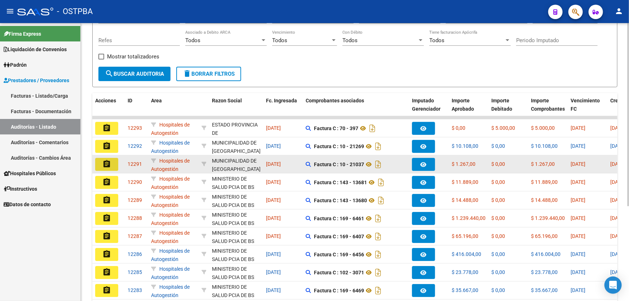
click at [103, 161] on mat-icon "assignment" at bounding box center [106, 164] width 9 height 9
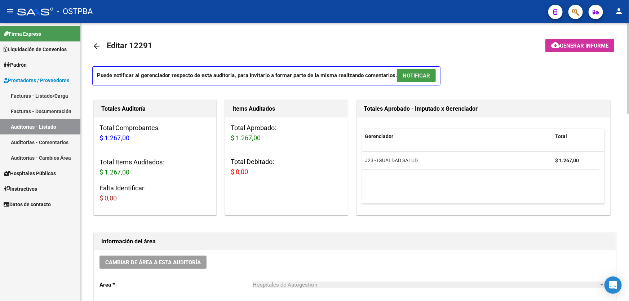
click at [421, 75] on span "NOTIFICAR" at bounding box center [416, 75] width 27 height 6
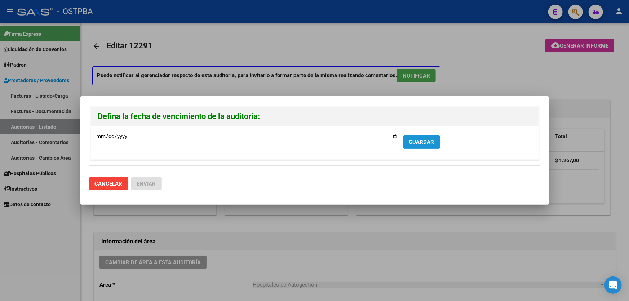
click at [421, 142] on span "GUARDAR" at bounding box center [421, 142] width 25 height 6
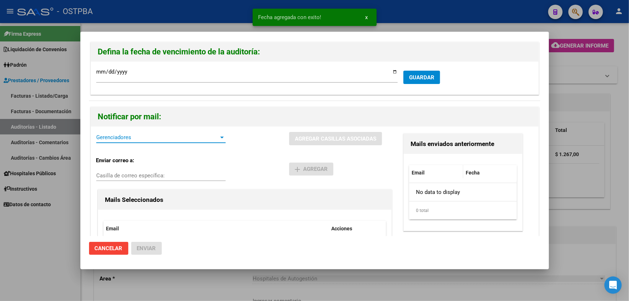
click at [117, 138] on span "Gerenciadores" at bounding box center [157, 137] width 123 height 6
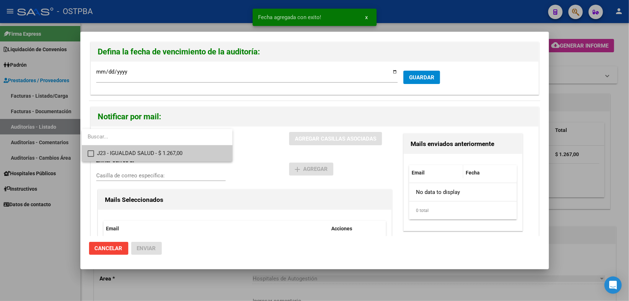
click at [93, 152] on mat-pseudo-checkbox at bounding box center [91, 153] width 6 height 6
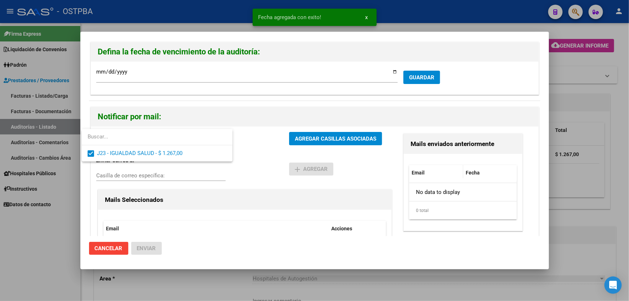
click at [240, 163] on div at bounding box center [314, 150] width 629 height 301
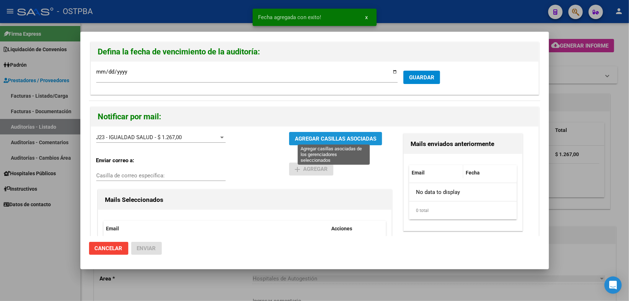
click at [318, 137] on span "AGREGAR CASILLAS ASOCIADAS" at bounding box center [335, 139] width 81 height 6
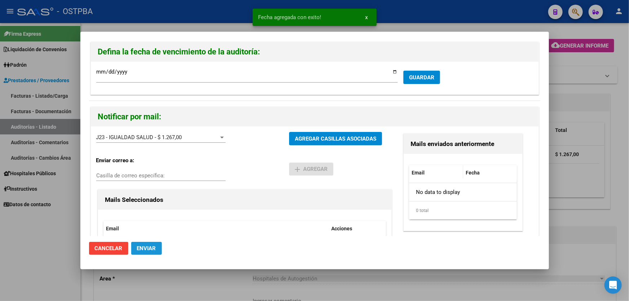
click at [144, 246] on span "Enviar" at bounding box center [146, 248] width 19 height 6
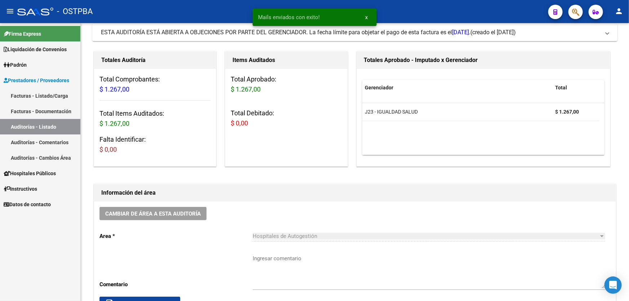
scroll to position [164, 0]
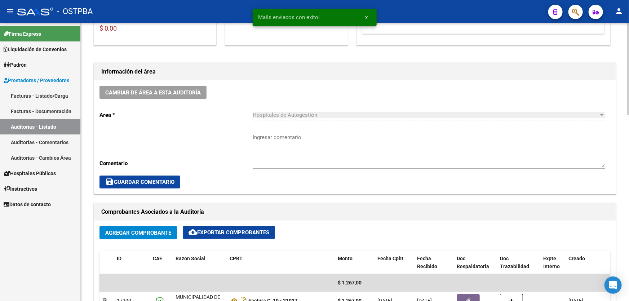
click at [274, 162] on textarea "Ingresar comentario" at bounding box center [429, 150] width 353 height 34
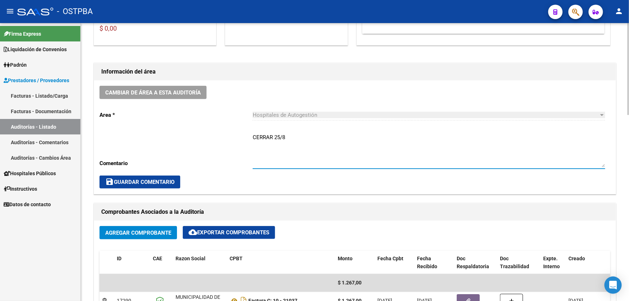
type textarea "CERRAR 25/8"
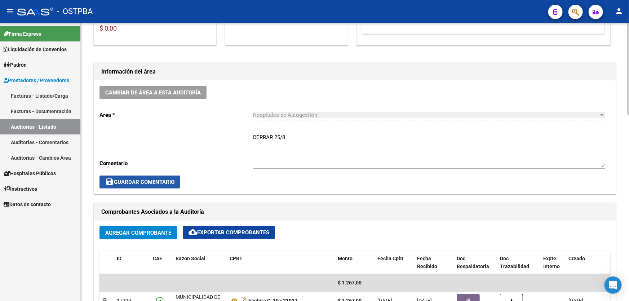
click at [153, 182] on span "save Guardar Comentario" at bounding box center [139, 182] width 69 height 6
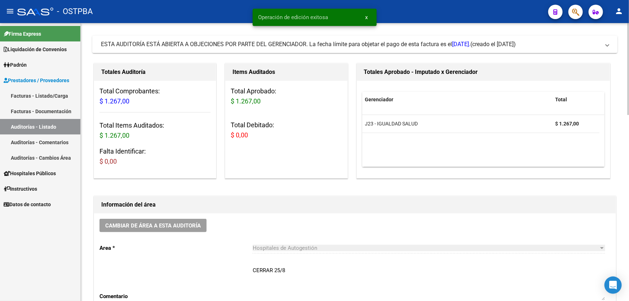
scroll to position [0, 0]
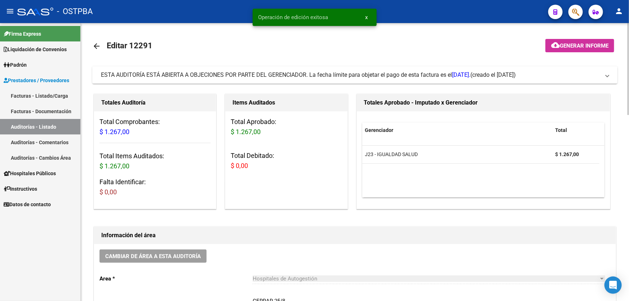
click at [96, 46] on mat-icon "arrow_back" at bounding box center [96, 46] width 9 height 9
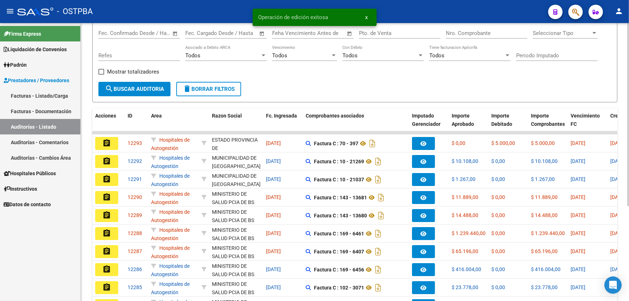
scroll to position [144, 0]
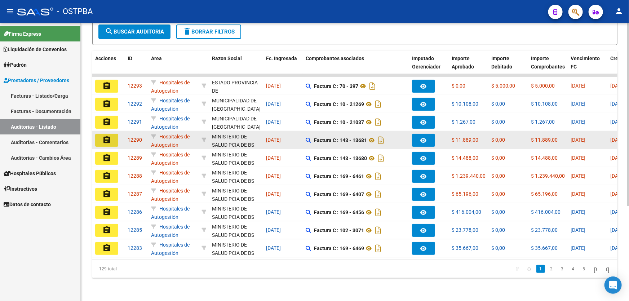
click at [105, 136] on mat-icon "assignment" at bounding box center [106, 140] width 9 height 9
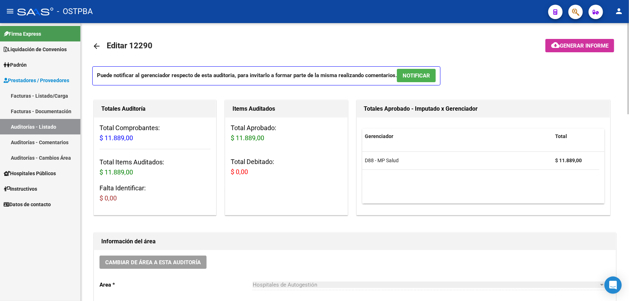
click at [413, 75] on span "NOTIFICAR" at bounding box center [416, 75] width 27 height 6
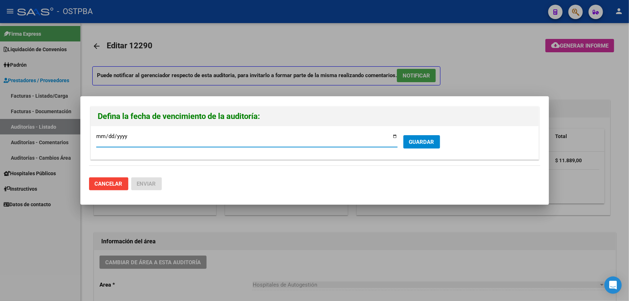
click at [422, 140] on span "GUARDAR" at bounding box center [421, 142] width 25 height 6
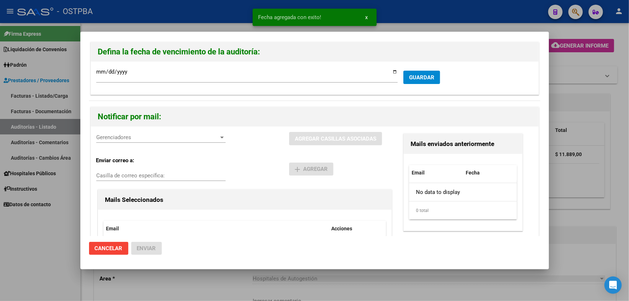
click at [115, 137] on span "Gerenciadores" at bounding box center [157, 137] width 123 height 6
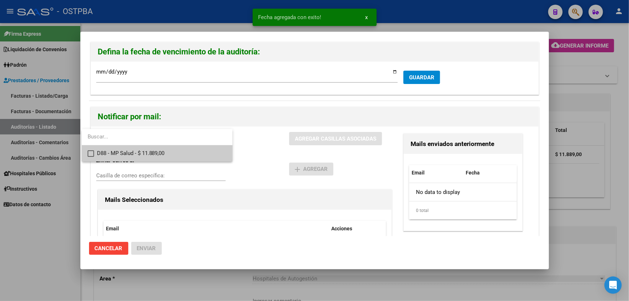
click at [92, 153] on mat-pseudo-checkbox at bounding box center [91, 153] width 6 height 6
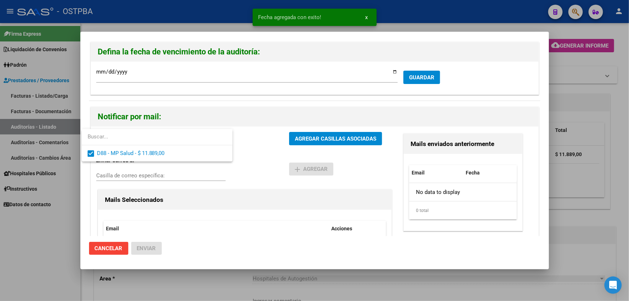
click at [260, 159] on div at bounding box center [314, 150] width 629 height 301
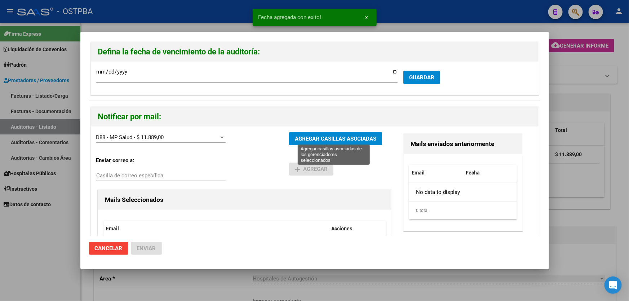
click at [325, 139] on span "AGREGAR CASILLAS ASOCIADAS" at bounding box center [335, 139] width 81 height 6
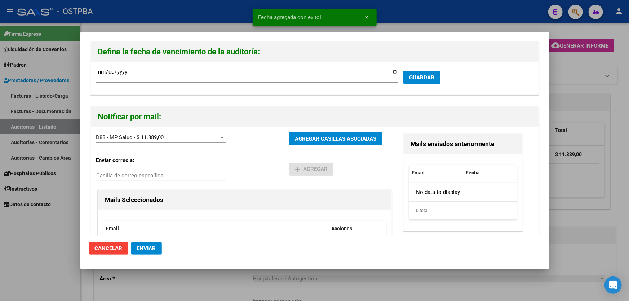
click at [150, 246] on span "Enviar" at bounding box center [146, 248] width 19 height 6
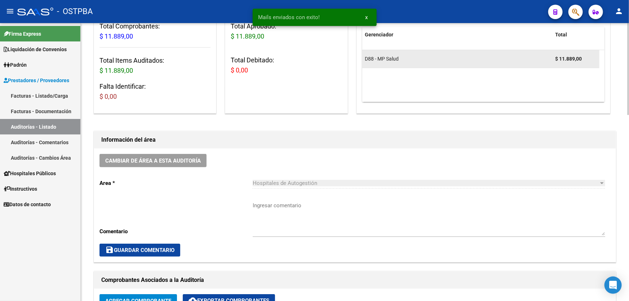
scroll to position [98, 0]
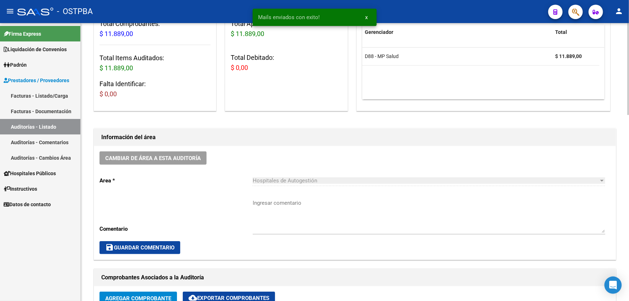
click at [273, 214] on textarea "Ingresar comentario" at bounding box center [429, 216] width 353 height 34
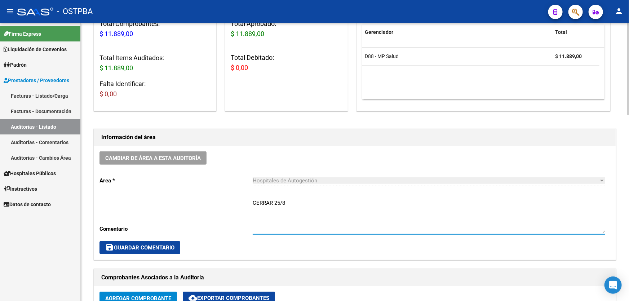
click at [276, 216] on textarea "CERRAR 25/8" at bounding box center [429, 216] width 353 height 34
click at [298, 205] on textarea "CERRAR 25/8" at bounding box center [429, 216] width 353 height 34
drag, startPoint x: 253, startPoint y: 202, endPoint x: 294, endPoint y: 203, distance: 41.1
click at [294, 203] on textarea "CERRAR 25/8" at bounding box center [429, 216] width 353 height 34
click at [316, 204] on textarea "CERRAR 25/8" at bounding box center [429, 216] width 353 height 34
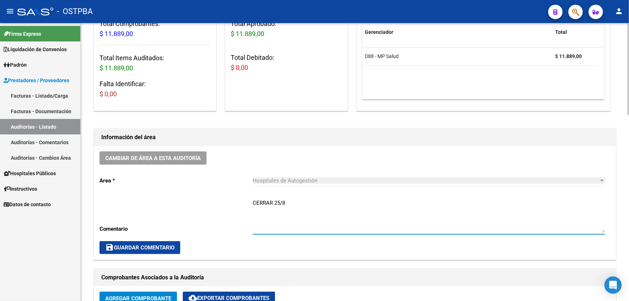
type textarea "CERRAR 25/8"
click at [160, 249] on span "save Guardar Comentario" at bounding box center [139, 247] width 69 height 6
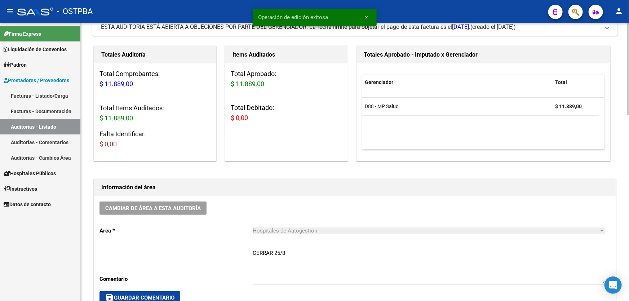
scroll to position [0, 0]
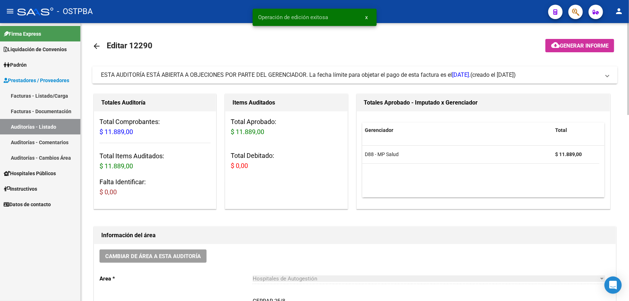
click at [97, 43] on mat-icon "arrow_back" at bounding box center [96, 46] width 9 height 9
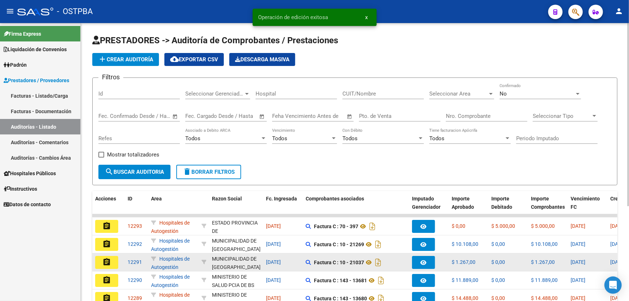
scroll to position [144, 0]
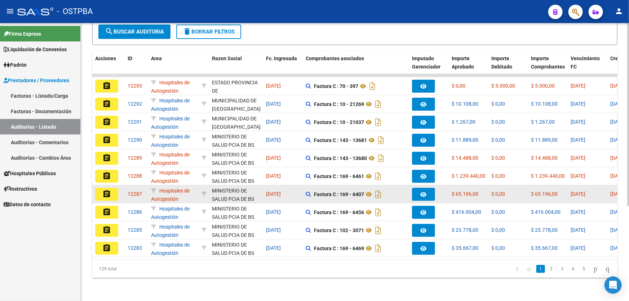
click at [106, 190] on mat-icon "assignment" at bounding box center [106, 194] width 9 height 9
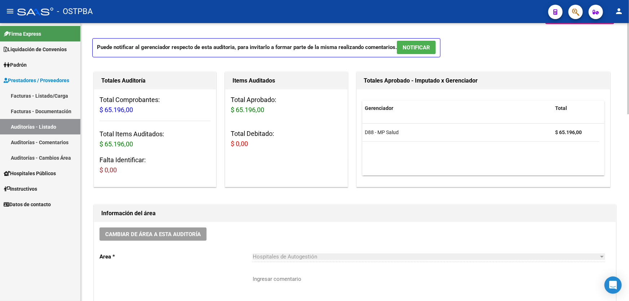
scroll to position [131, 0]
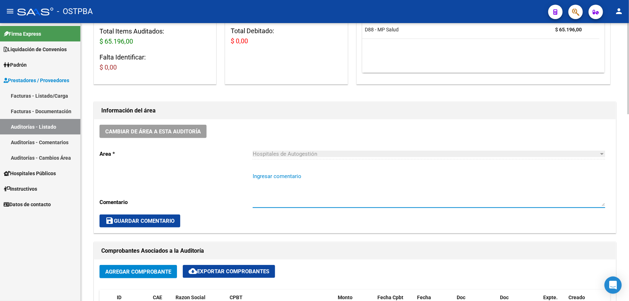
paste textarea "CERRAR 25/8"
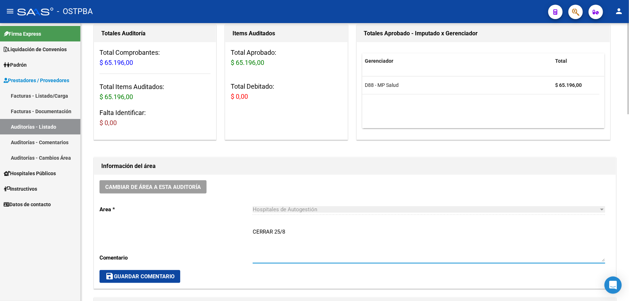
scroll to position [0, 0]
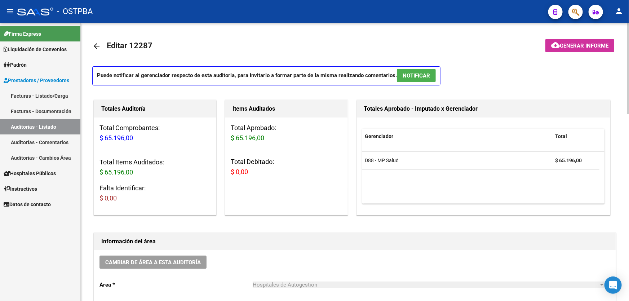
type textarea "CERRAR 25/8"
click at [412, 75] on span "NOTIFICAR" at bounding box center [416, 75] width 27 height 6
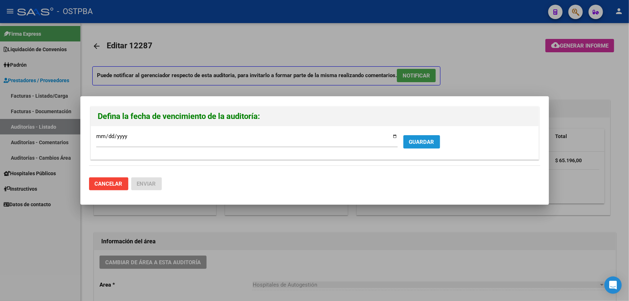
click at [413, 141] on span "GUARDAR" at bounding box center [421, 142] width 25 height 6
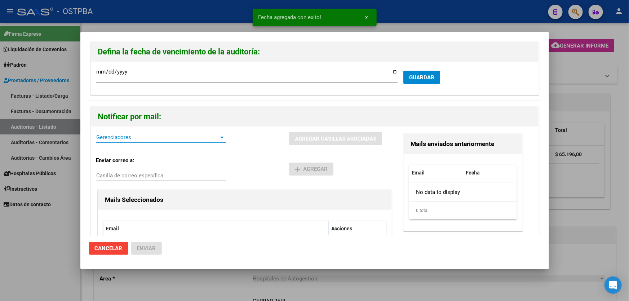
click at [122, 137] on span "Gerenciadores" at bounding box center [157, 137] width 123 height 6
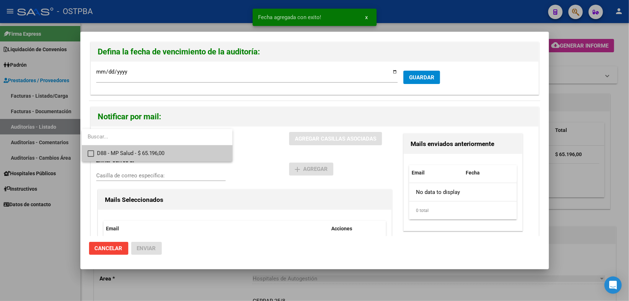
click at [90, 154] on mat-pseudo-checkbox at bounding box center [91, 153] width 6 height 6
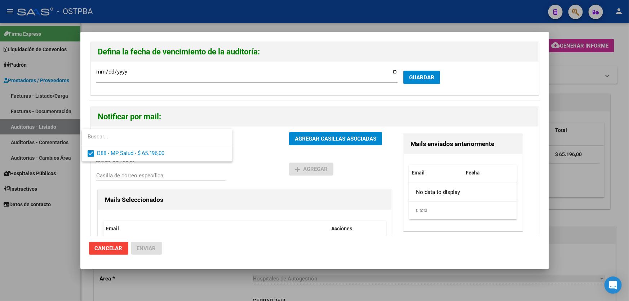
click at [257, 160] on div at bounding box center [314, 150] width 629 height 301
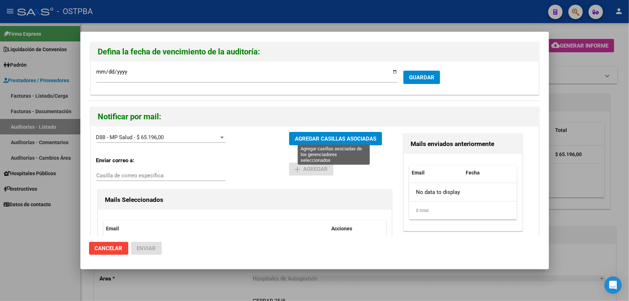
click at [326, 136] on span "AGREGAR CASILLAS ASOCIADAS" at bounding box center [335, 139] width 81 height 6
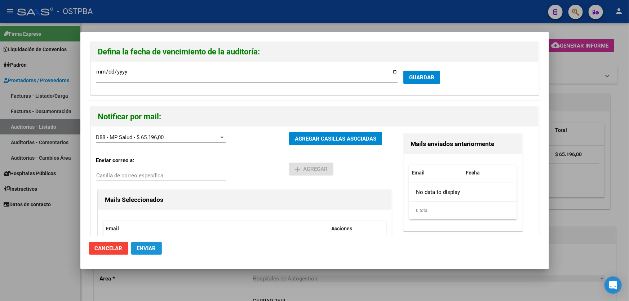
click at [149, 245] on span "Enviar" at bounding box center [146, 248] width 19 height 6
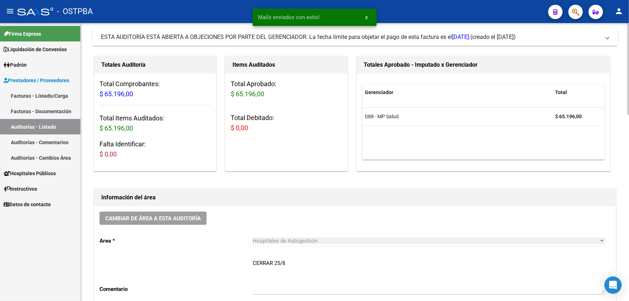
scroll to position [131, 0]
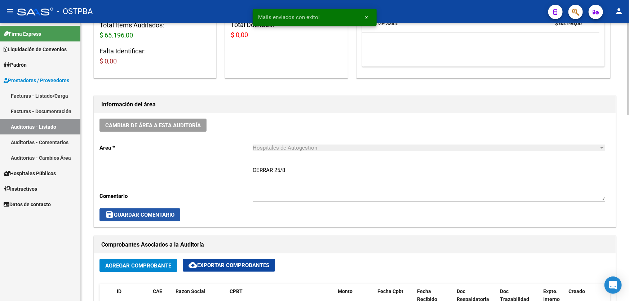
click at [155, 212] on span "save Guardar Comentario" at bounding box center [139, 215] width 69 height 6
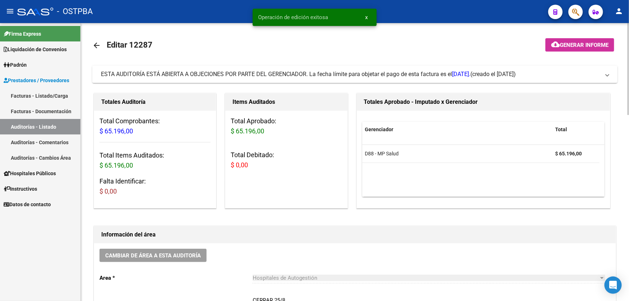
scroll to position [0, 0]
click at [97, 44] on mat-icon "arrow_back" at bounding box center [96, 46] width 9 height 9
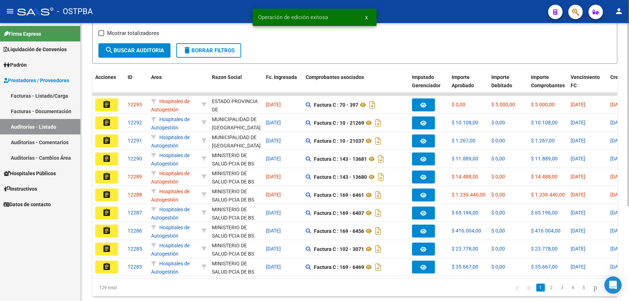
scroll to position [131, 0]
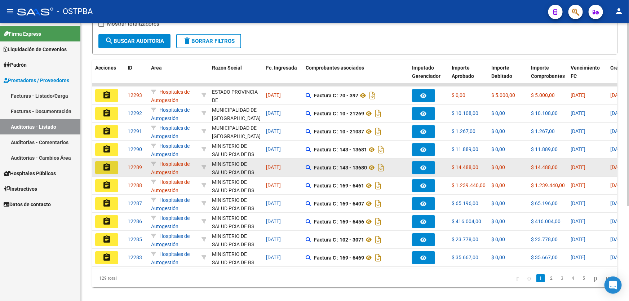
click at [105, 167] on mat-icon "assignment" at bounding box center [106, 167] width 9 height 9
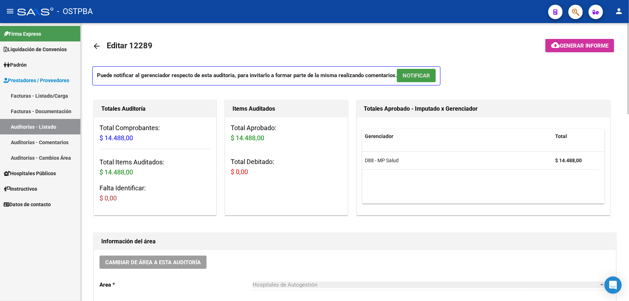
click at [425, 73] on span "NOTIFICAR" at bounding box center [416, 75] width 27 height 6
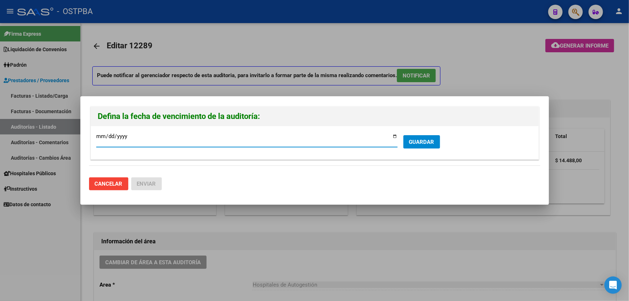
click at [427, 141] on span "GUARDAR" at bounding box center [421, 142] width 25 height 6
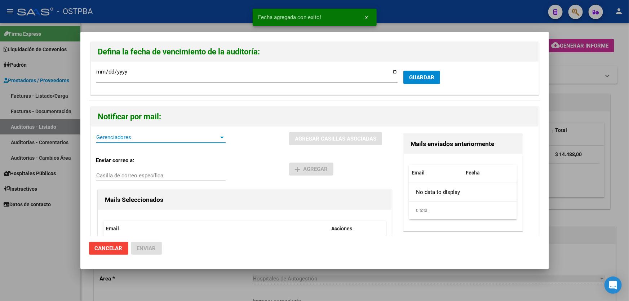
click at [142, 139] on span "Gerenciadores" at bounding box center [157, 137] width 123 height 6
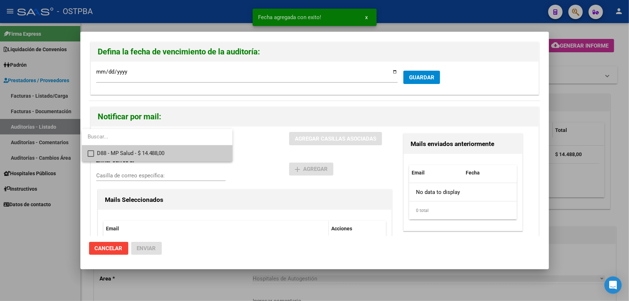
click at [89, 155] on mat-pseudo-checkbox at bounding box center [91, 153] width 6 height 6
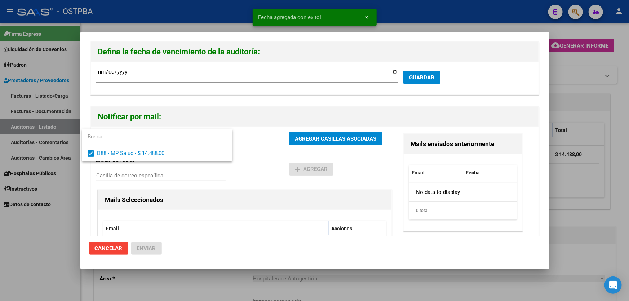
drag, startPoint x: 248, startPoint y: 164, endPoint x: 278, endPoint y: 135, distance: 41.5
click at [248, 164] on div at bounding box center [314, 150] width 629 height 301
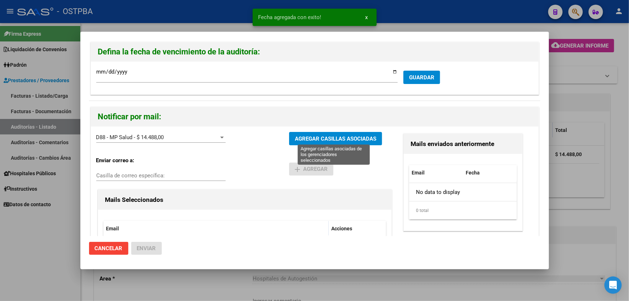
click at [310, 136] on span "AGREGAR CASILLAS ASOCIADAS" at bounding box center [335, 139] width 81 height 6
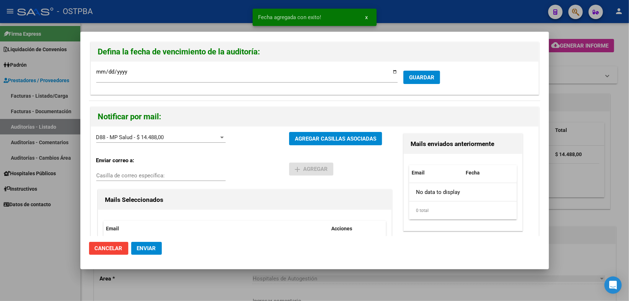
click at [151, 247] on span "Enviar" at bounding box center [146, 248] width 19 height 6
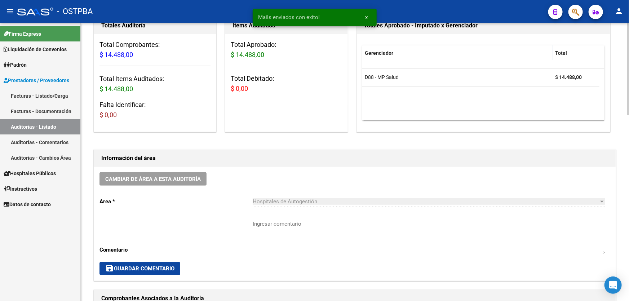
scroll to position [164, 0]
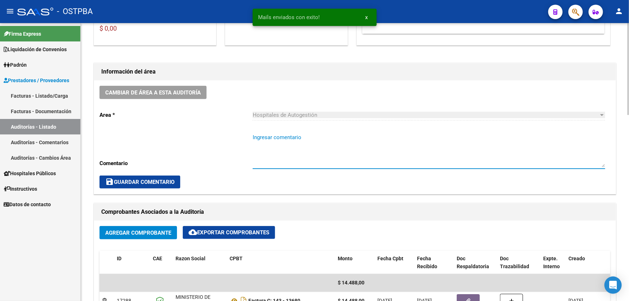
paste textarea "CERRAR 25/8"
type textarea "CERRAR 25/8"
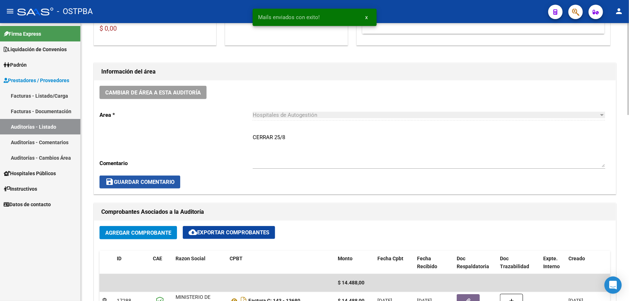
click at [136, 181] on span "save Guardar Comentario" at bounding box center [139, 182] width 69 height 6
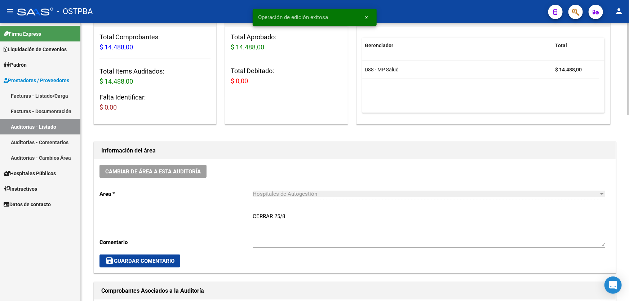
scroll to position [0, 0]
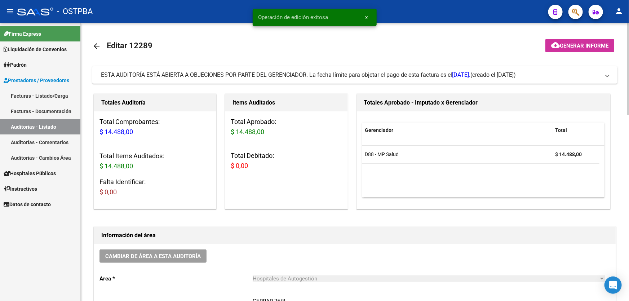
click at [97, 44] on mat-icon "arrow_back" at bounding box center [96, 46] width 9 height 9
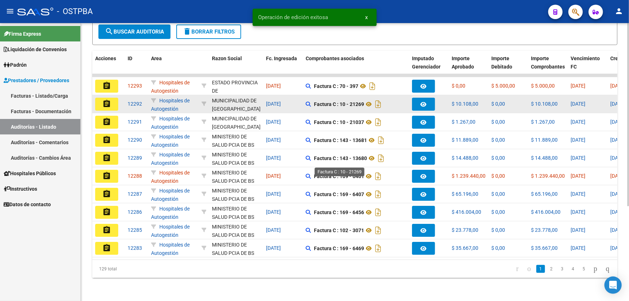
scroll to position [144, 0]
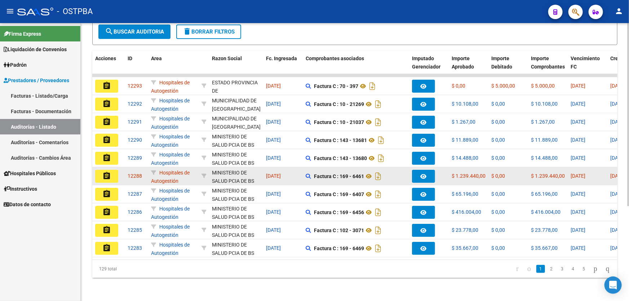
click at [107, 172] on mat-icon "assignment" at bounding box center [106, 176] width 9 height 9
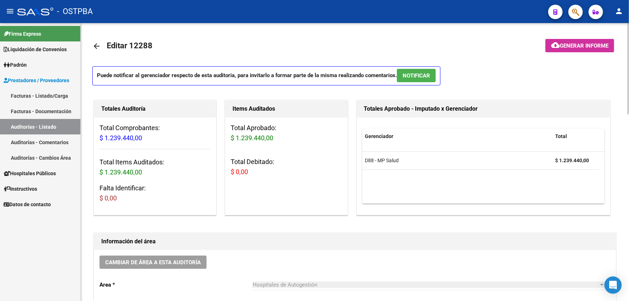
click at [419, 76] on span "NOTIFICAR" at bounding box center [416, 75] width 27 height 6
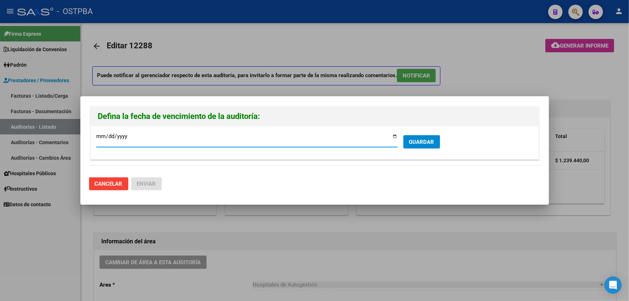
click at [423, 141] on span "GUARDAR" at bounding box center [421, 142] width 25 height 6
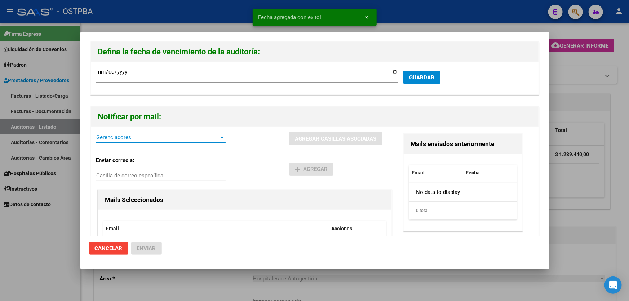
click at [167, 137] on span "Gerenciadores" at bounding box center [157, 137] width 123 height 6
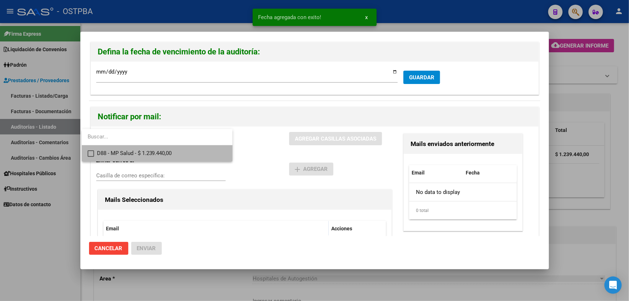
click at [90, 153] on mat-pseudo-checkbox at bounding box center [91, 153] width 6 height 6
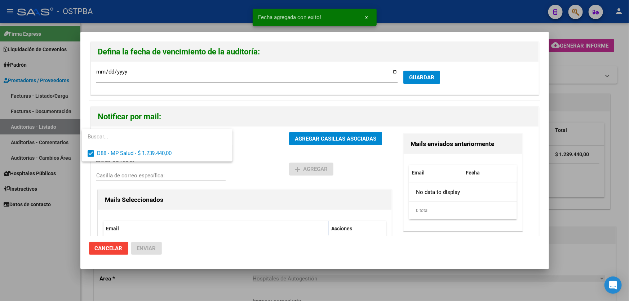
click at [260, 157] on div at bounding box center [314, 150] width 629 height 301
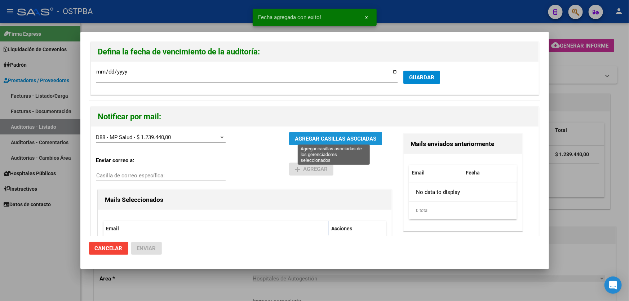
click at [322, 137] on span "AGREGAR CASILLAS ASOCIADAS" at bounding box center [335, 139] width 81 height 6
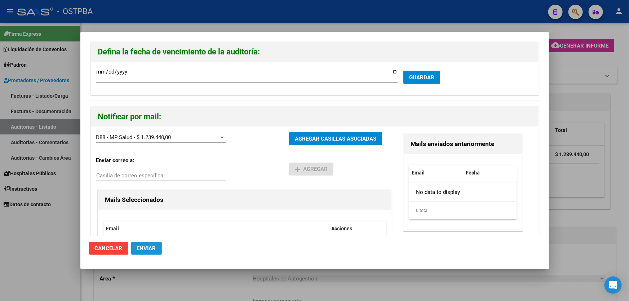
click at [143, 251] on span "Enviar" at bounding box center [146, 248] width 19 height 6
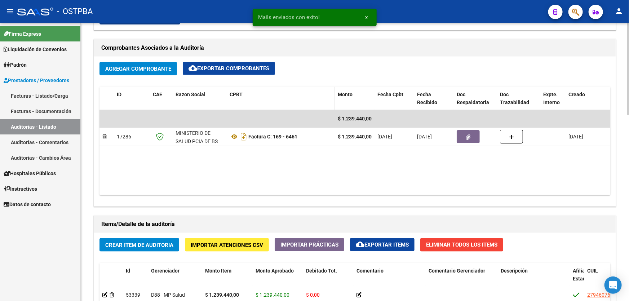
scroll to position [196, 0]
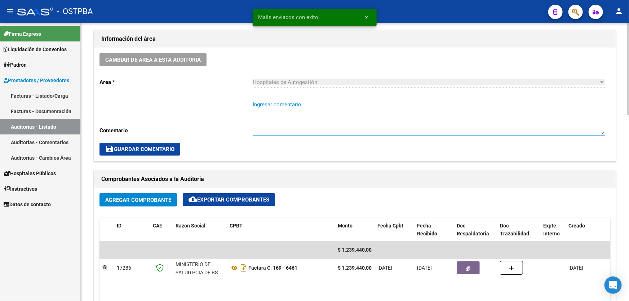
paste textarea "CERRAR 25/8"
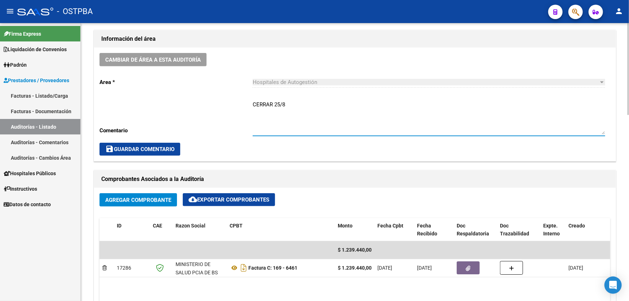
type textarea "CERRAR 25/8"
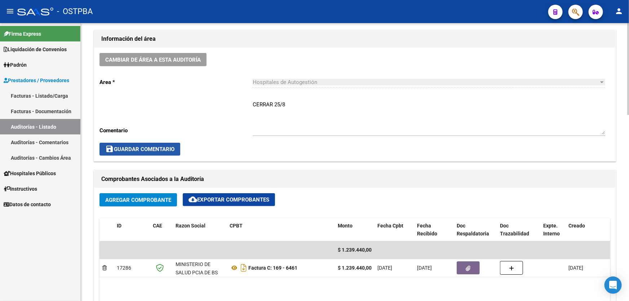
click at [141, 151] on span "save Guardar Comentario" at bounding box center [139, 149] width 69 height 6
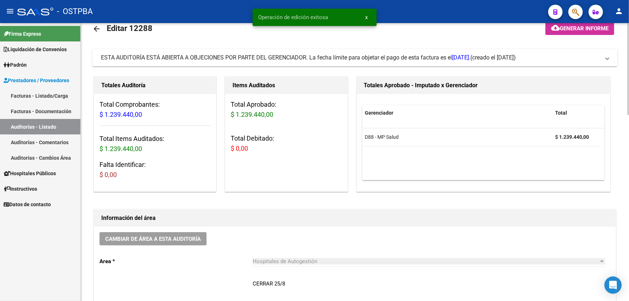
scroll to position [0, 0]
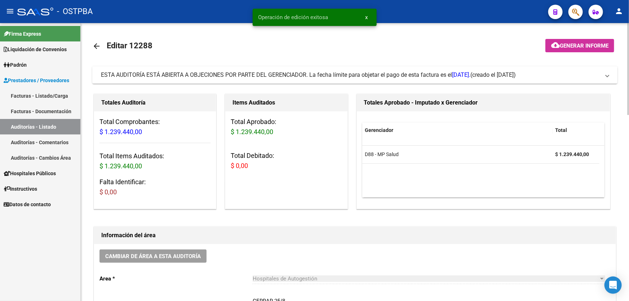
click at [96, 45] on mat-icon "arrow_back" at bounding box center [96, 46] width 9 height 9
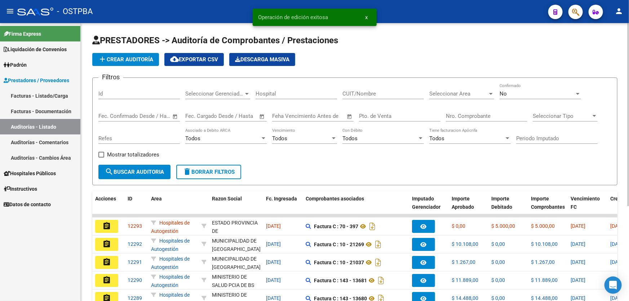
scroll to position [144, 0]
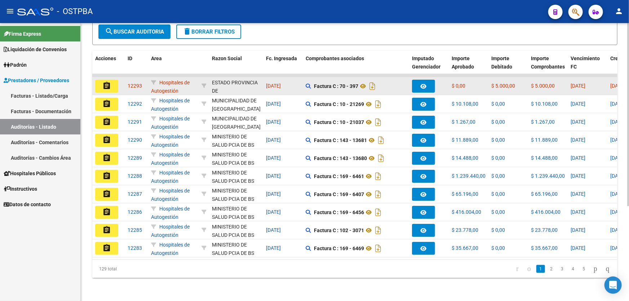
click at [107, 81] on mat-icon "assignment" at bounding box center [106, 85] width 9 height 9
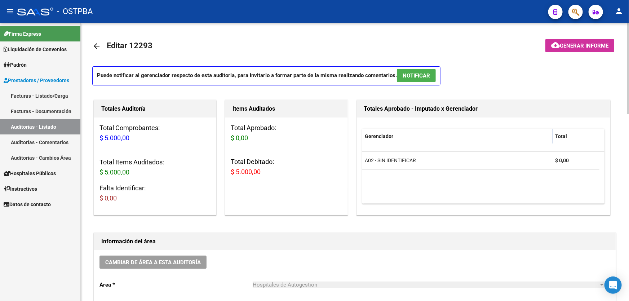
click at [94, 45] on mat-icon "arrow_back" at bounding box center [96, 46] width 9 height 9
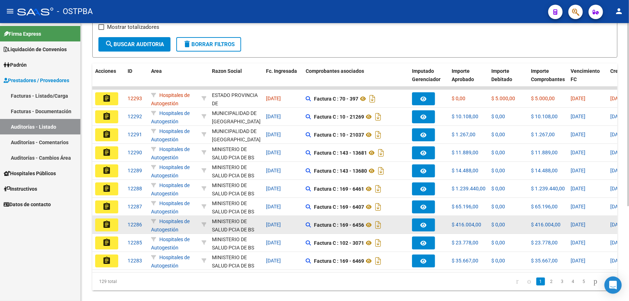
scroll to position [144, 0]
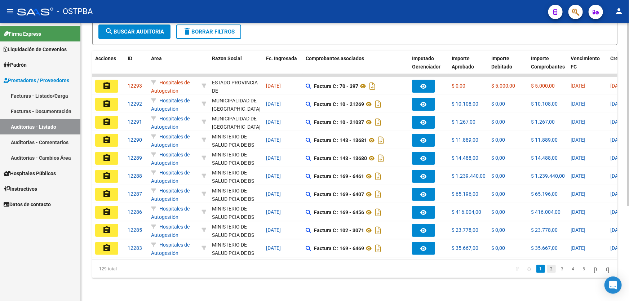
click at [547, 269] on link "2" at bounding box center [551, 269] width 9 height 8
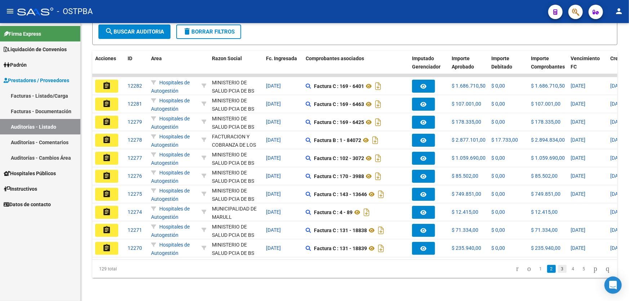
click at [558, 270] on link "3" at bounding box center [562, 269] width 9 height 8
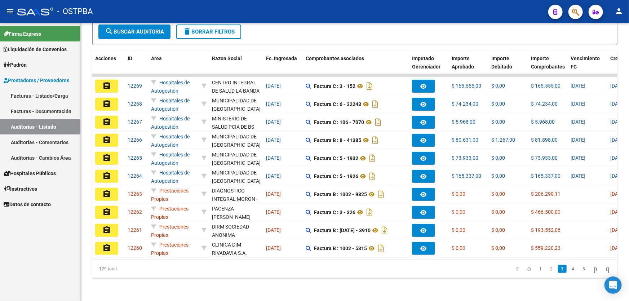
click at [620, 14] on mat-icon "person" at bounding box center [619, 11] width 9 height 9
click at [612, 50] on button "exit_to_app Salir" at bounding box center [604, 47] width 44 height 17
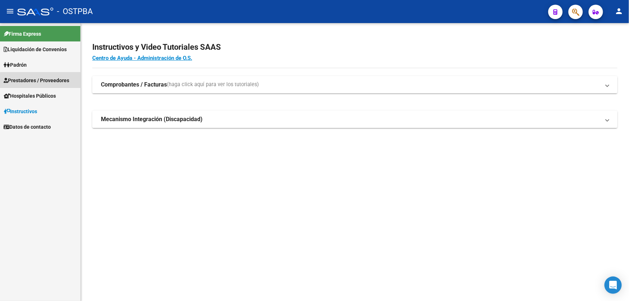
click at [52, 81] on span "Prestadores / Proveedores" at bounding box center [37, 80] width 66 height 8
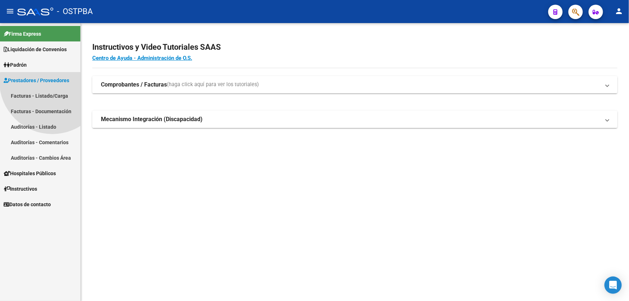
click at [52, 81] on span "Prestadores / Proveedores" at bounding box center [37, 80] width 66 height 8
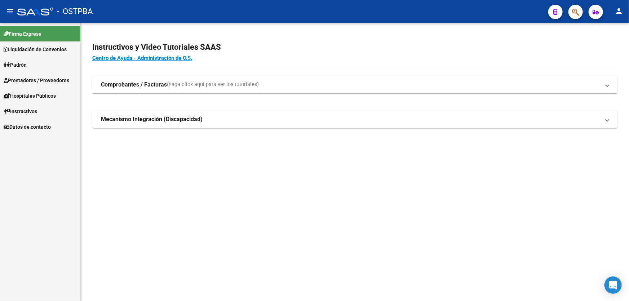
click at [52, 81] on span "Prestadores / Proveedores" at bounding box center [37, 80] width 66 height 8
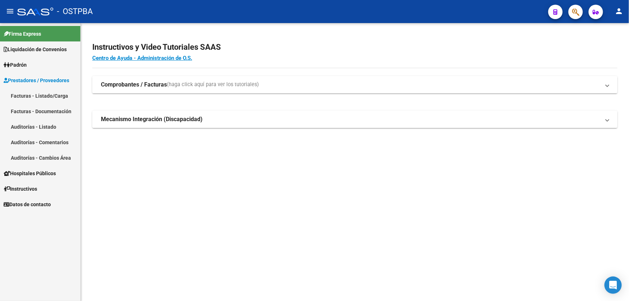
click at [40, 128] on link "Auditorías - Listado" at bounding box center [40, 126] width 80 height 15
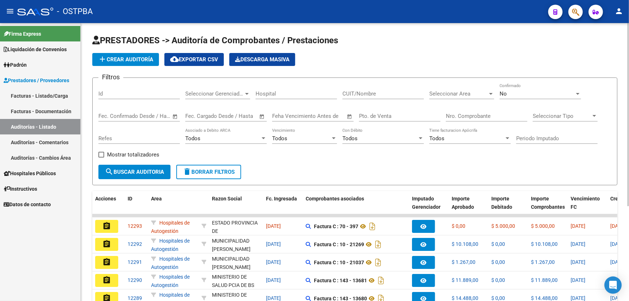
click at [126, 94] on input "Id" at bounding box center [138, 93] width 81 height 6
type input "12120"
click at [515, 92] on div "No" at bounding box center [537, 93] width 75 height 6
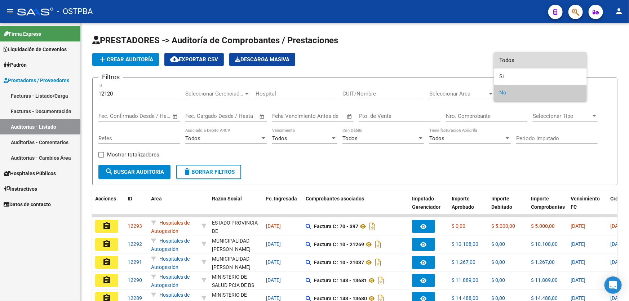
click at [517, 58] on span "Todos" at bounding box center [540, 60] width 81 height 16
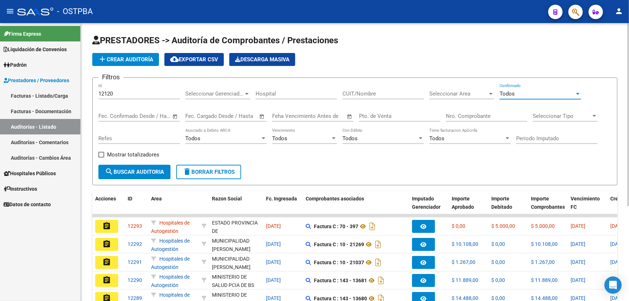
click at [141, 169] on span "search Buscar Auditoria" at bounding box center [134, 172] width 59 height 6
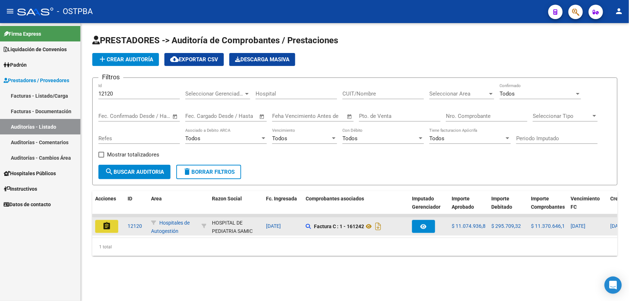
click at [106, 222] on mat-icon "assignment" at bounding box center [106, 226] width 9 height 9
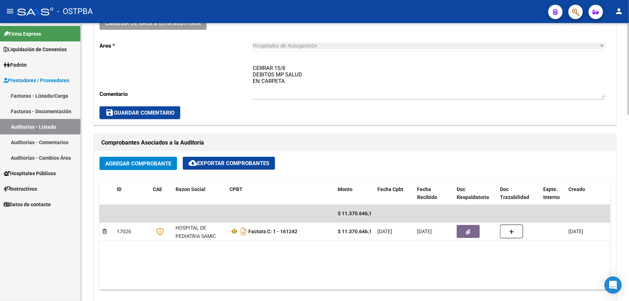
scroll to position [164, 0]
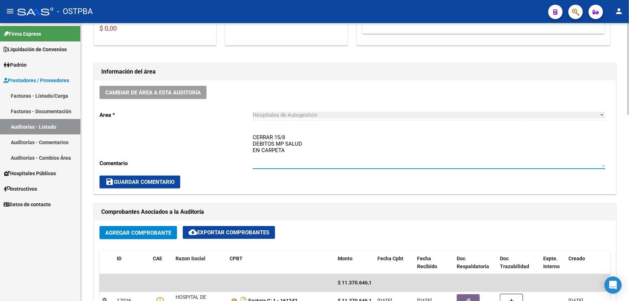
click at [289, 153] on textarea "CERRAR 15/8 DEBITOS MP SALUD EN CARPETA" at bounding box center [429, 150] width 353 height 34
type textarea "C"
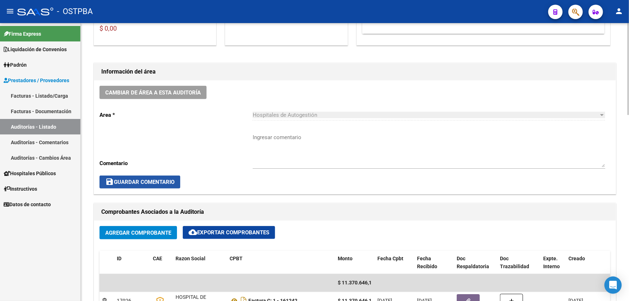
click at [141, 179] on span "save Guardar Comentario" at bounding box center [139, 182] width 69 height 6
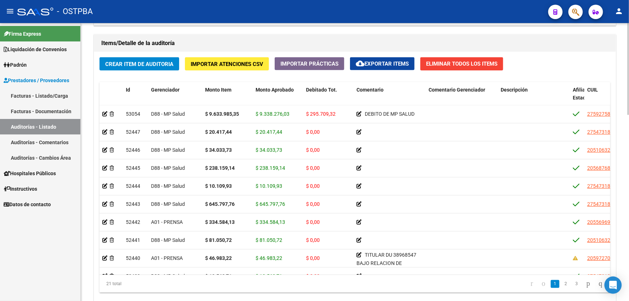
scroll to position [562, 0]
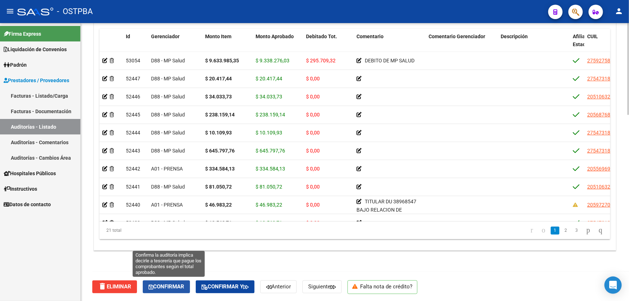
click at [169, 284] on span "Confirmar" at bounding box center [166, 287] width 36 height 6
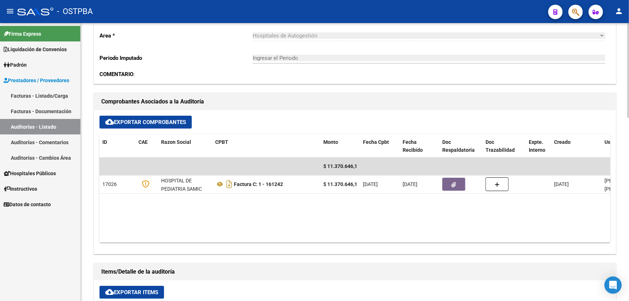
type input "202508"
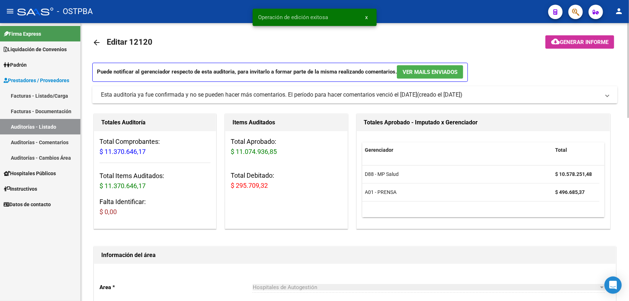
scroll to position [0, 0]
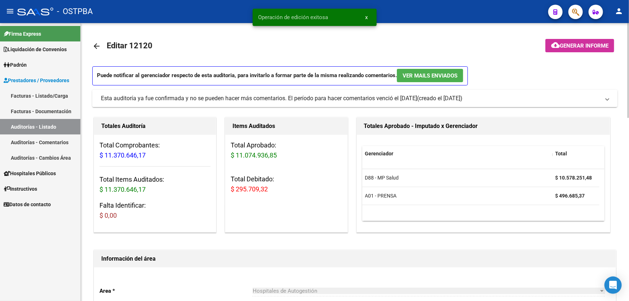
click at [575, 45] on span "Generar informe" at bounding box center [584, 46] width 49 height 6
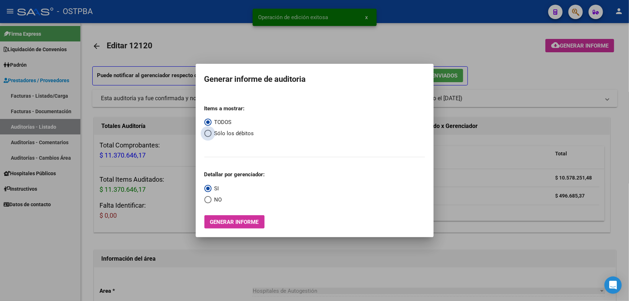
click at [210, 132] on span "Select an option" at bounding box center [207, 133] width 7 height 7
click at [210, 132] on input "Sólo los débitos" at bounding box center [207, 133] width 7 height 7
radio input "true"
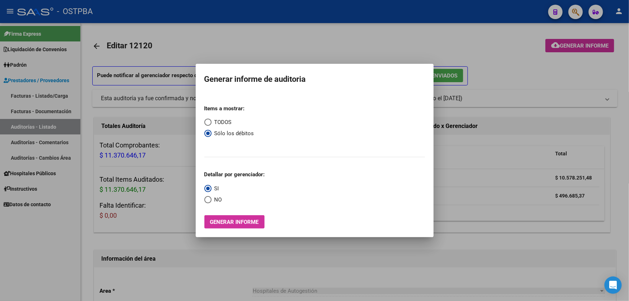
click at [208, 200] on span "Select an option" at bounding box center [208, 200] width 0 height 0
click at [207, 200] on input "NO" at bounding box center [207, 199] width 7 height 7
radio input "true"
click at [215, 221] on span "Generar informe" at bounding box center [234, 222] width 49 height 6
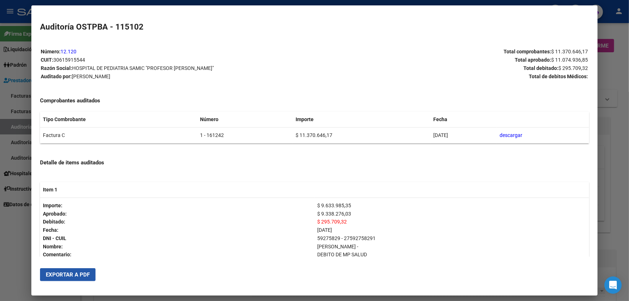
click at [72, 272] on span "Exportar a PDF" at bounding box center [68, 274] width 44 height 6
click at [11, 238] on div at bounding box center [314, 150] width 629 height 301
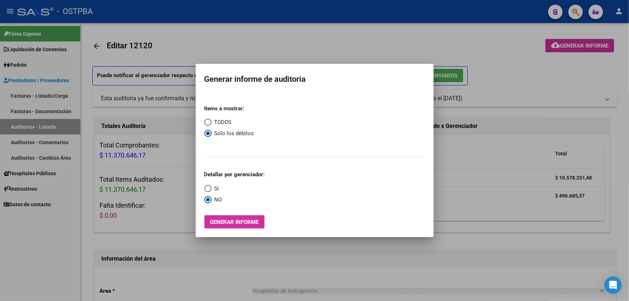
click at [225, 41] on div at bounding box center [314, 150] width 629 height 301
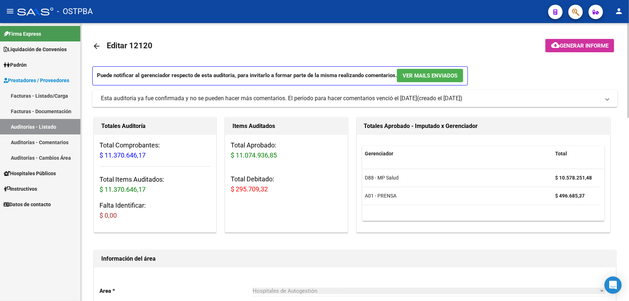
click at [94, 46] on mat-icon "arrow_back" at bounding box center [96, 46] width 9 height 9
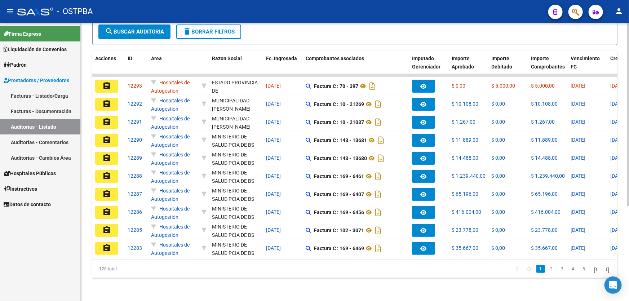
scroll to position [144, 0]
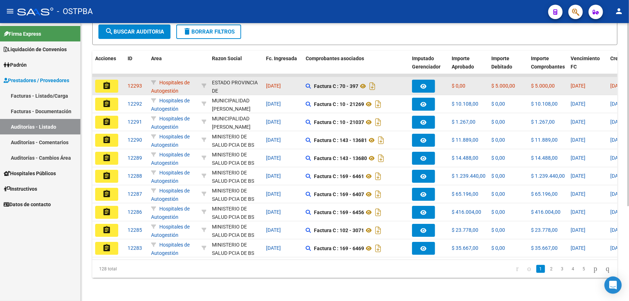
click at [105, 81] on mat-icon "assignment" at bounding box center [106, 85] width 9 height 9
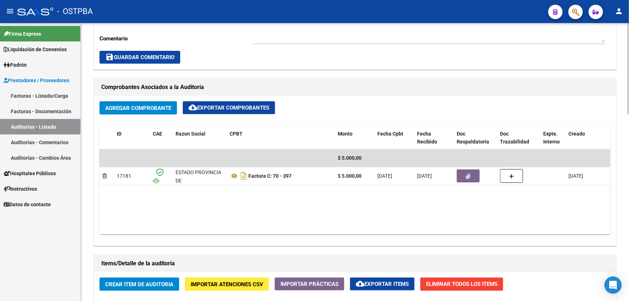
scroll to position [295, 0]
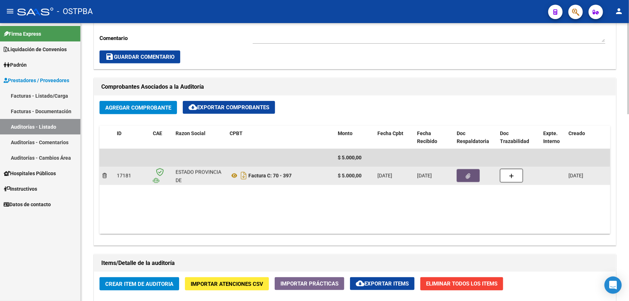
click at [459, 169] on button "button" at bounding box center [468, 175] width 23 height 13
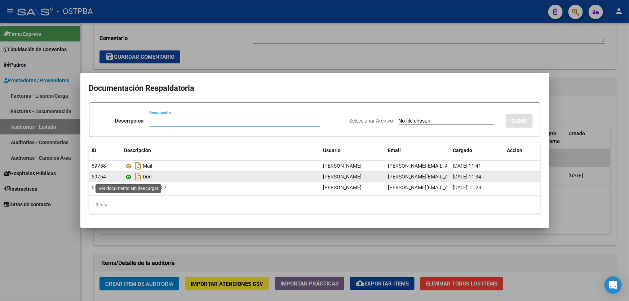
click at [129, 175] on icon at bounding box center [128, 177] width 9 height 9
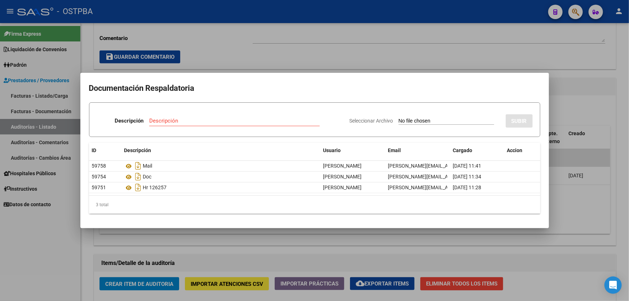
click at [235, 55] on div at bounding box center [314, 150] width 629 height 301
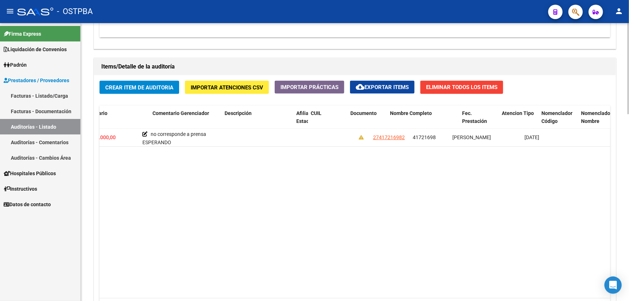
scroll to position [0, 277]
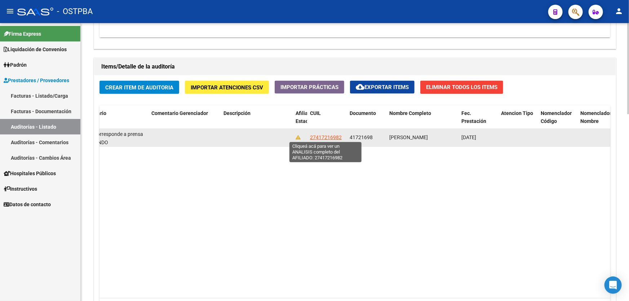
click at [330, 134] on span "27417216982" at bounding box center [326, 137] width 32 height 6
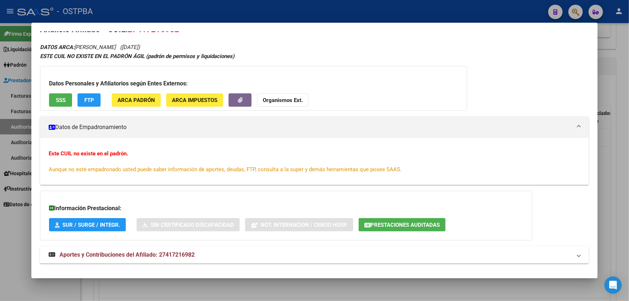
scroll to position [24, 0]
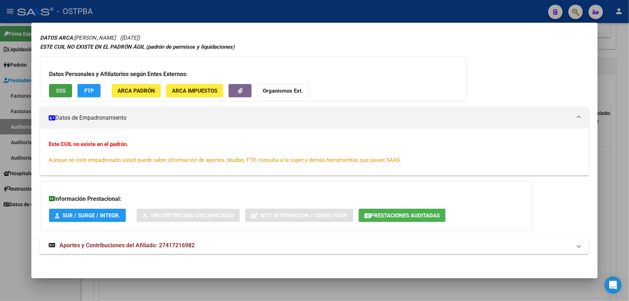
click at [64, 86] on button "SSS" at bounding box center [60, 90] width 23 height 13
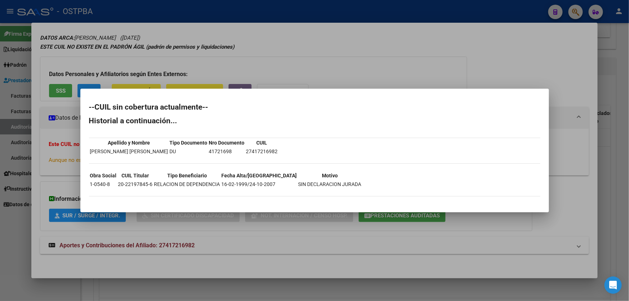
click at [13, 222] on div at bounding box center [314, 150] width 629 height 301
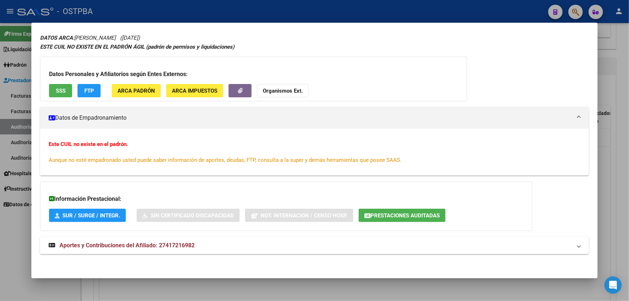
click at [13, 222] on div at bounding box center [314, 150] width 629 height 301
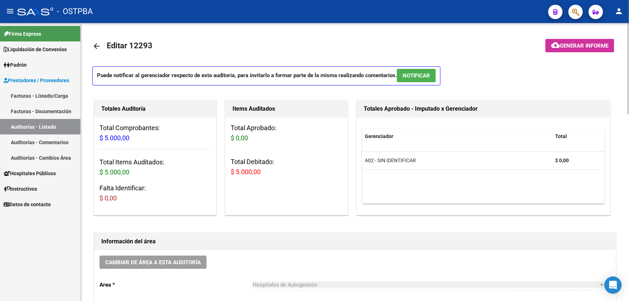
scroll to position [131, 0]
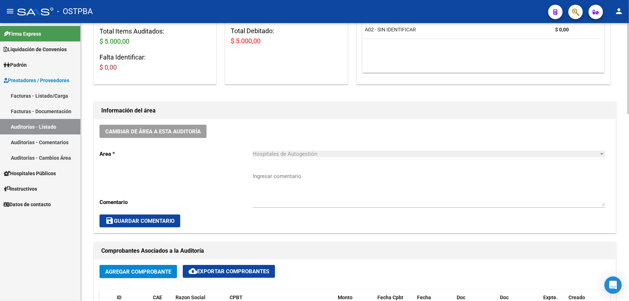
click at [278, 192] on textarea "Ingresar comentario" at bounding box center [429, 189] width 353 height 34
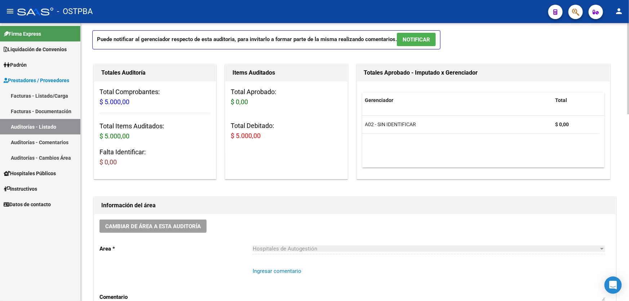
scroll to position [0, 0]
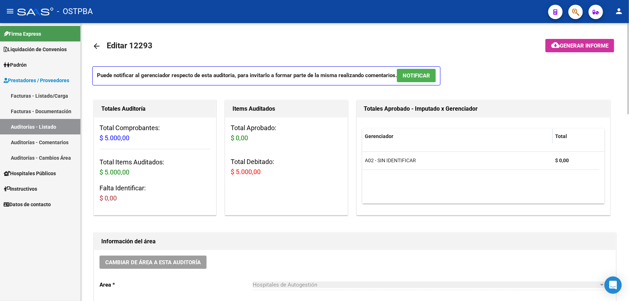
click at [97, 46] on mat-icon "arrow_back" at bounding box center [96, 46] width 9 height 9
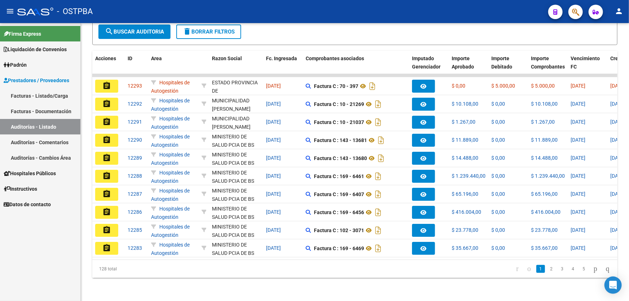
click at [618, 12] on mat-icon "person" at bounding box center [619, 11] width 9 height 9
click at [606, 48] on button "exit_to_app Salir" at bounding box center [604, 47] width 44 height 17
